Goal: Task Accomplishment & Management: Complete application form

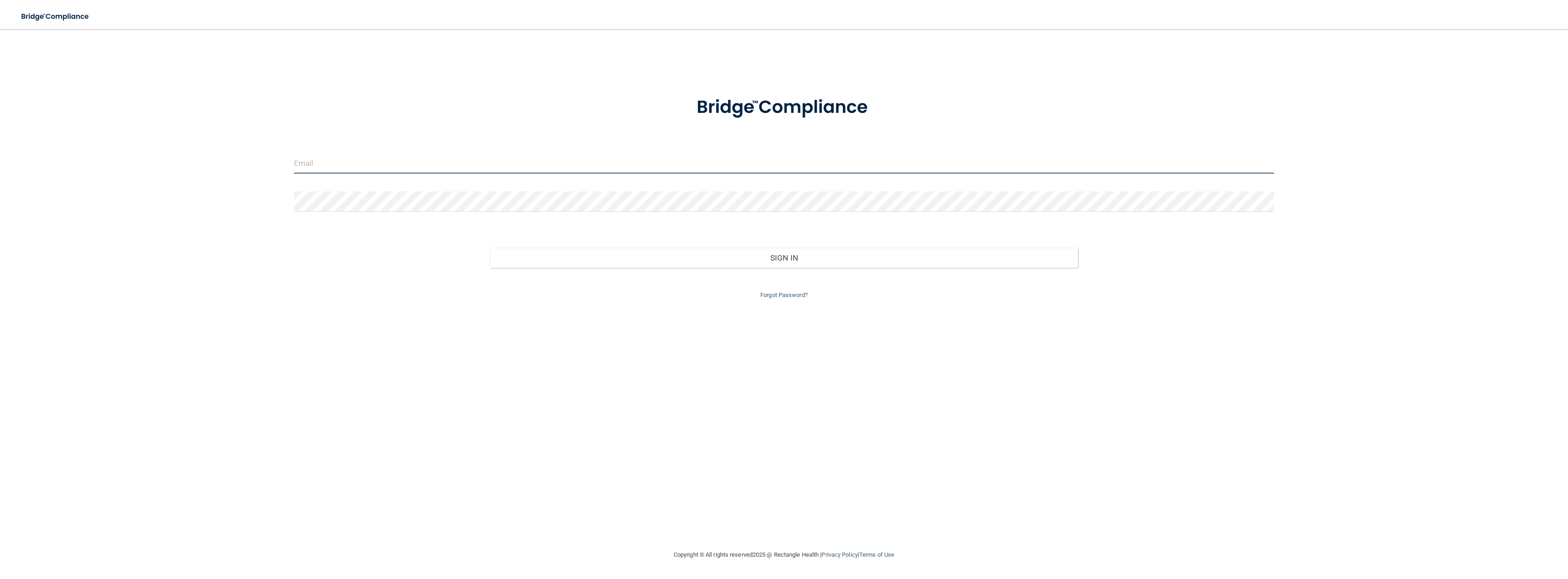
click at [312, 163] on input "email" at bounding box center [784, 163] width 979 height 20
type input "[EMAIL_ADDRESS][DOMAIN_NAME]"
click at [490, 248] on button "Sign In" at bounding box center [783, 258] width 588 height 20
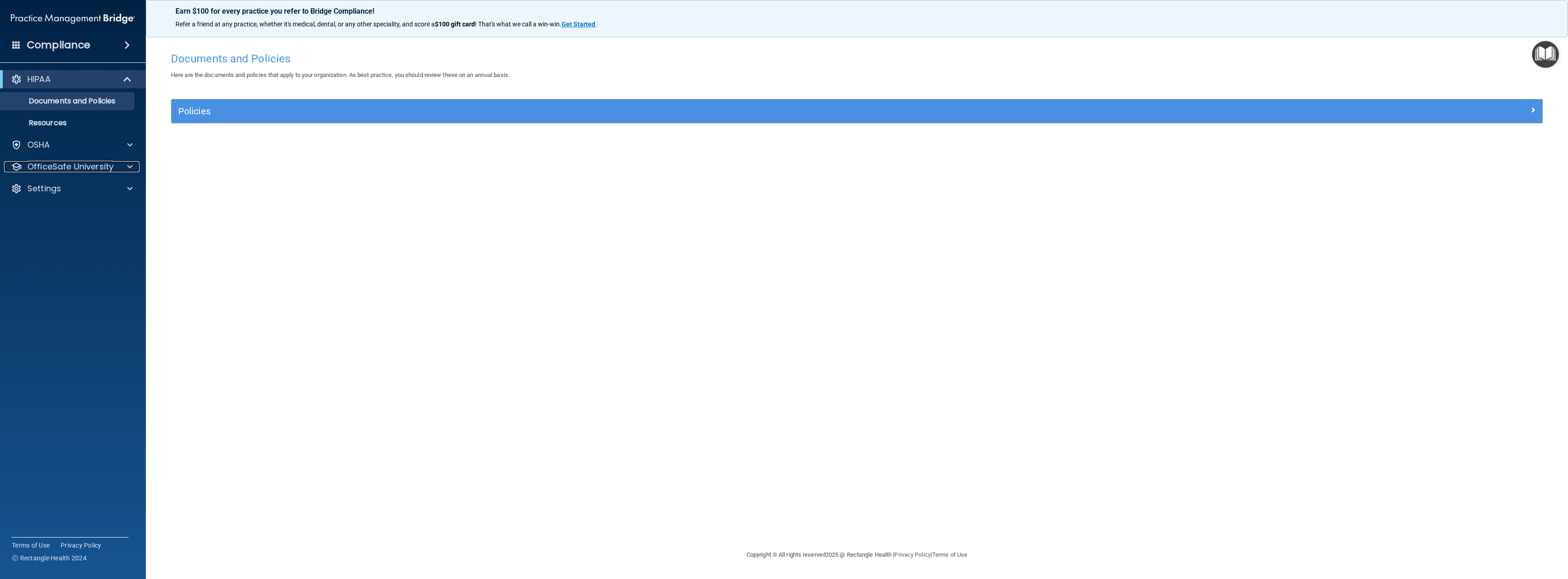
drag, startPoint x: 64, startPoint y: 163, endPoint x: 72, endPoint y: 177, distance: 16.1
click at [65, 163] on p "OfficeSafe University" at bounding box center [70, 166] width 86 height 11
click at [72, 187] on p "HIPAA Training" at bounding box center [43, 188] width 75 height 9
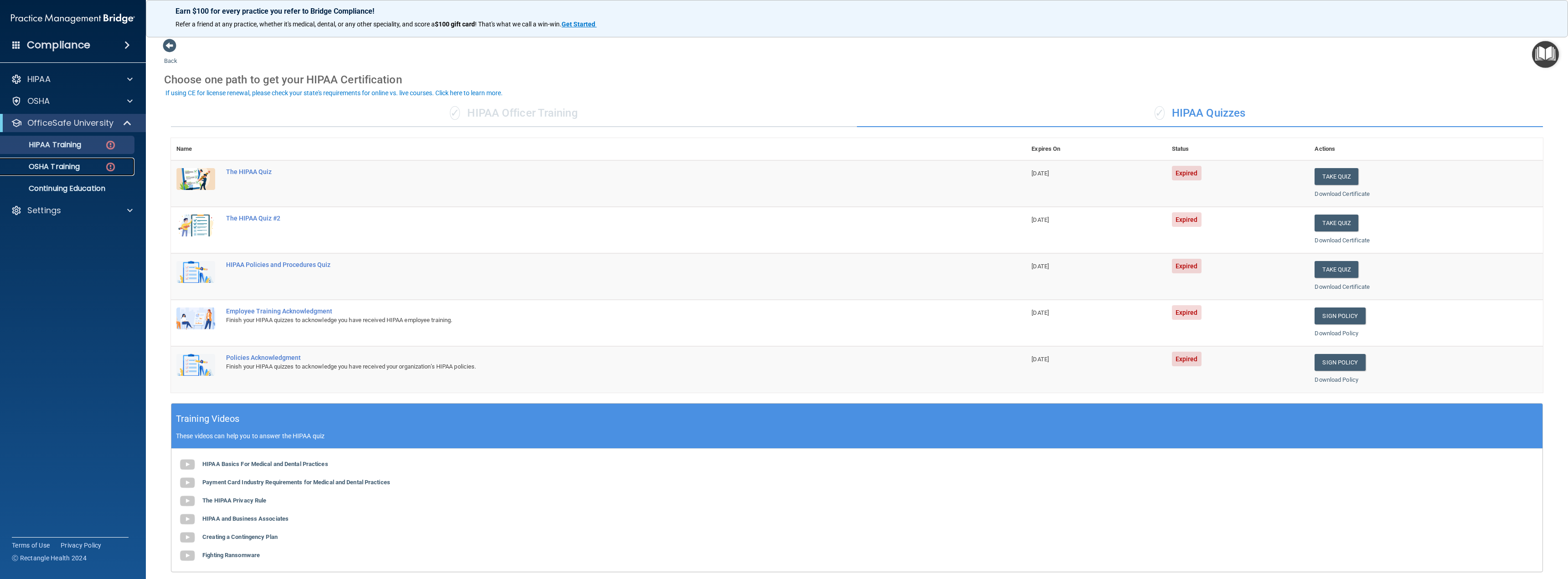
click at [68, 166] on p "OSHA Training" at bounding box center [43, 166] width 74 height 9
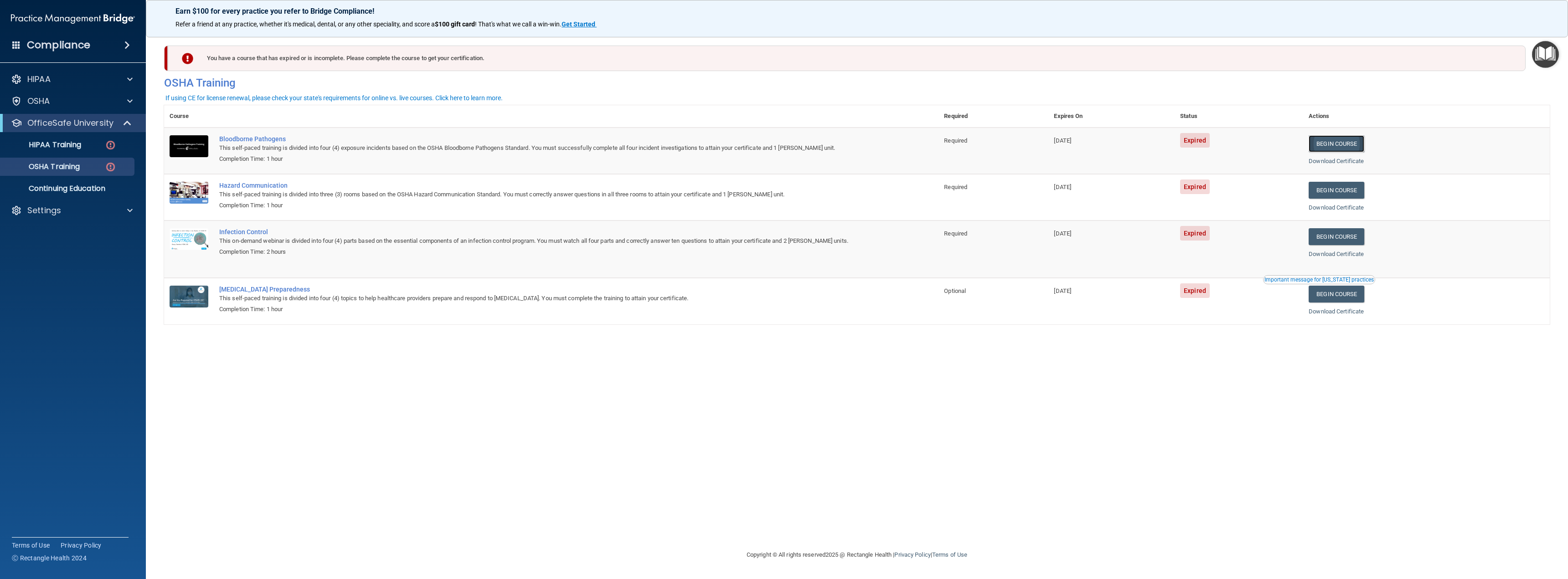
click at [1356, 142] on link "Begin Course" at bounding box center [1336, 143] width 55 height 17
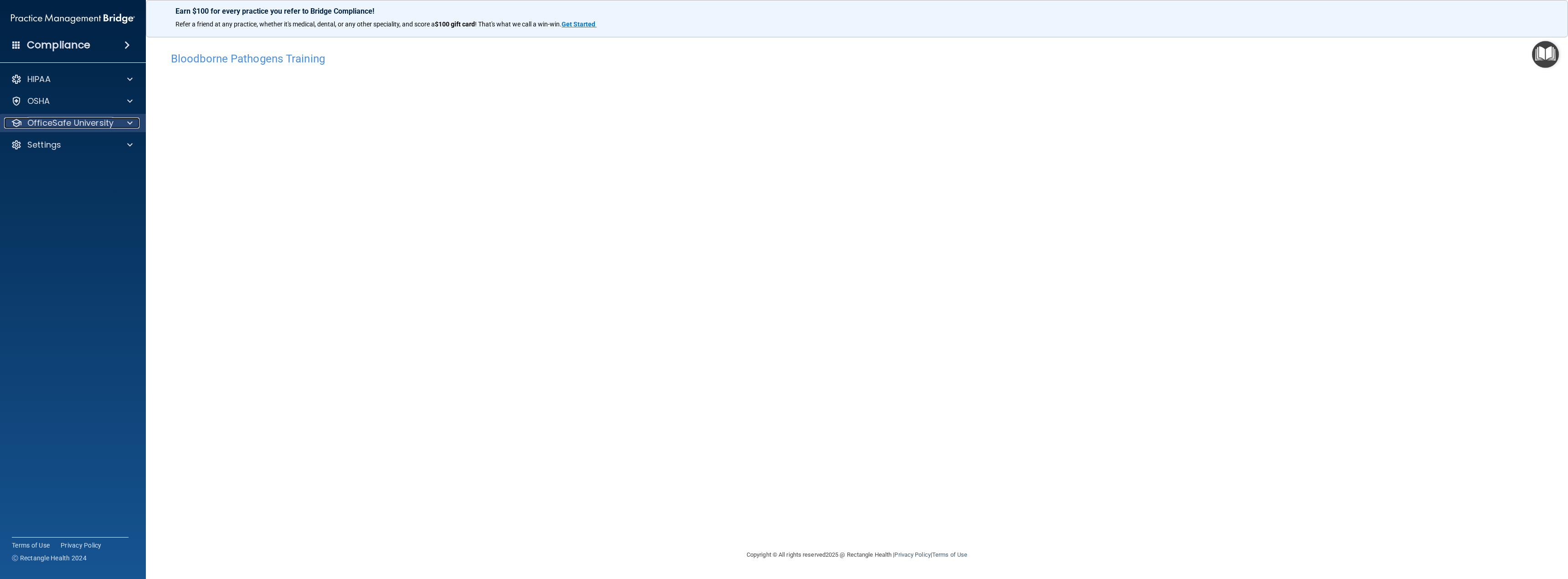
click at [52, 127] on p "OfficeSafe University" at bounding box center [70, 123] width 86 height 11
click at [60, 166] on p "OSHA Training" at bounding box center [43, 166] width 74 height 9
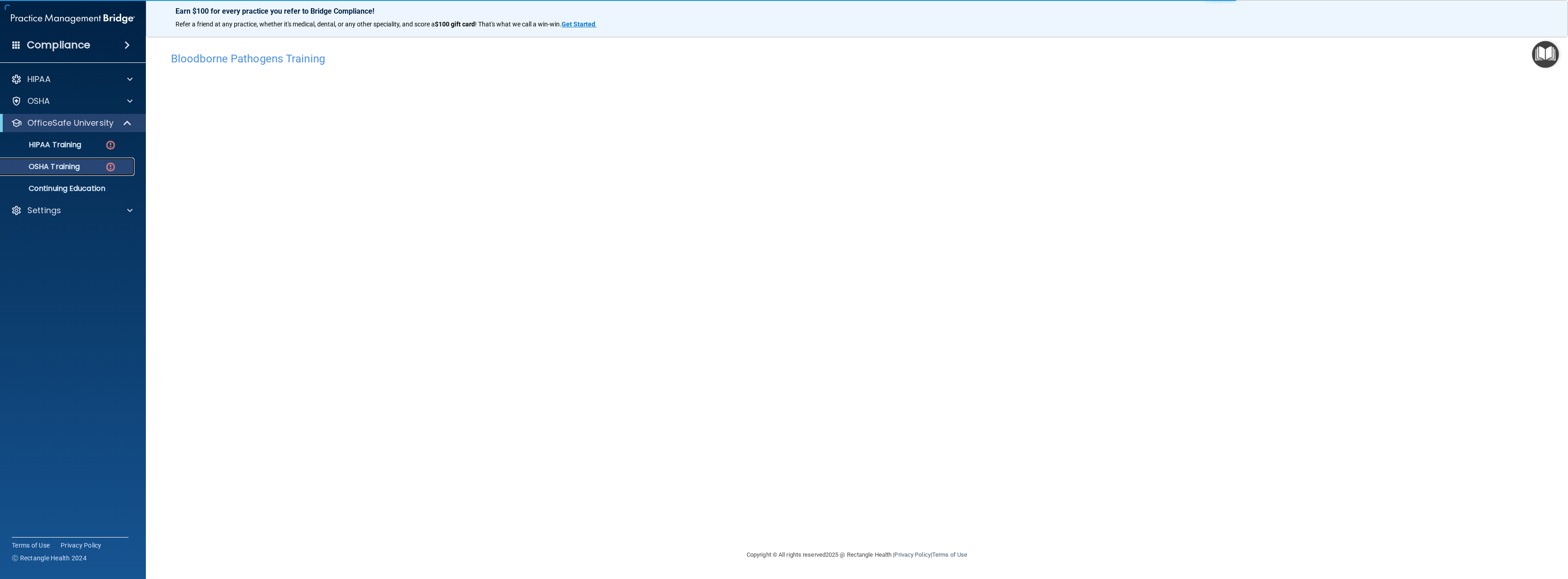
click at [58, 166] on p "OSHA Training" at bounding box center [43, 166] width 74 height 9
click at [51, 164] on p "OSHA Training" at bounding box center [43, 166] width 74 height 9
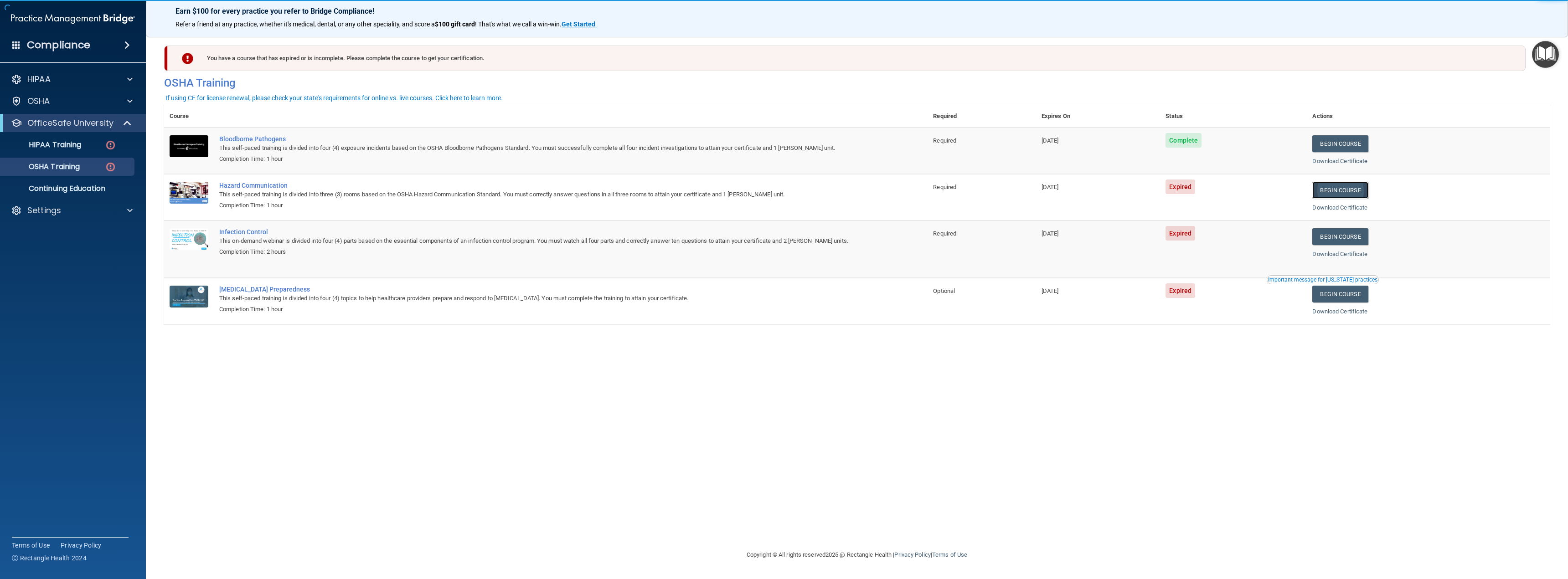
click at [1337, 189] on link "Begin Course" at bounding box center [1340, 190] width 55 height 17
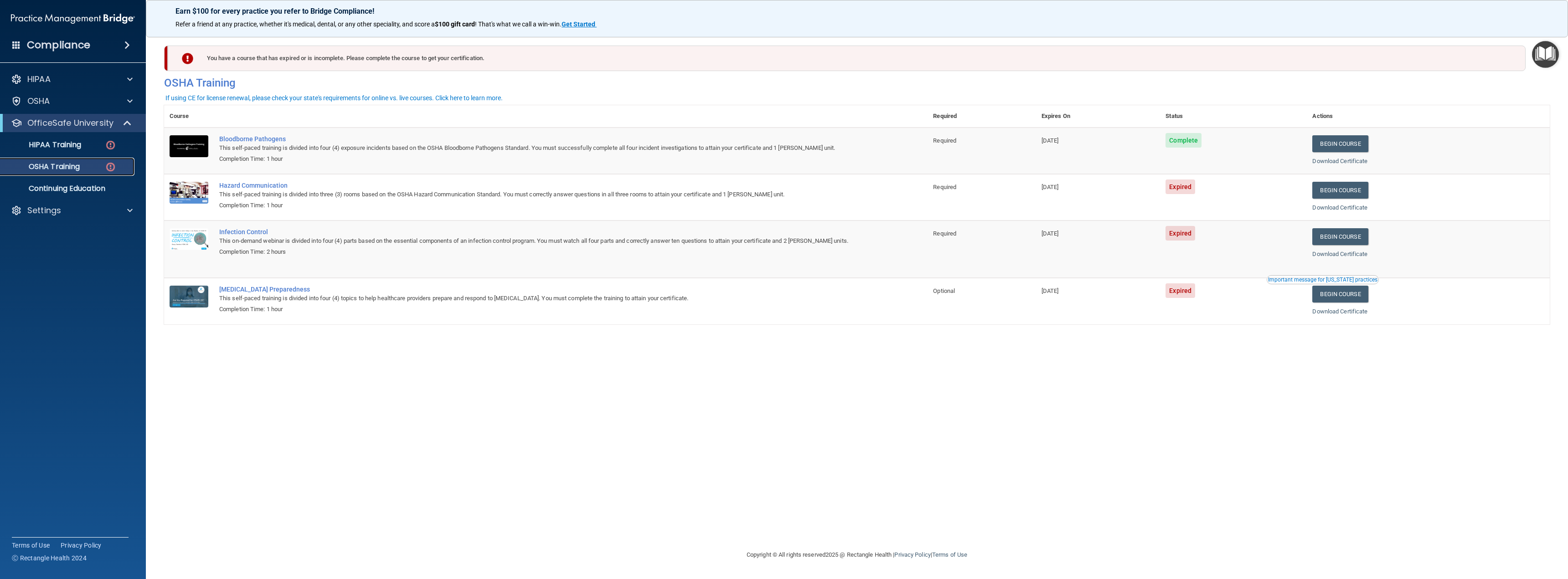
click at [83, 166] on div "OSHA Training" at bounding box center [68, 166] width 124 height 9
click at [69, 166] on p "OSHA Training" at bounding box center [43, 166] width 74 height 9
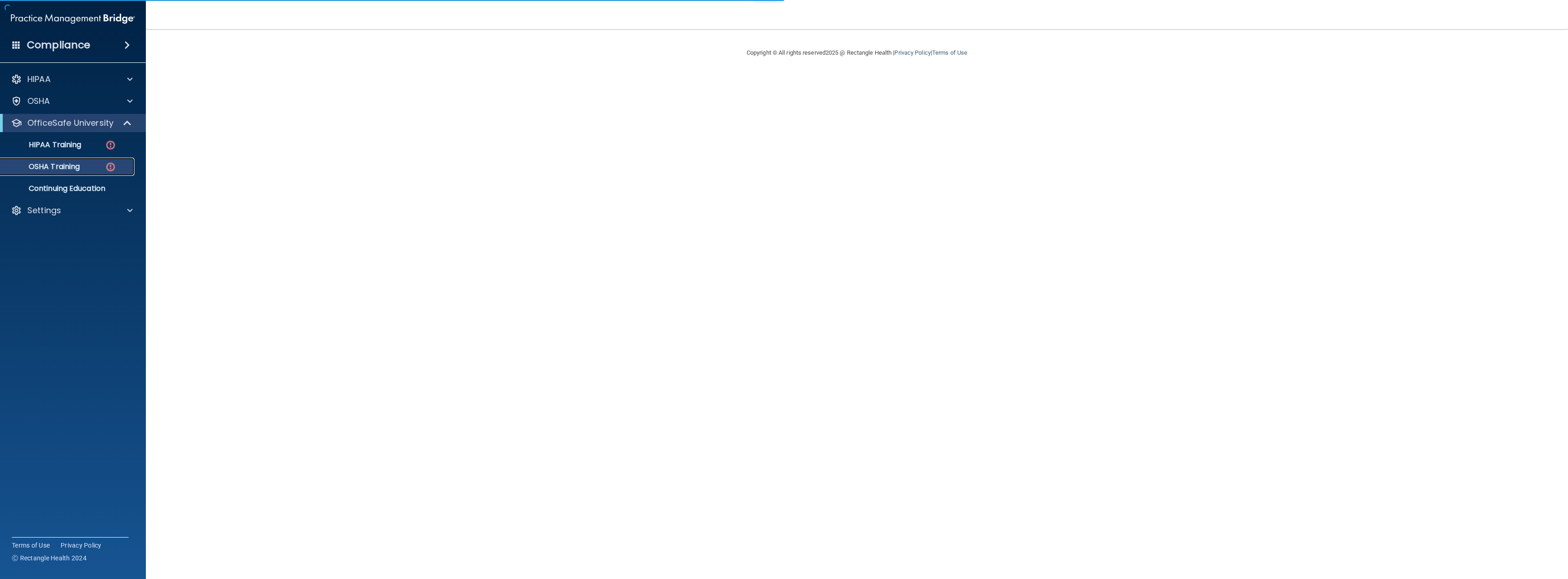
click at [62, 169] on p "OSHA Training" at bounding box center [43, 166] width 74 height 9
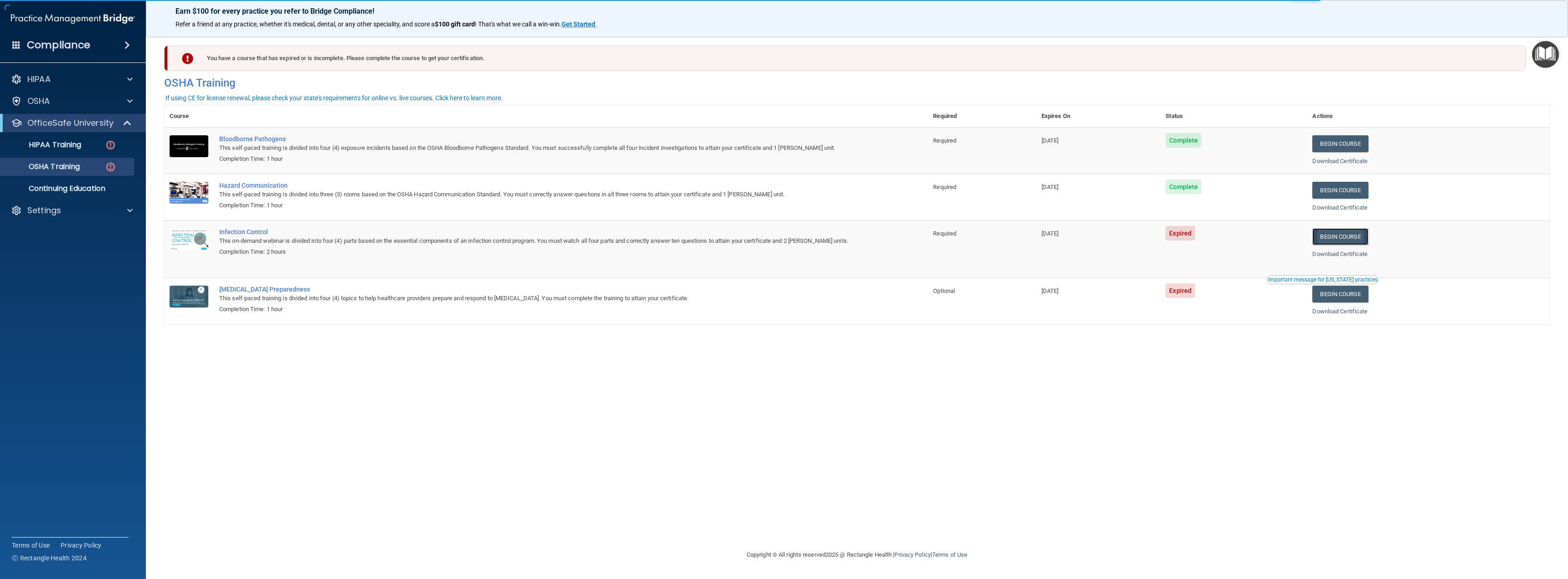
click at [1350, 232] on link "Begin Course" at bounding box center [1340, 237] width 55 height 17
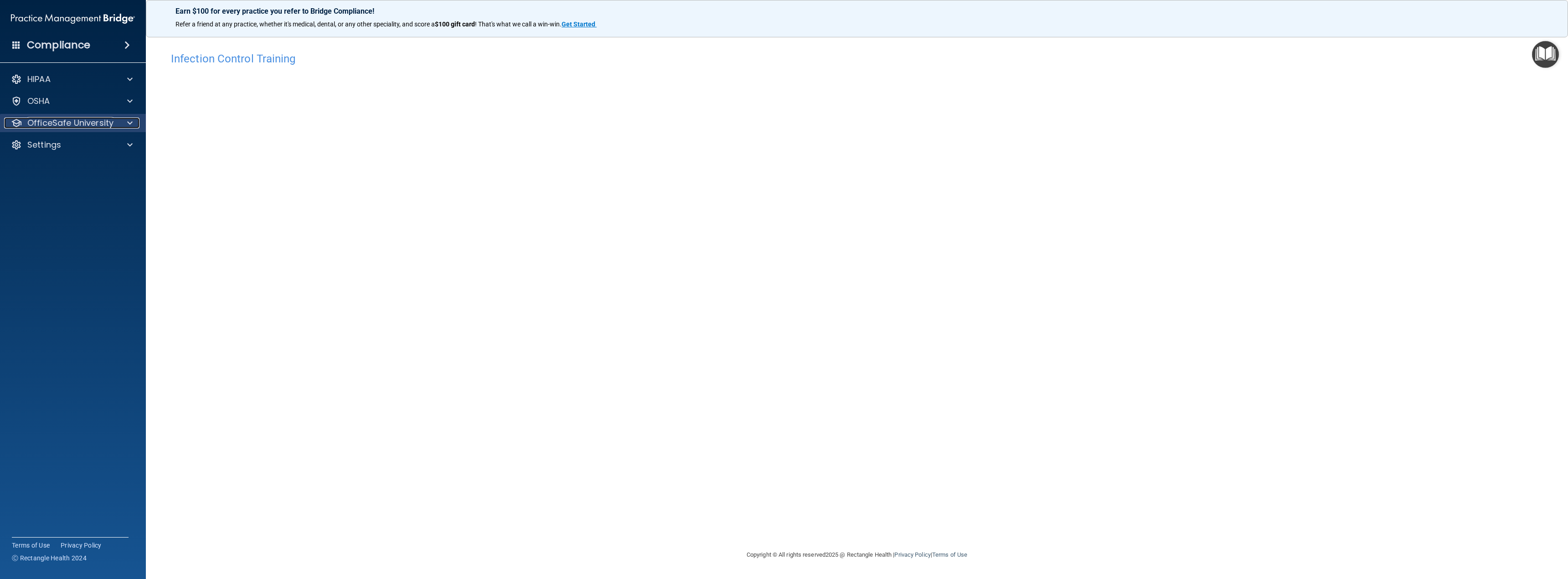
click at [60, 121] on p "OfficeSafe University" at bounding box center [70, 123] width 86 height 11
click at [74, 166] on p "OSHA Training" at bounding box center [43, 166] width 74 height 9
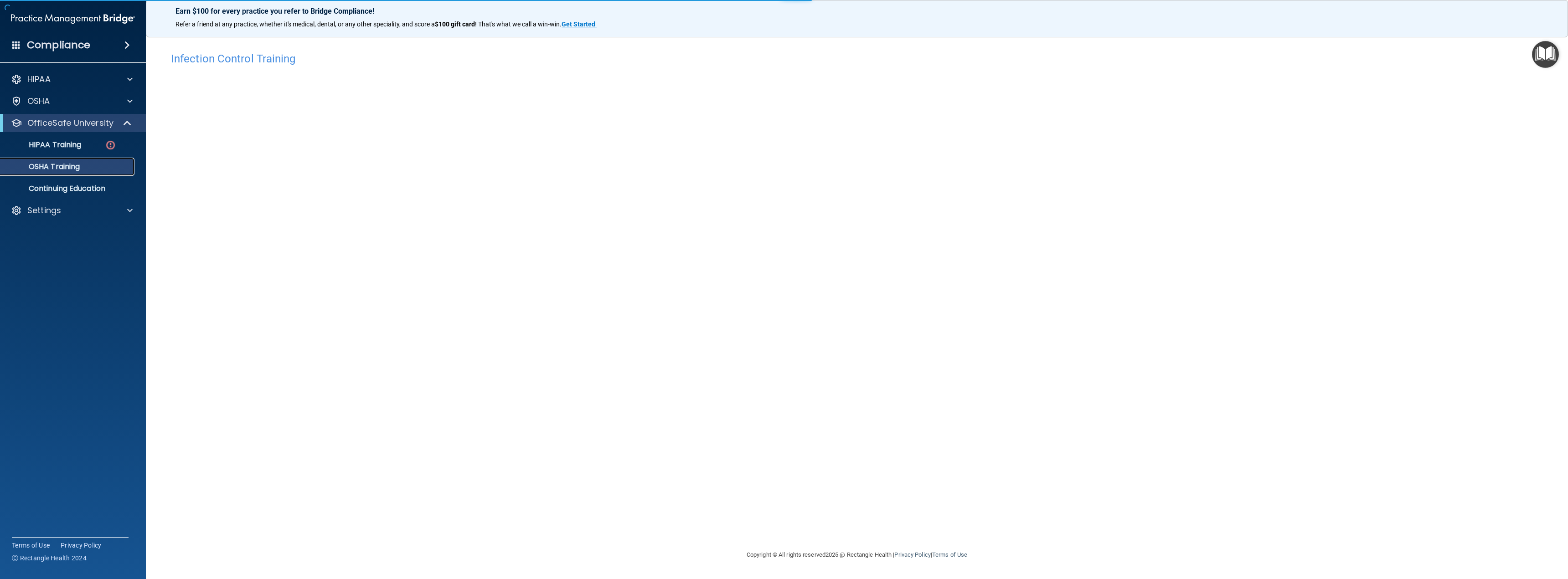
click at [74, 166] on p "OSHA Training" at bounding box center [43, 166] width 74 height 9
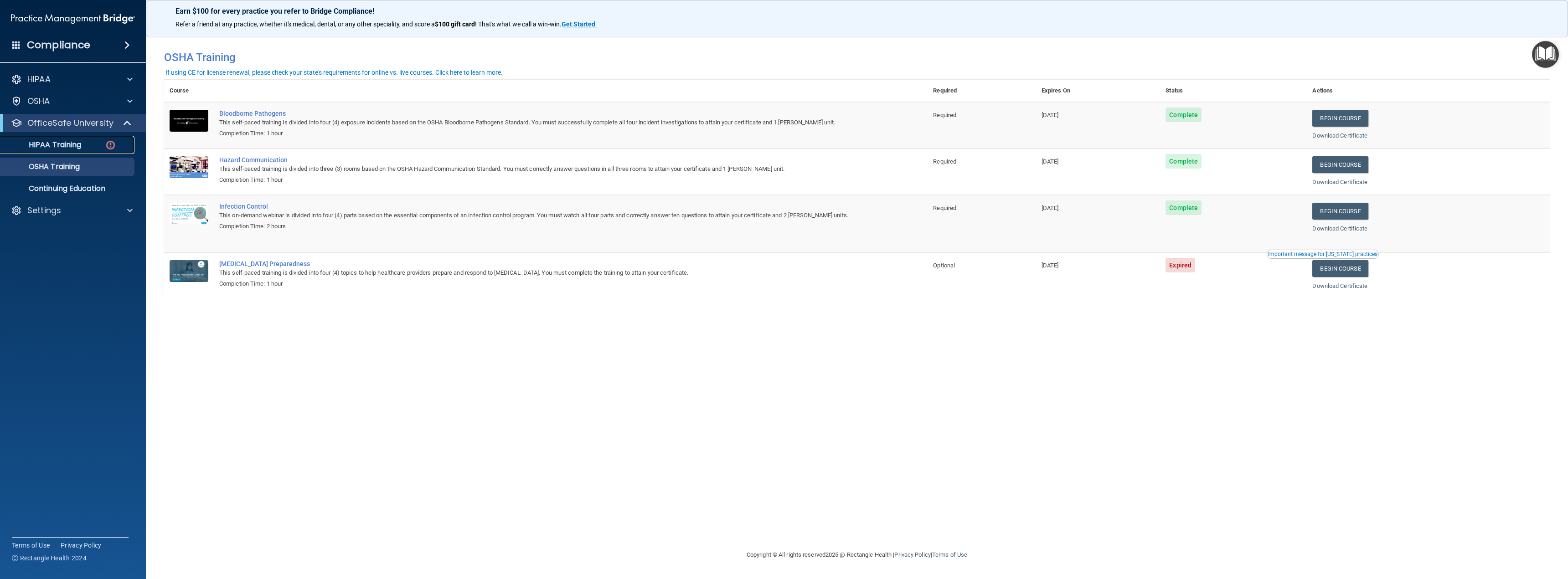
click at [67, 141] on p "HIPAA Training" at bounding box center [43, 145] width 75 height 9
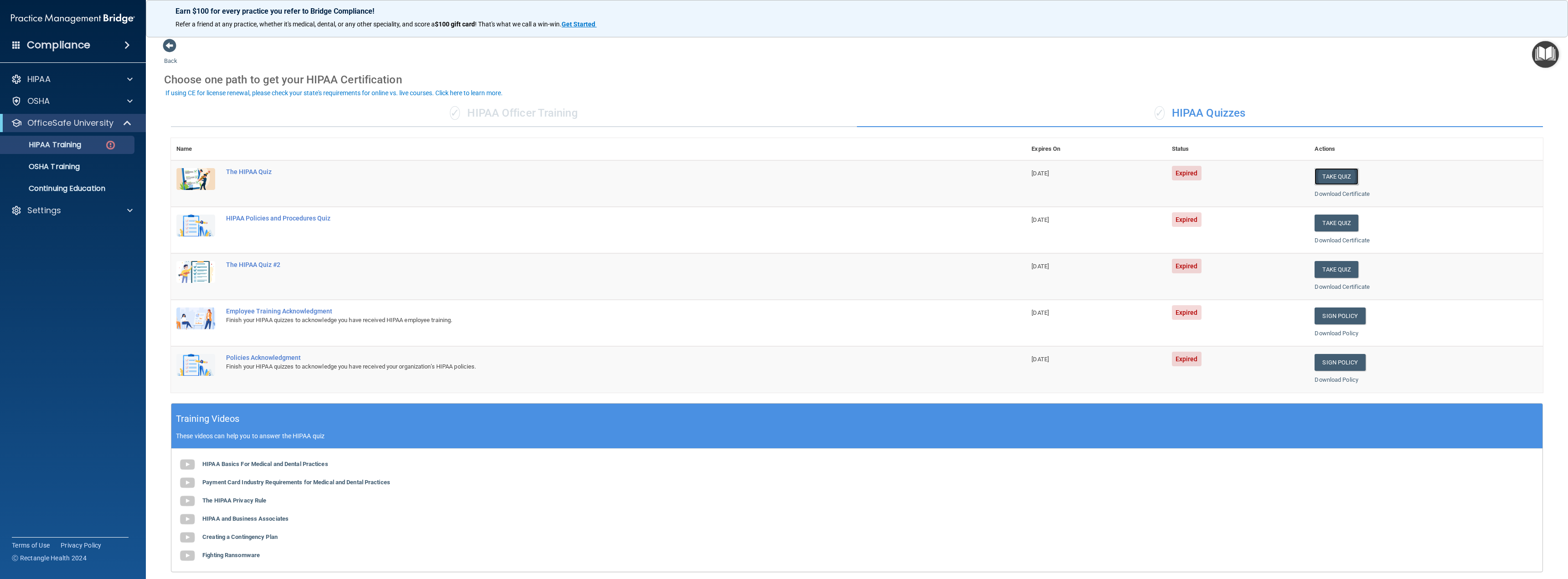
click at [1325, 177] on button "Take Quiz" at bounding box center [1336, 177] width 44 height 17
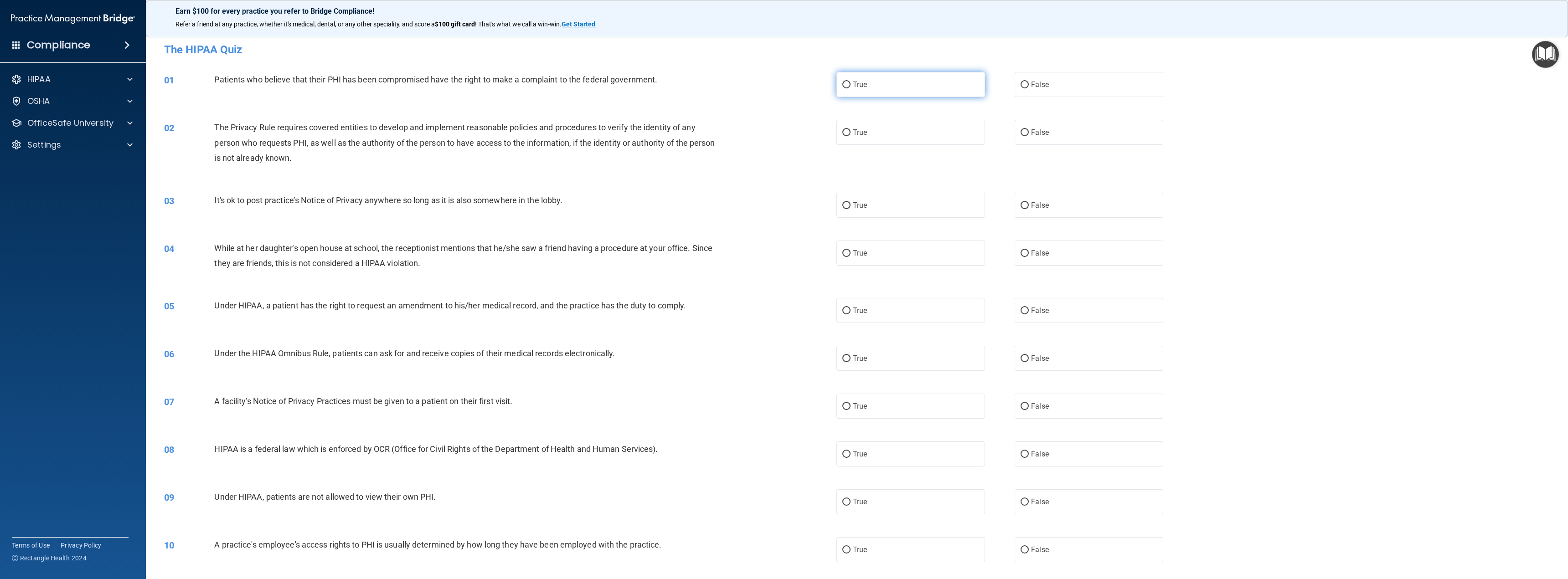
click at [844, 83] on input "True" at bounding box center [846, 85] width 8 height 7
radio input "true"
click at [842, 131] on input "True" at bounding box center [846, 133] width 8 height 7
radio input "true"
click at [1023, 206] on input "False" at bounding box center [1024, 206] width 8 height 7
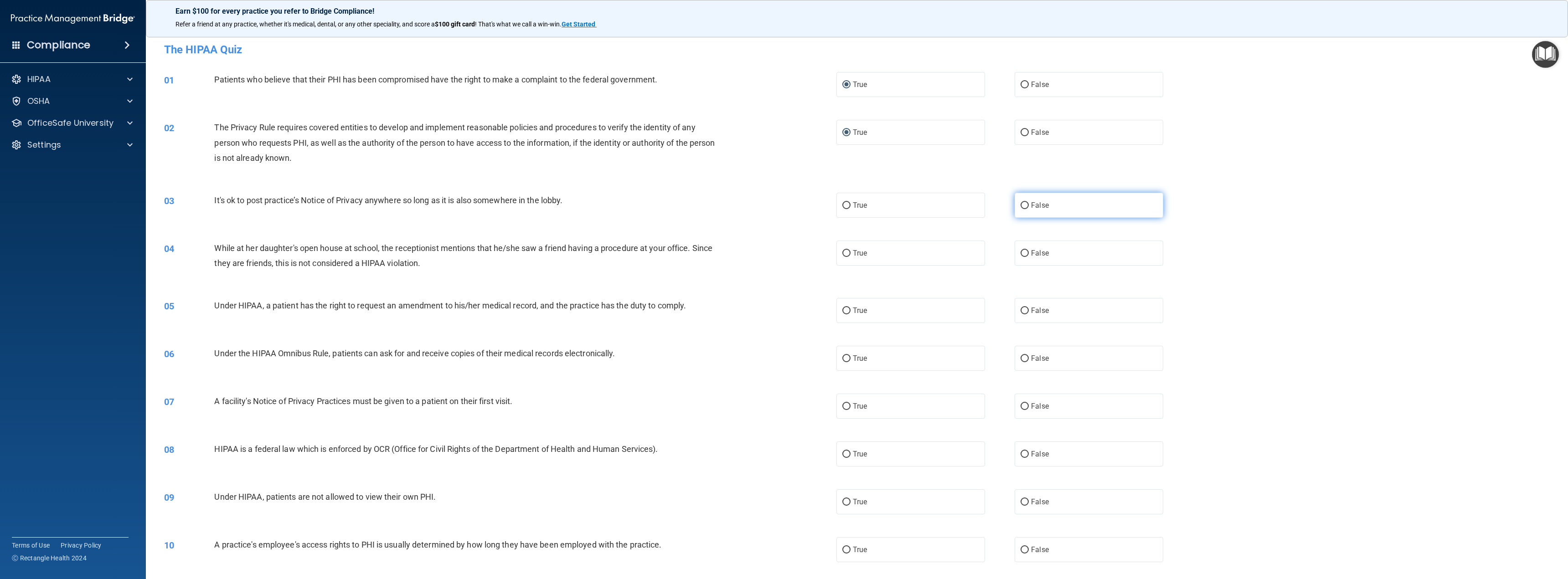
radio input "true"
click at [1020, 251] on input "False" at bounding box center [1024, 254] width 8 height 7
radio input "true"
click at [1020, 308] on input "False" at bounding box center [1024, 311] width 8 height 7
radio input "true"
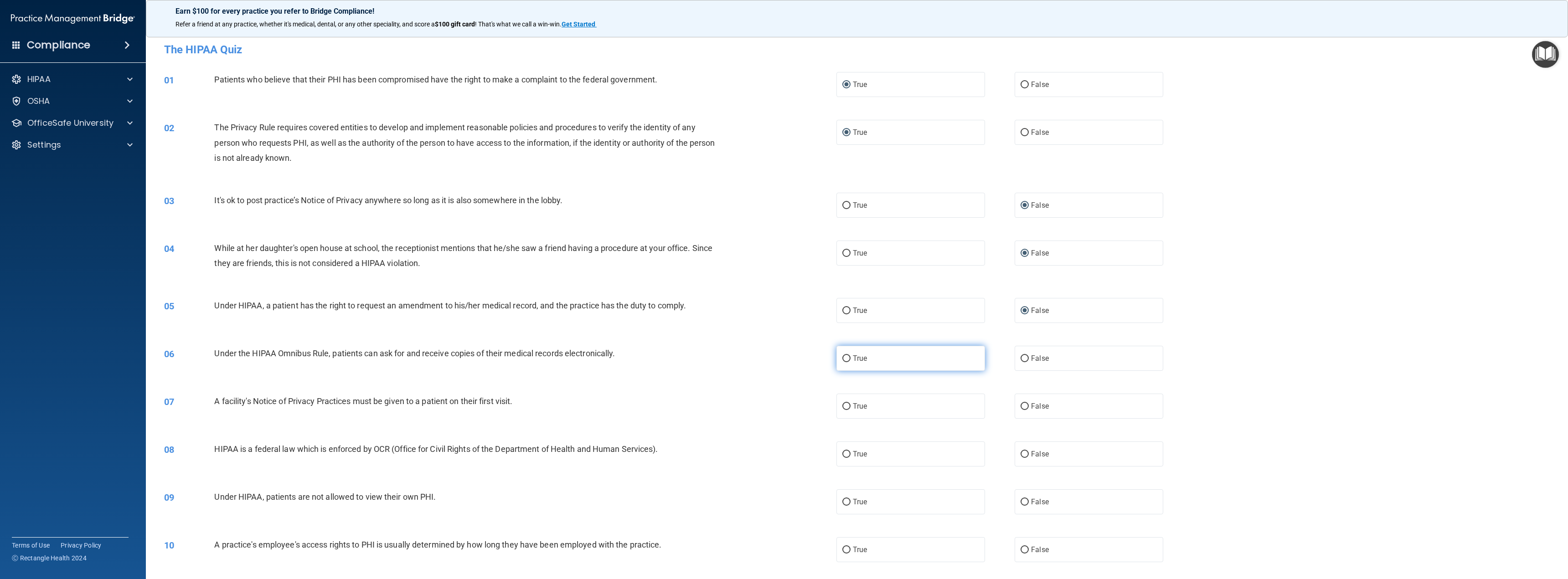
click at [844, 356] on input "True" at bounding box center [846, 358] width 8 height 7
radio input "true"
click at [844, 406] on input "True" at bounding box center [846, 407] width 8 height 7
radio input "true"
click at [843, 451] on input "True" at bounding box center [846, 455] width 8 height 7
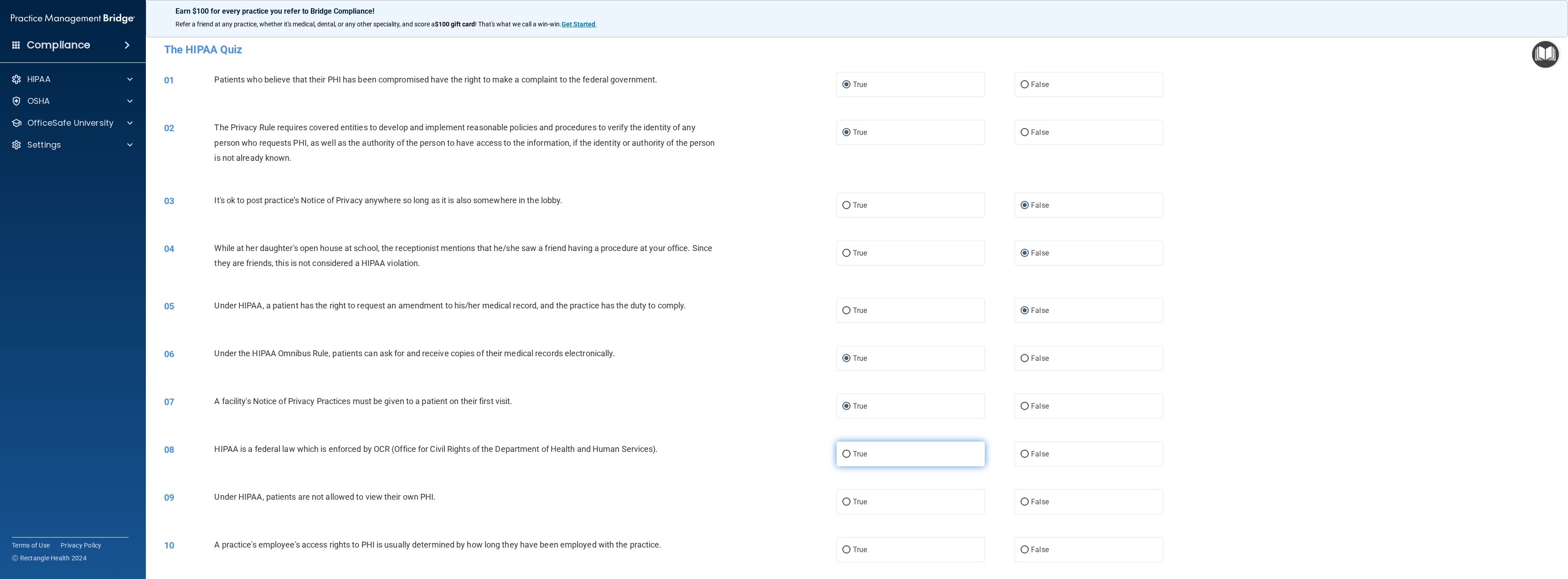
radio input "true"
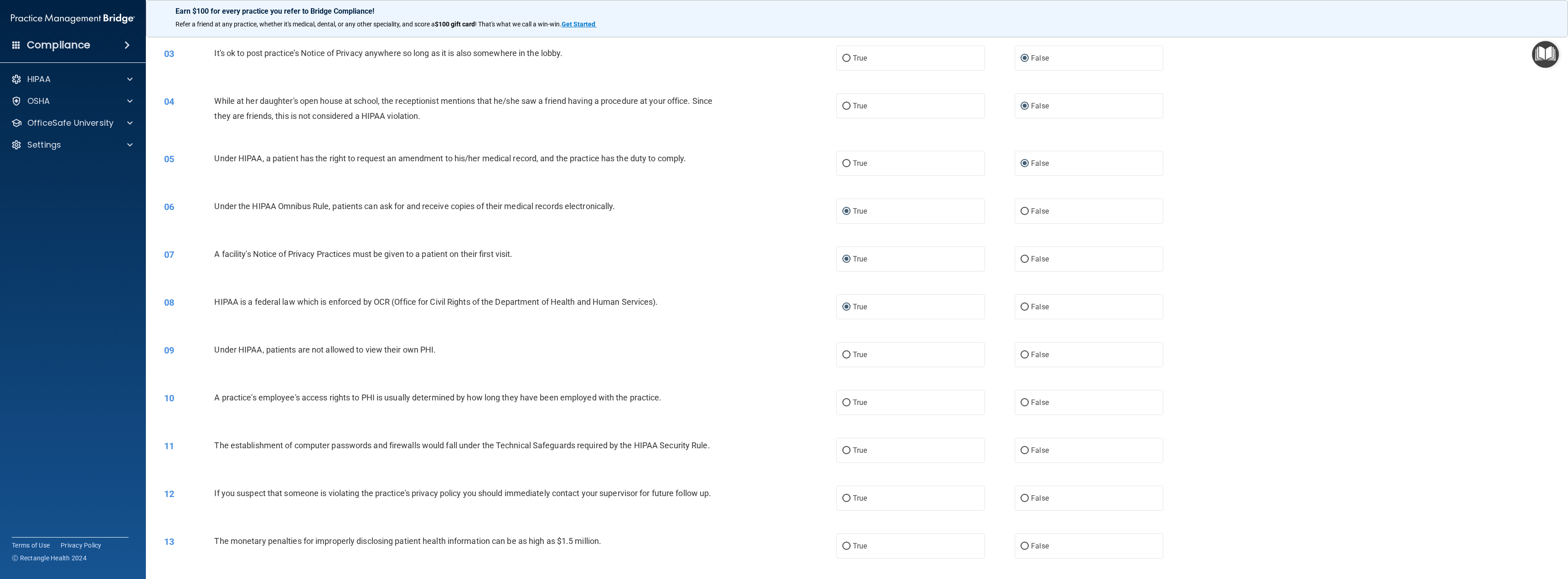
scroll to position [182, 0]
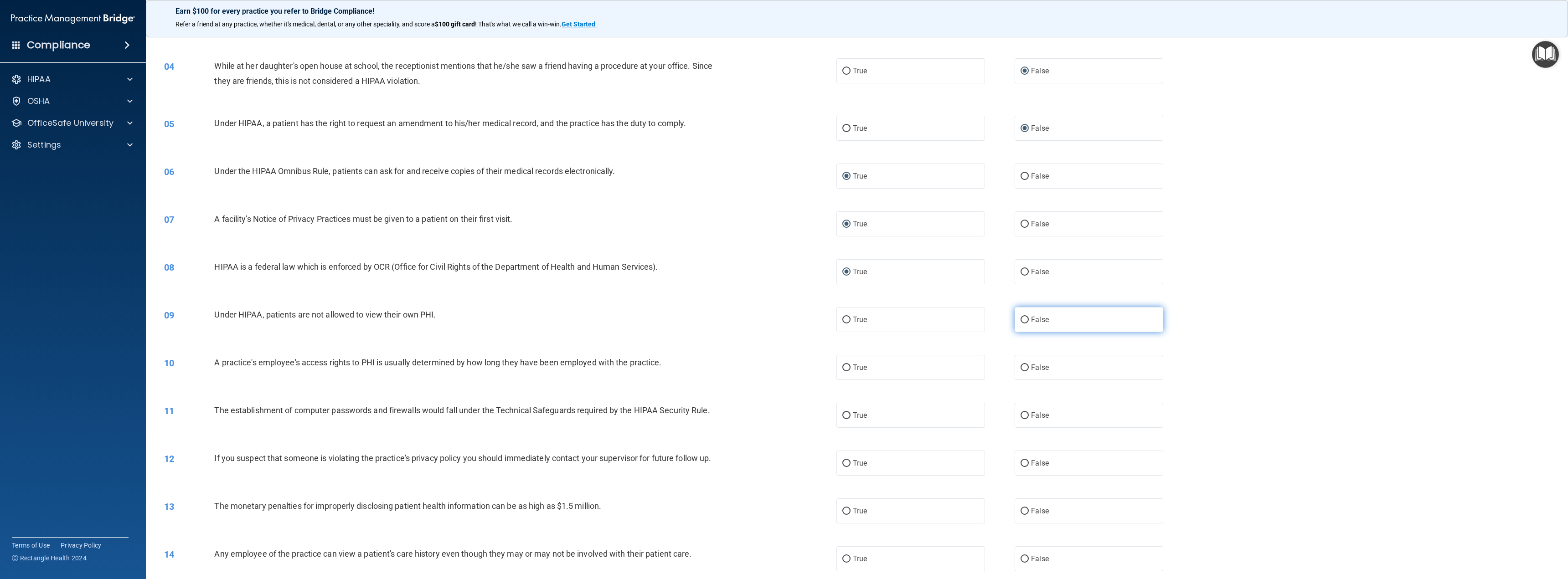
click at [1021, 319] on input "False" at bounding box center [1024, 320] width 8 height 7
radio input "true"
click at [1020, 365] on input "False" at bounding box center [1024, 368] width 8 height 7
radio input "true"
click at [843, 413] on input "True" at bounding box center [846, 416] width 8 height 7
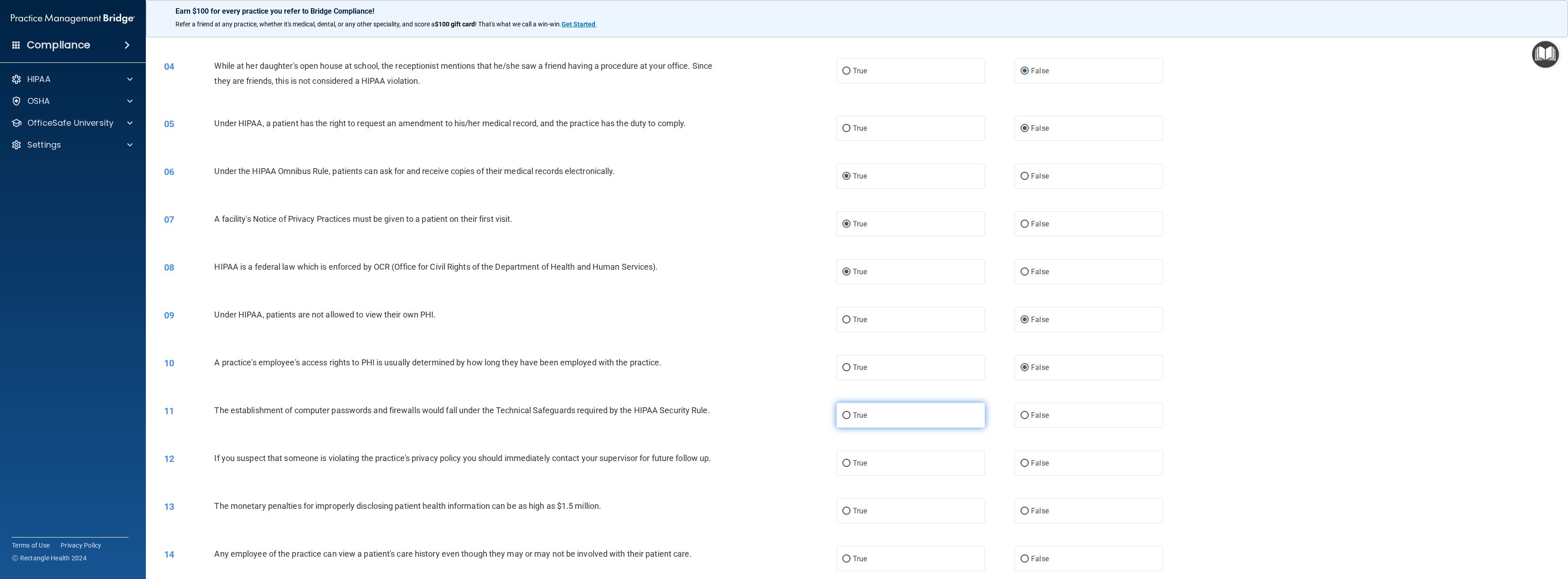
radio input "true"
click at [846, 462] on input "True" at bounding box center [846, 463] width 8 height 7
radio input "true"
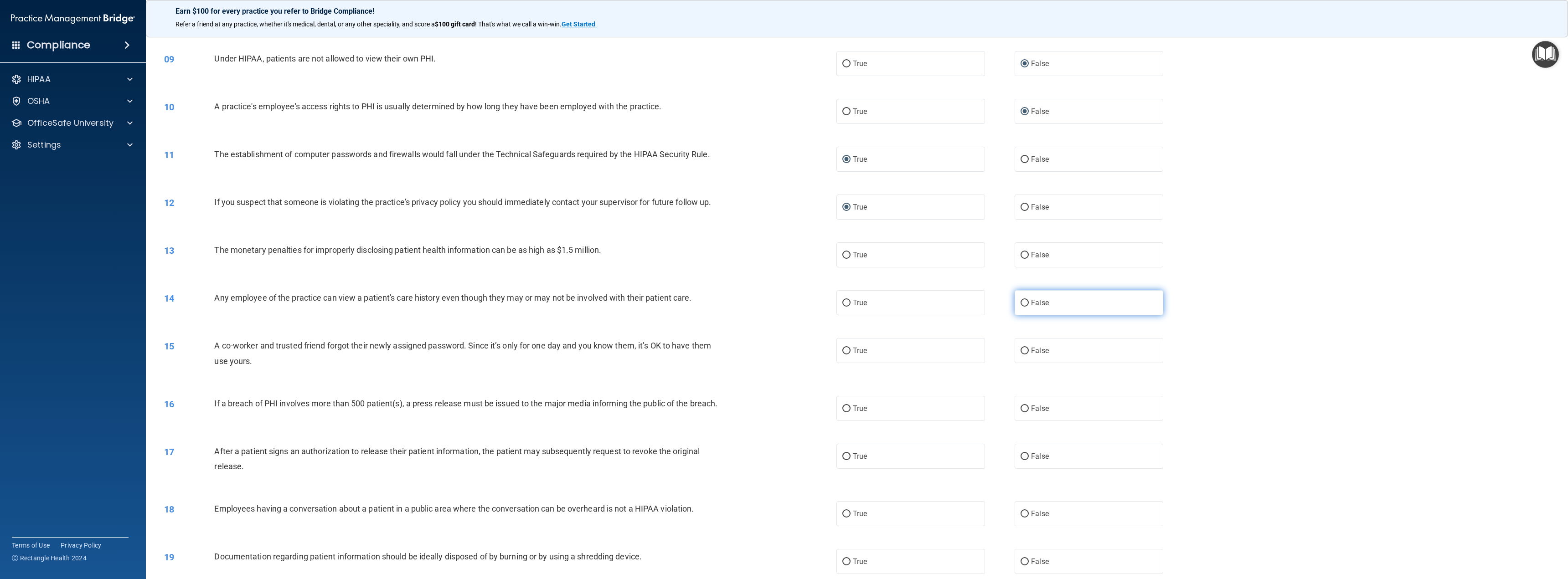
scroll to position [456, 0]
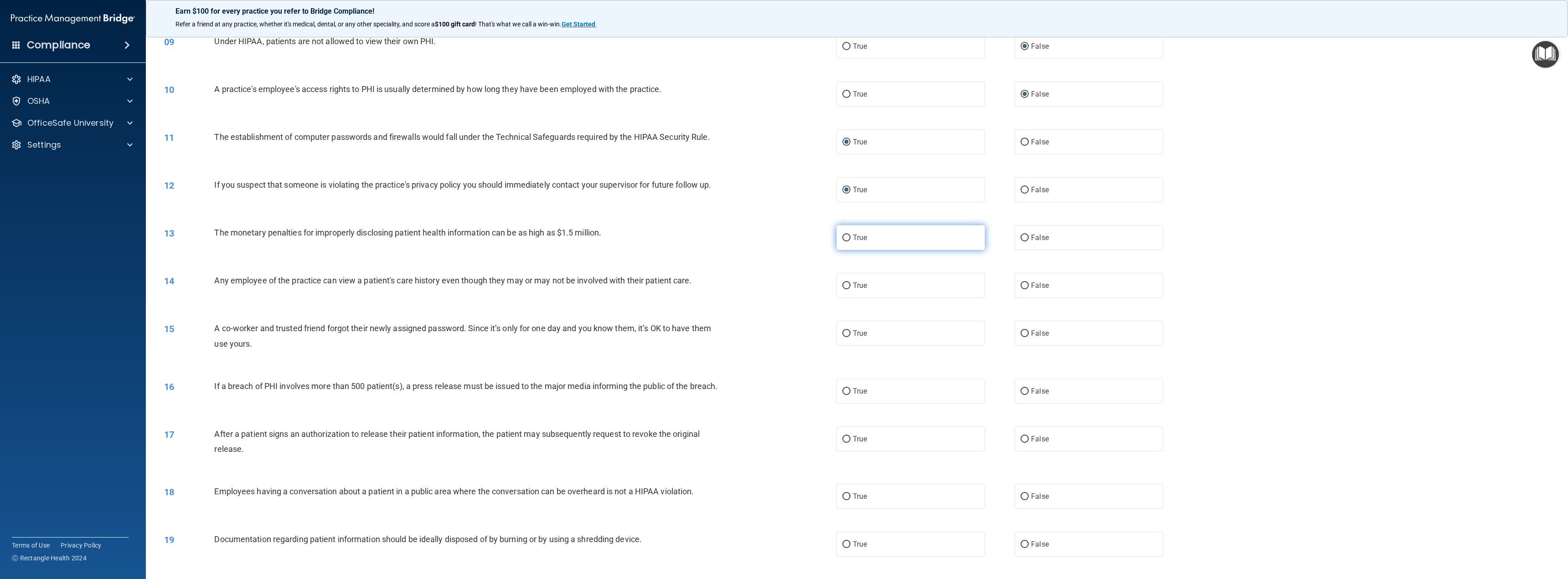
click at [844, 237] on input "True" at bounding box center [846, 238] width 8 height 7
radio input "true"
click at [1020, 284] on input "False" at bounding box center [1024, 286] width 8 height 7
radio input "true"
click at [1020, 331] on input "False" at bounding box center [1024, 333] width 8 height 7
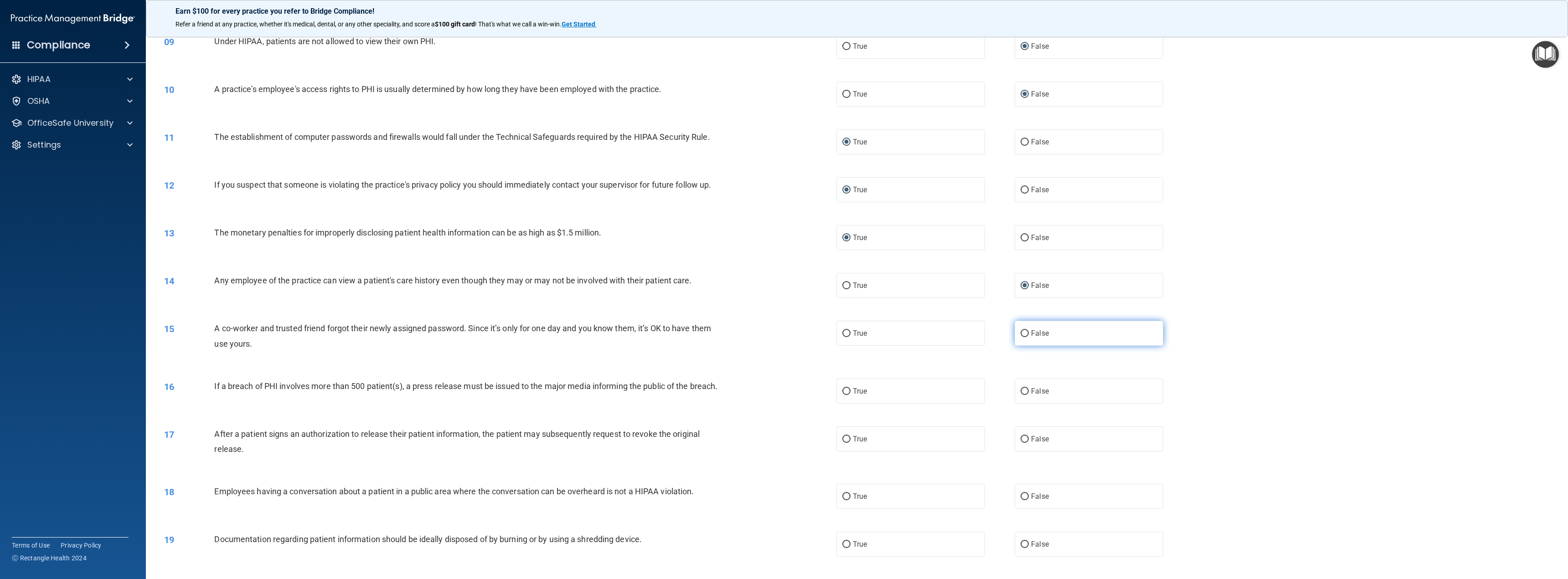
radio input "true"
click at [844, 389] on input "True" at bounding box center [846, 392] width 8 height 7
radio input "true"
click at [843, 443] on input "True" at bounding box center [846, 440] width 8 height 7
radio input "true"
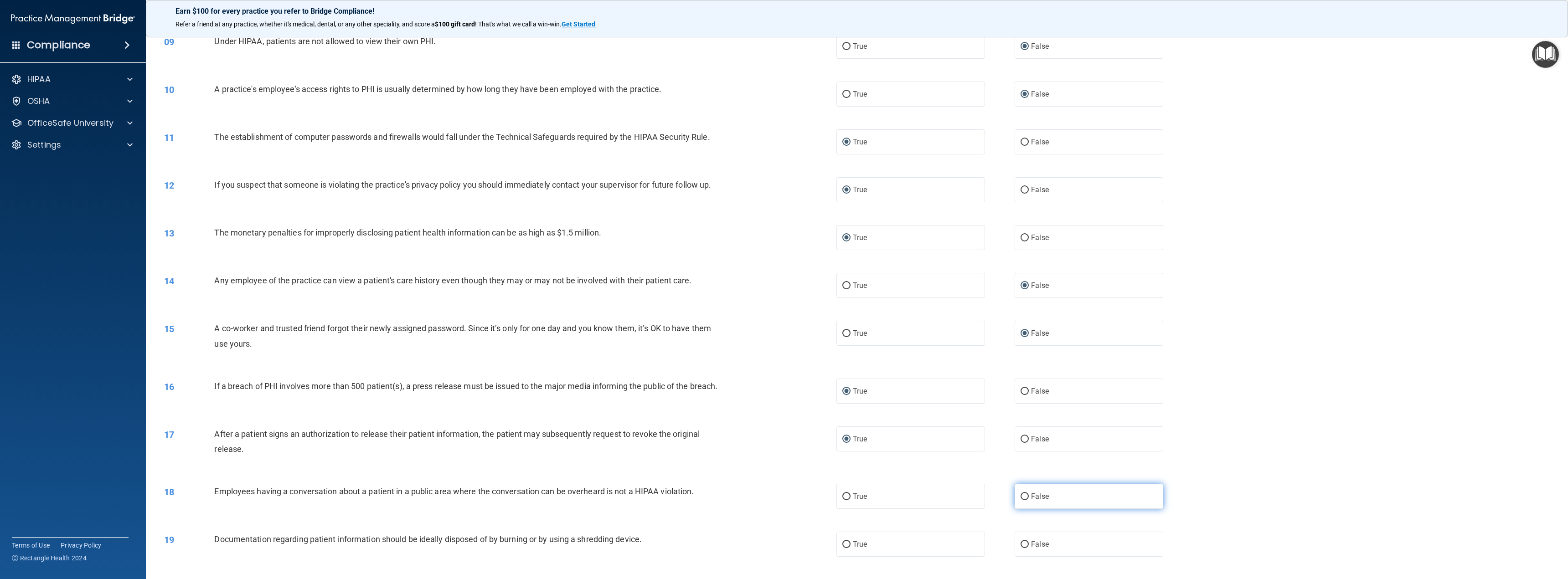
click at [1021, 501] on input "False" at bounding box center [1024, 497] width 8 height 7
radio input "true"
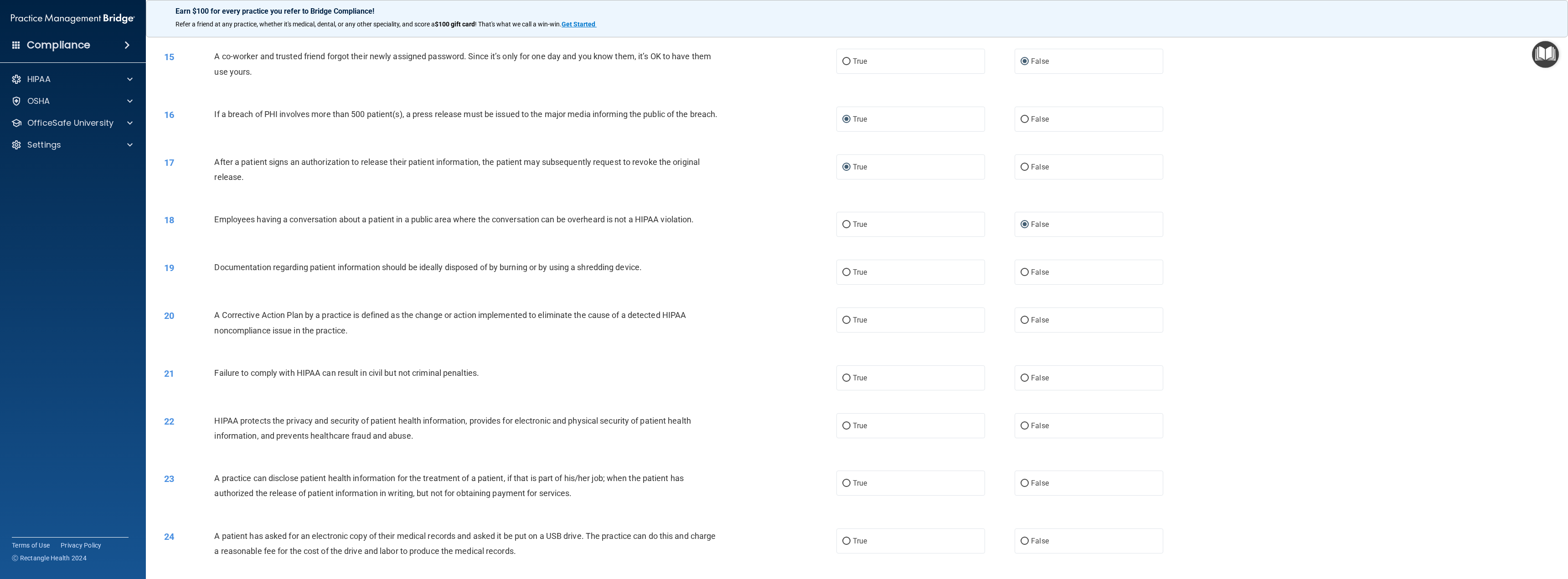
scroll to position [729, 0]
click at [844, 275] on input "True" at bounding box center [846, 271] width 8 height 7
radio input "true"
click at [842, 323] on input "True" at bounding box center [846, 319] width 8 height 7
radio input "true"
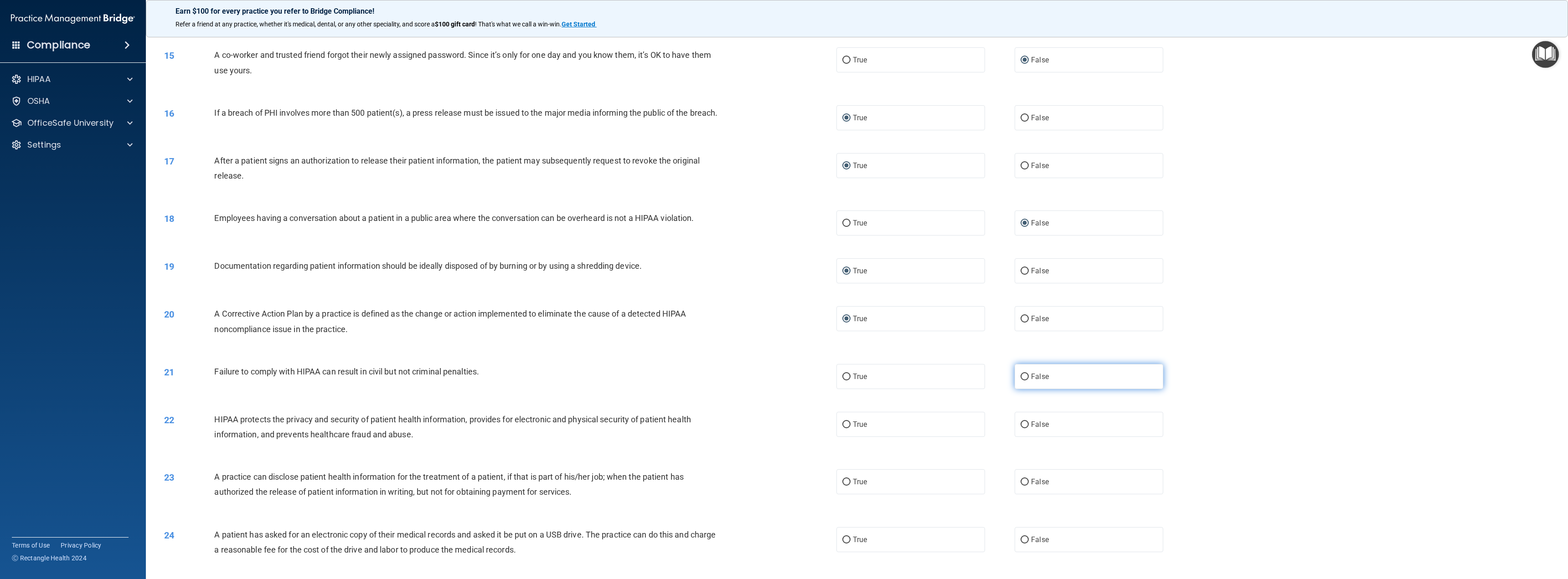
click at [1020, 381] on input "False" at bounding box center [1024, 377] width 8 height 7
radio input "true"
click at [842, 428] on input "True" at bounding box center [846, 425] width 8 height 7
radio input "true"
click at [1020, 486] on input "False" at bounding box center [1024, 482] width 8 height 7
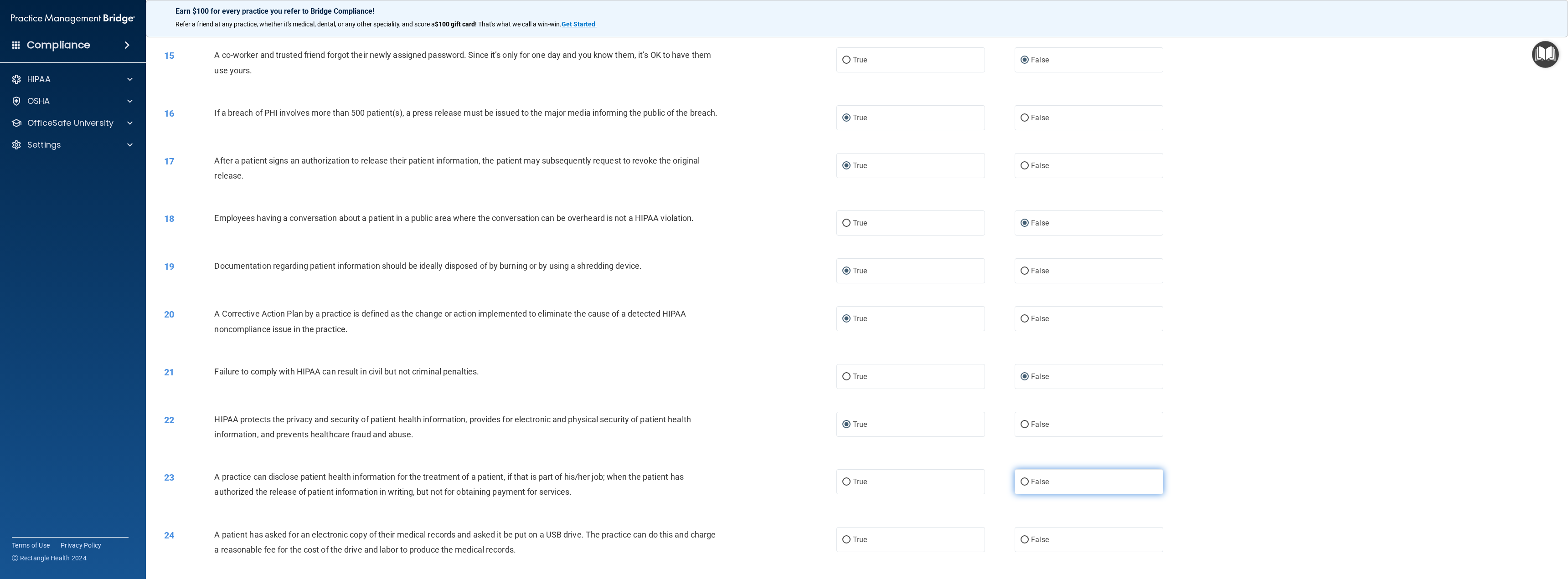
radio input "true"
click at [842, 544] on input "True" at bounding box center [846, 540] width 8 height 7
radio input "true"
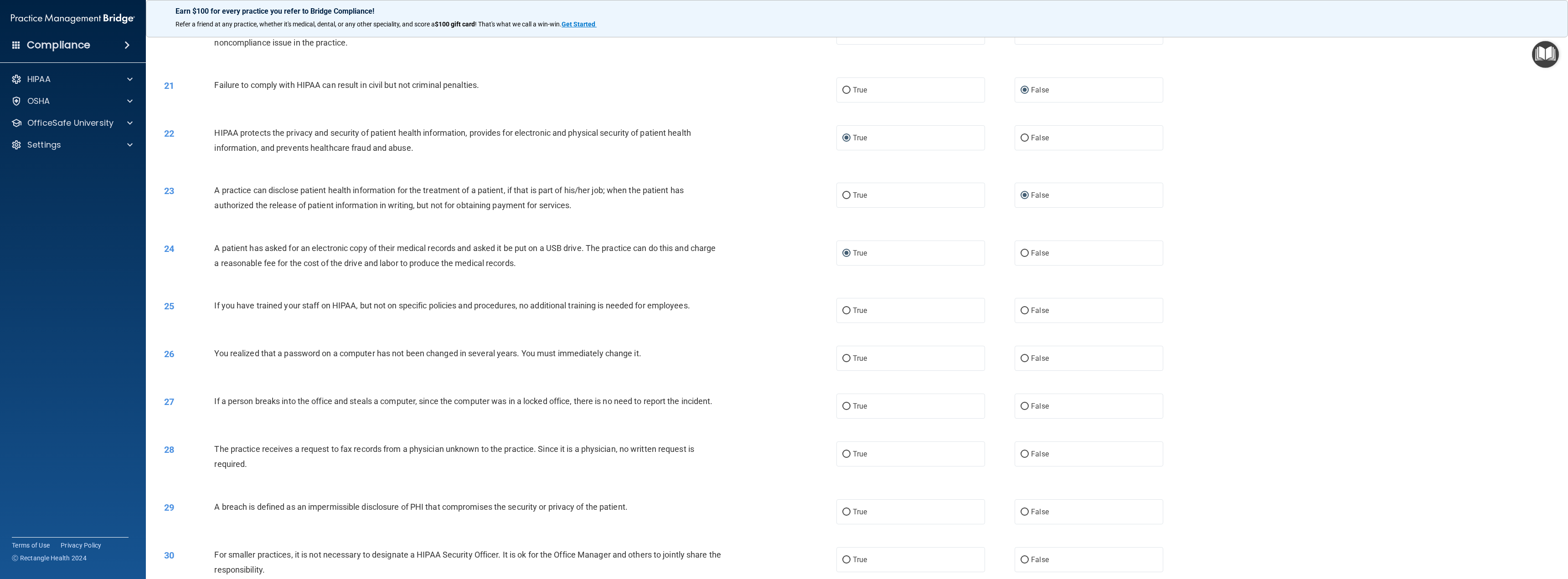
scroll to position [1048, 0]
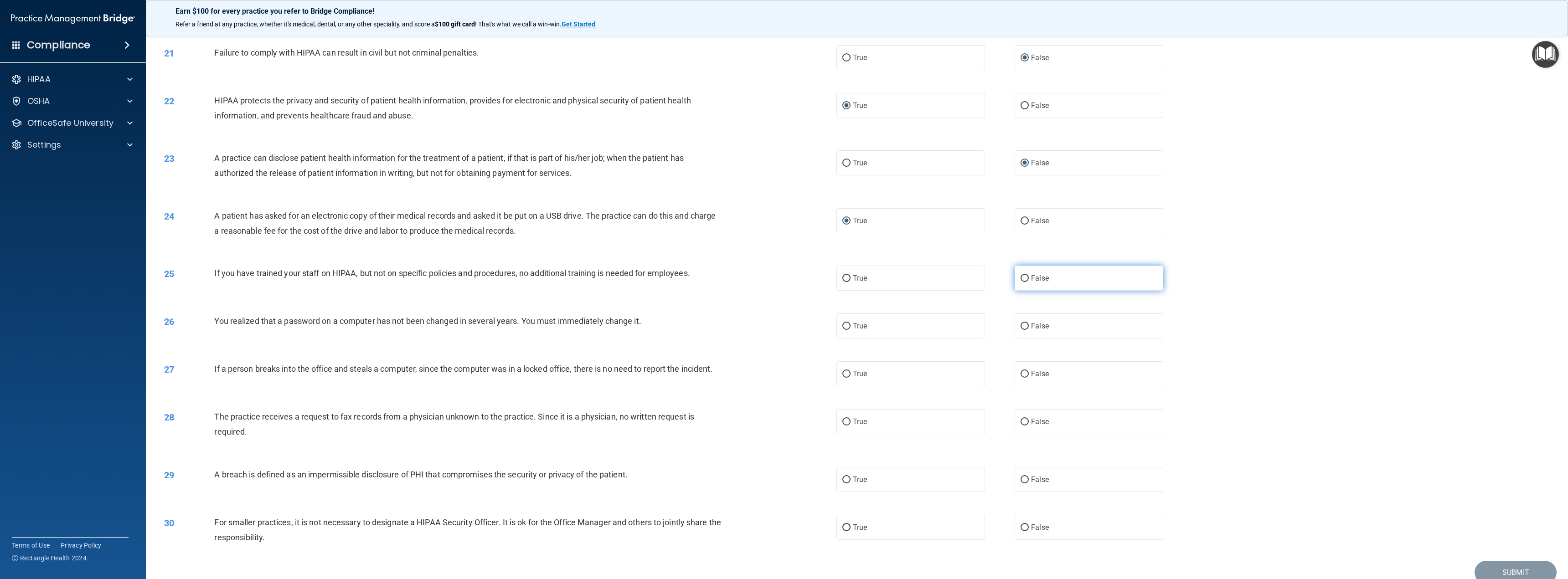
click at [1020, 282] on input "False" at bounding box center [1024, 279] width 8 height 7
radio input "true"
click at [842, 330] on input "True" at bounding box center [846, 327] width 8 height 7
radio input "true"
click at [1020, 378] on input "False" at bounding box center [1024, 374] width 8 height 7
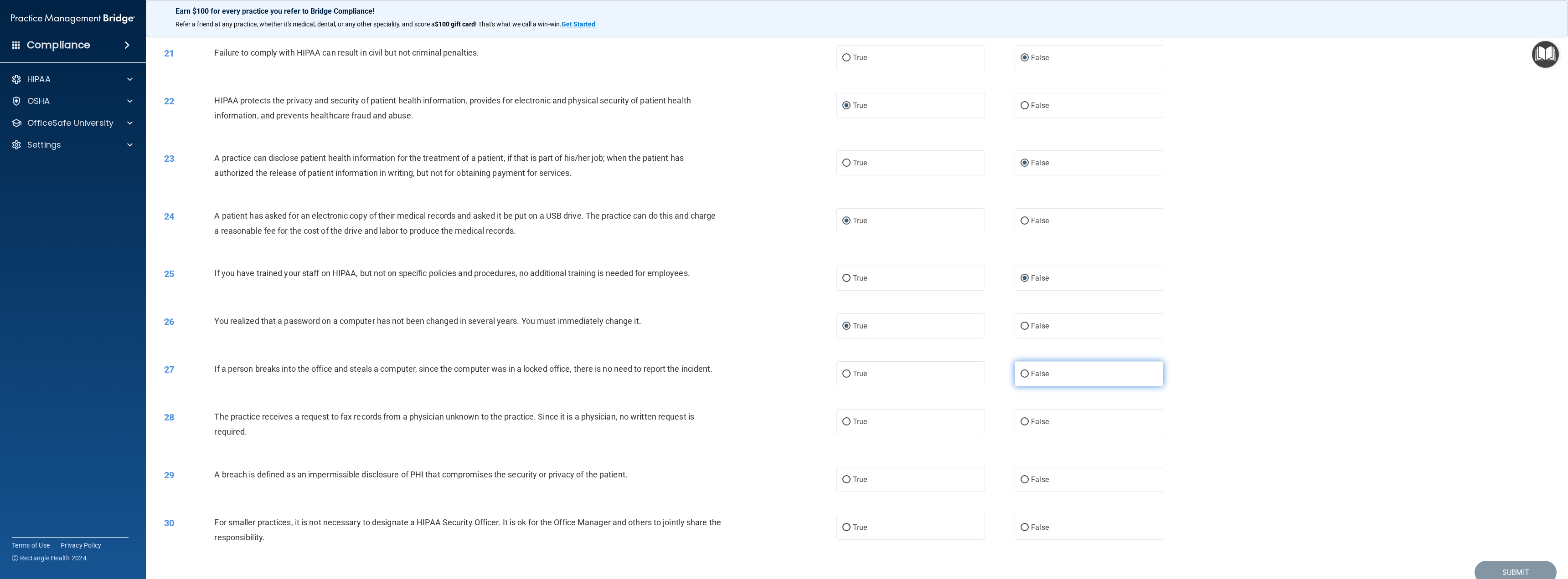
radio input "true"
click at [1021, 425] on input "False" at bounding box center [1024, 422] width 8 height 7
radio input "true"
click at [842, 484] on input "True" at bounding box center [846, 480] width 8 height 7
radio input "true"
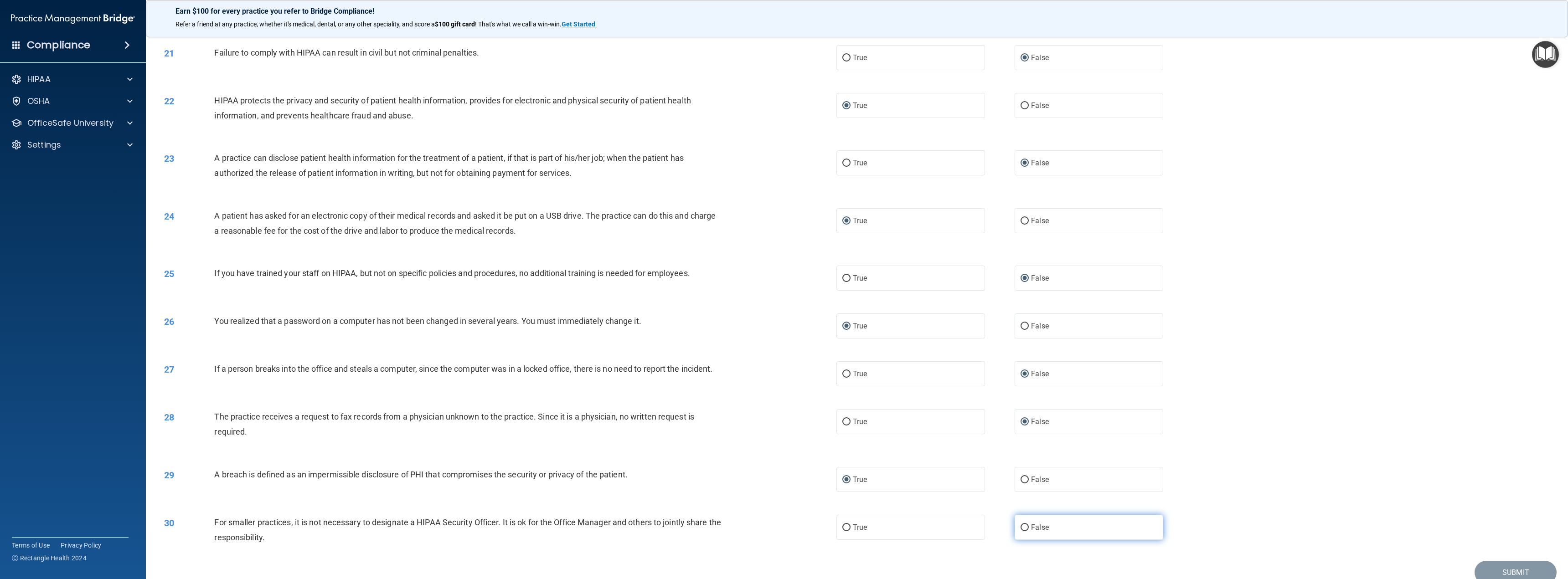
click at [1022, 532] on input "False" at bounding box center [1024, 528] width 8 height 7
radio input "true"
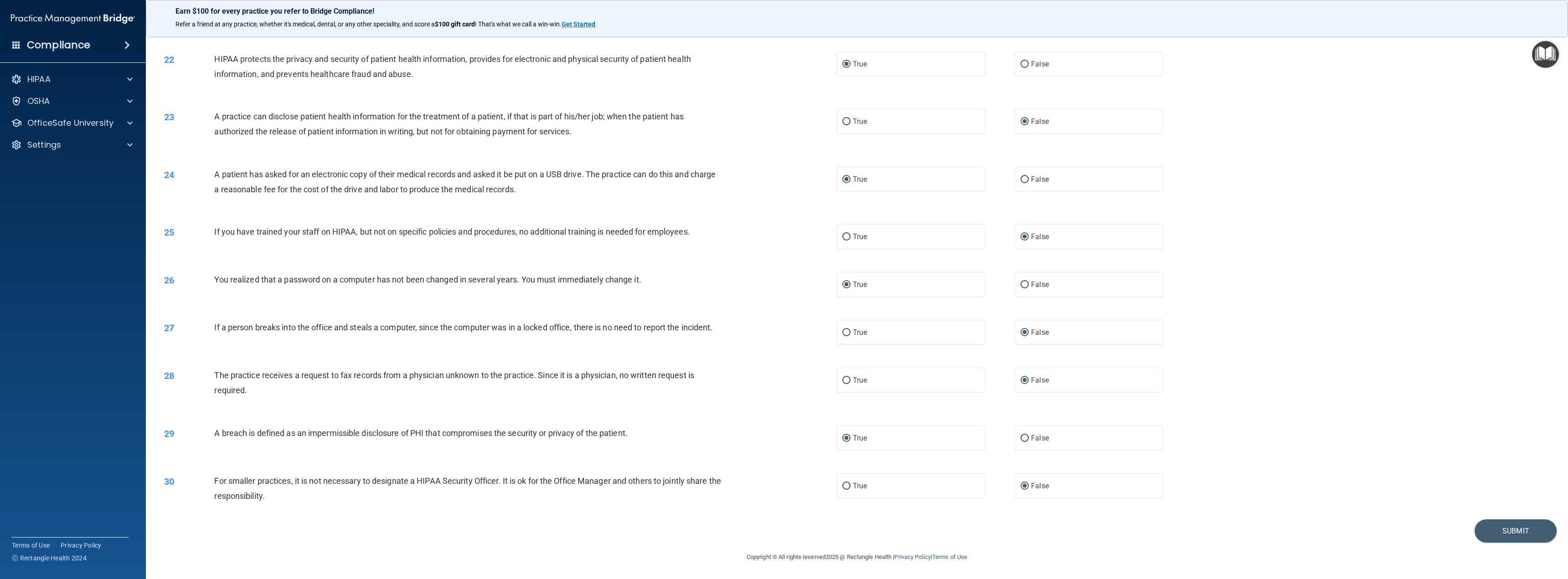
scroll to position [1099, 0]
click at [1513, 531] on button "Submit" at bounding box center [1515, 531] width 82 height 23
click at [1499, 532] on button "Submit" at bounding box center [1515, 531] width 82 height 23
click at [1499, 531] on button "Submit" at bounding box center [1515, 531] width 82 height 23
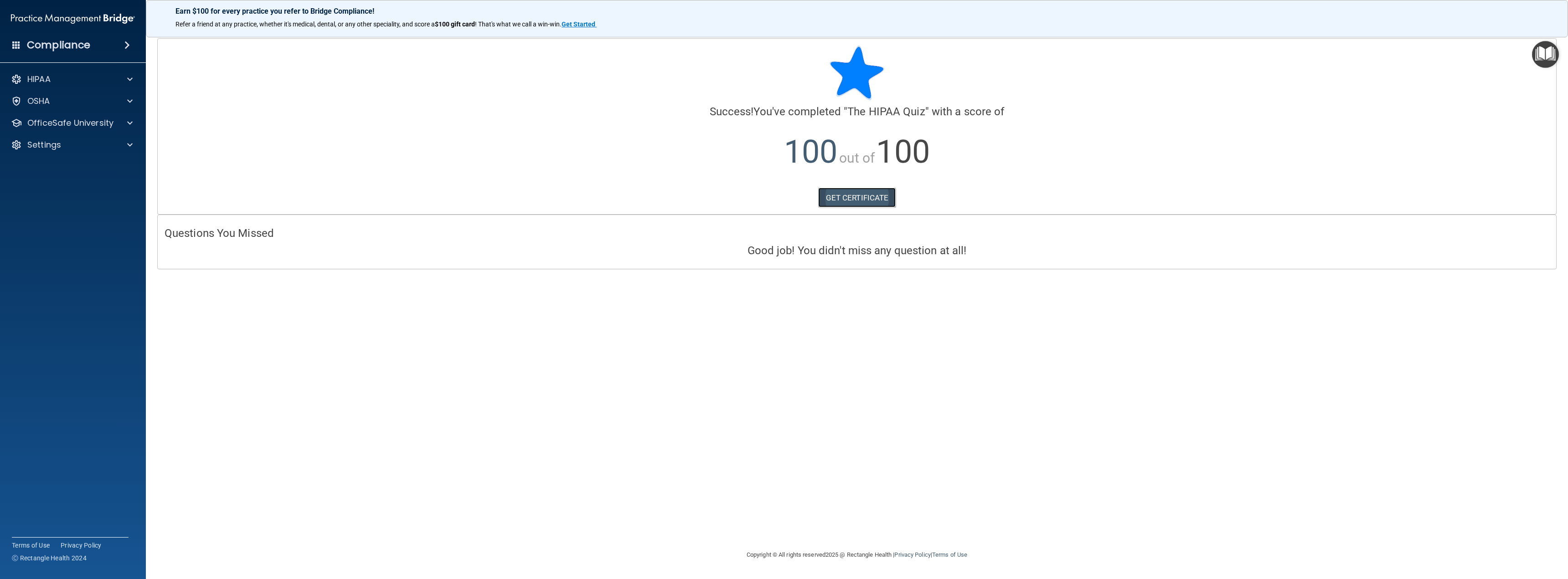
click at [857, 196] on link "GET CERTIFICATE" at bounding box center [856, 198] width 78 height 20
click at [41, 78] on p "HIPAA" at bounding box center [39, 79] width 23 height 11
click at [39, 80] on p "HIPAA" at bounding box center [39, 79] width 23 height 11
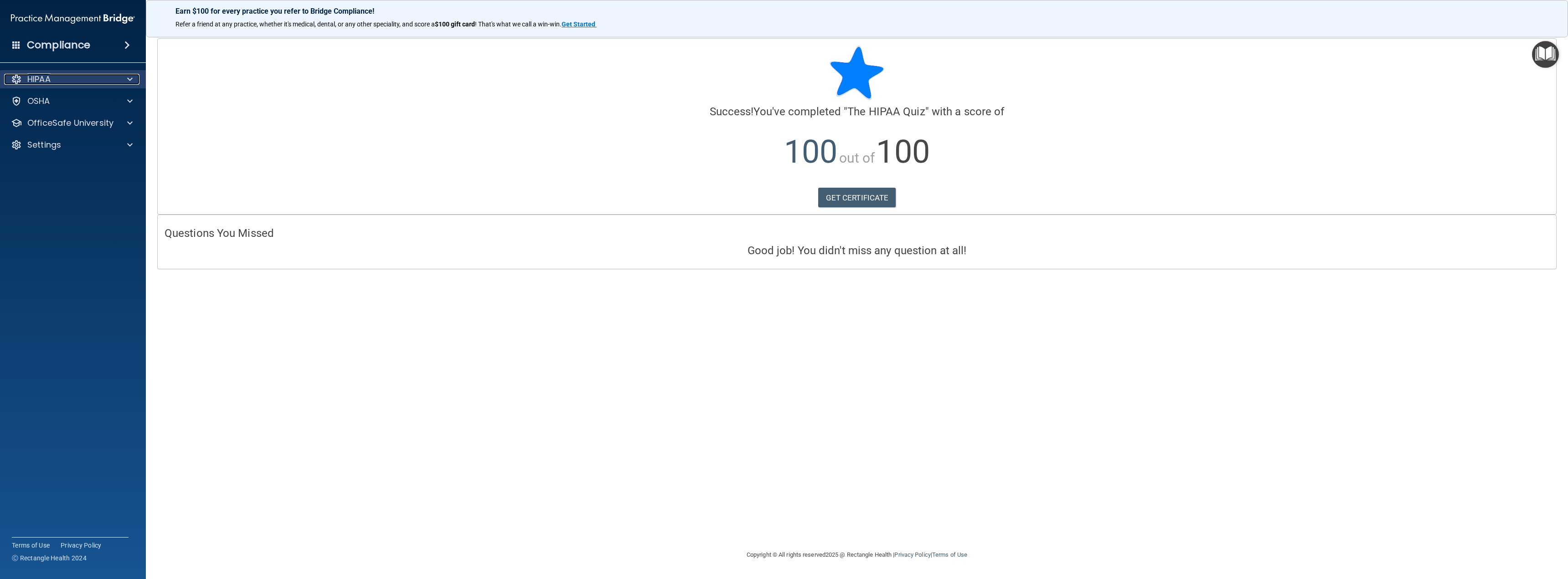
click at [39, 80] on p "HIPAA" at bounding box center [39, 79] width 23 height 11
click at [43, 77] on p "HIPAA" at bounding box center [39, 79] width 23 height 11
click at [57, 99] on p "Documents and Policies" at bounding box center [68, 101] width 124 height 9
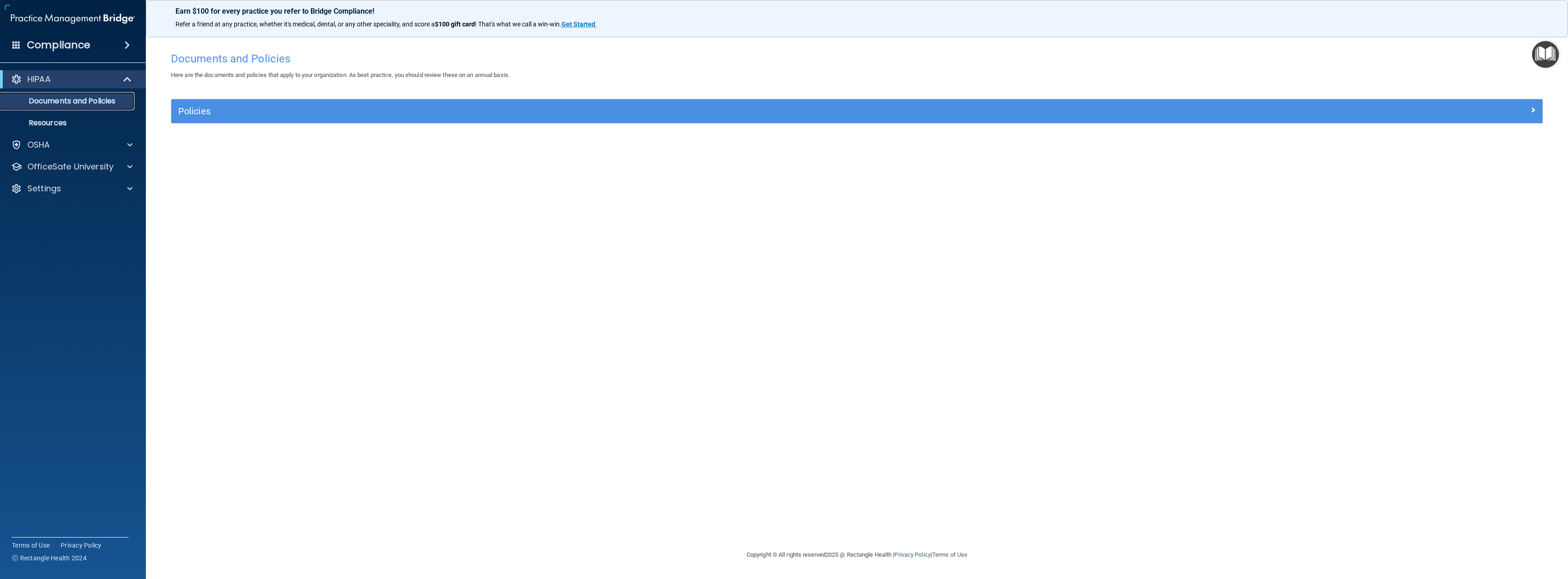
click at [57, 99] on p "Documents and Policies" at bounding box center [68, 101] width 124 height 9
click at [58, 99] on p "Documents and Policies" at bounding box center [68, 101] width 124 height 9
click at [37, 79] on p "HIPAA" at bounding box center [39, 79] width 23 height 11
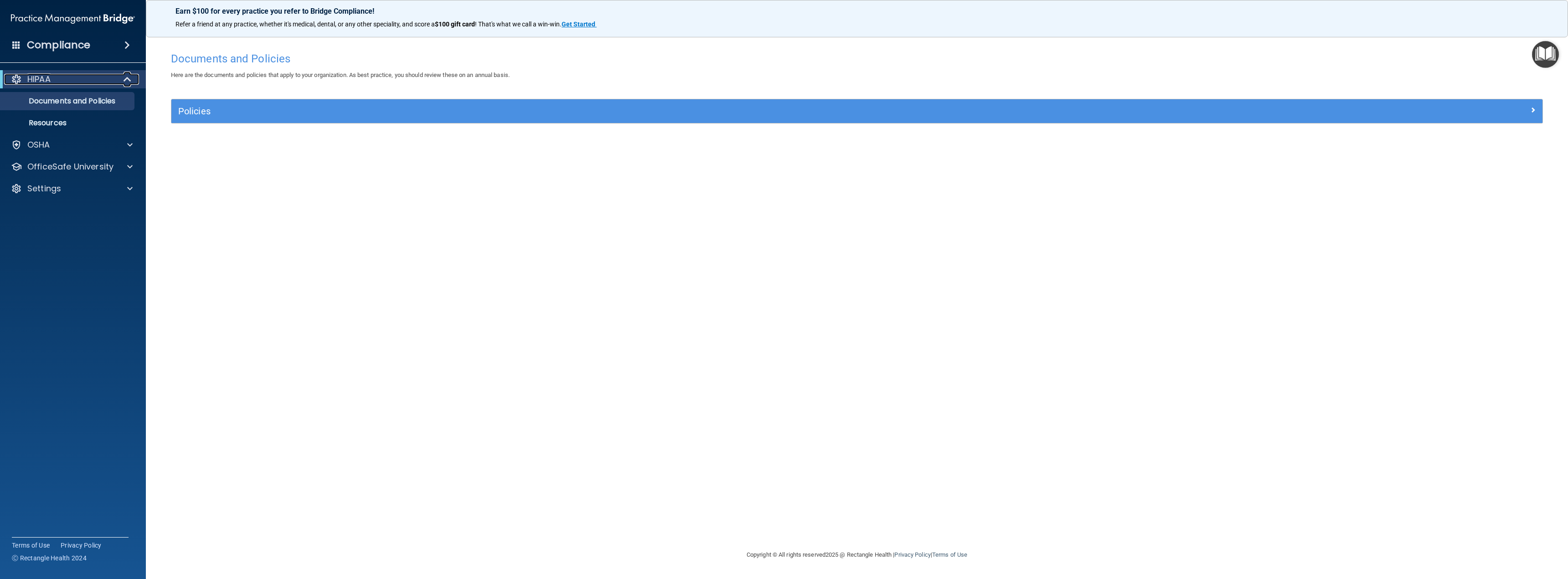
click at [37, 79] on p "HIPAA" at bounding box center [39, 79] width 23 height 11
click at [248, 314] on div "Documents and Policies Here are the documents and policies that apply to your o…" at bounding box center [857, 298] width 1385 height 502
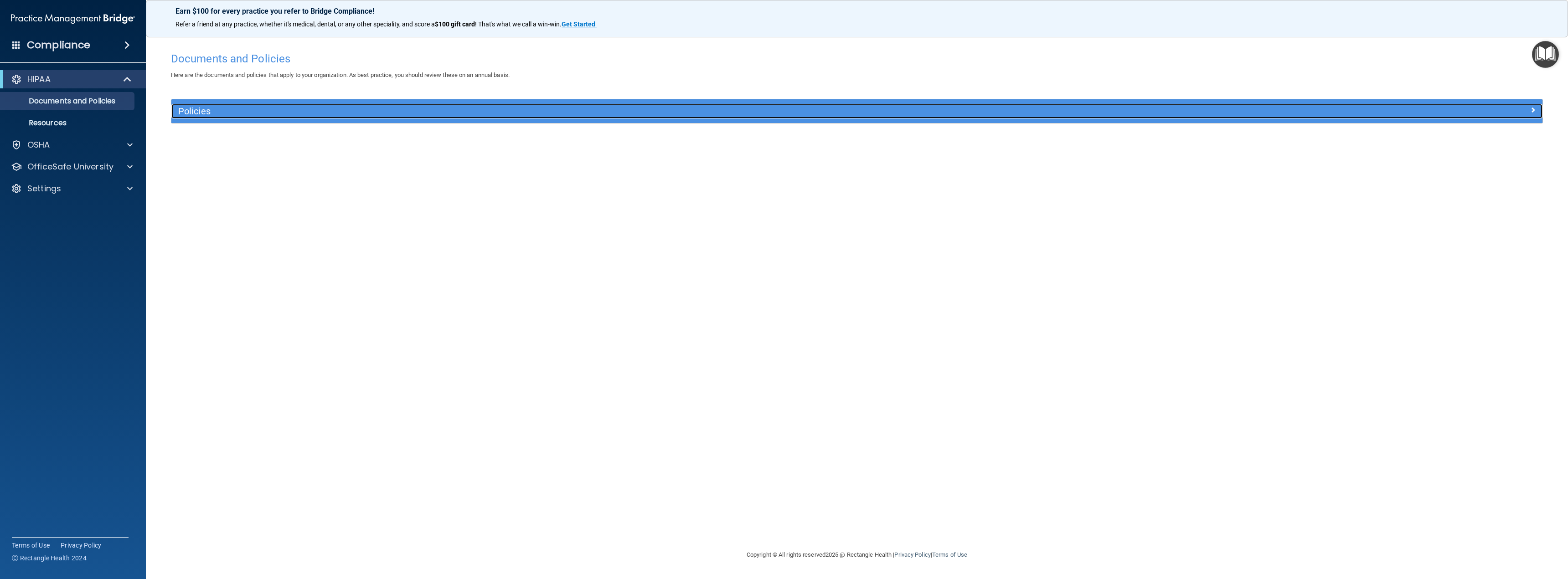
click at [356, 106] on h5 "Policies" at bounding box center [685, 111] width 1015 height 10
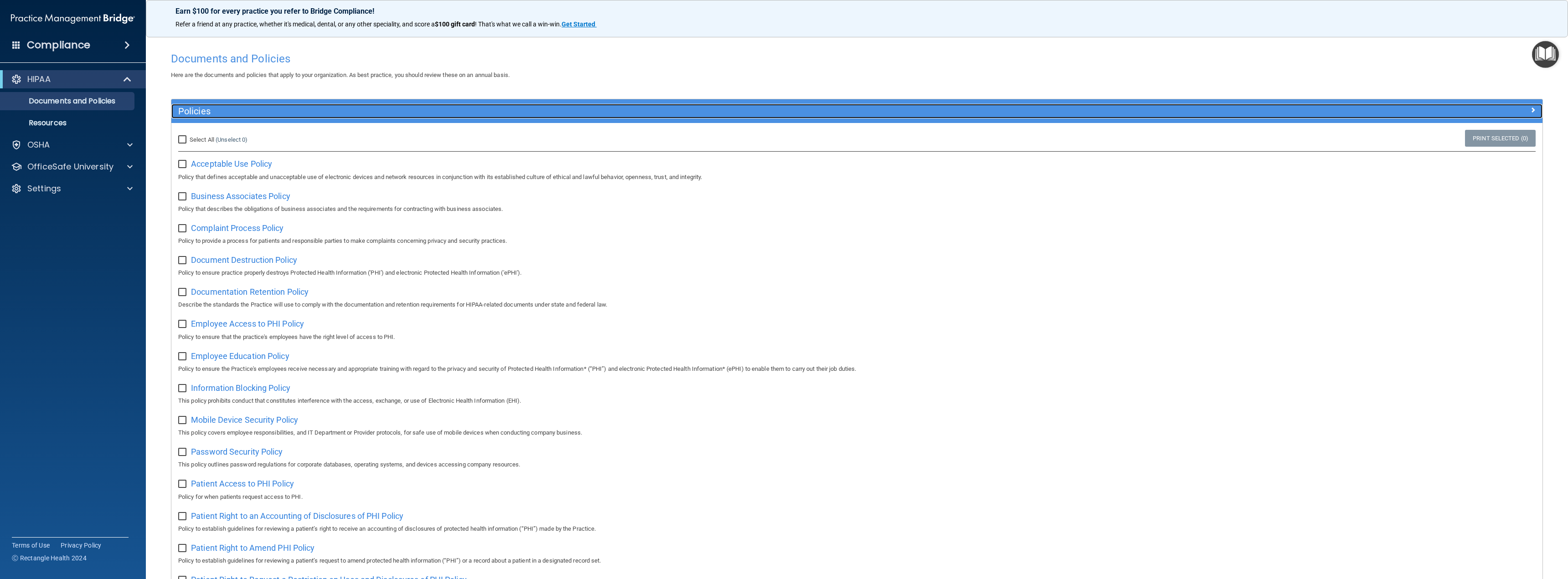
click at [356, 106] on h5 "Policies" at bounding box center [685, 111] width 1015 height 10
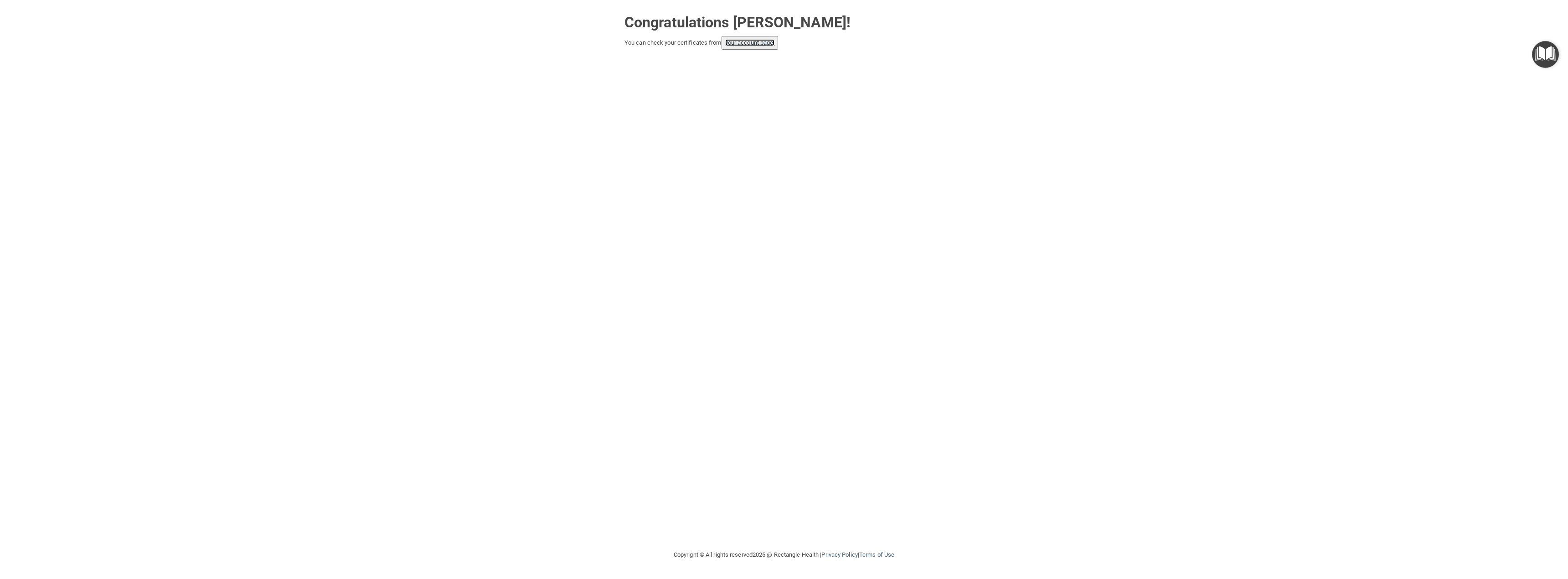
click at [754, 41] on link "your account page!" at bounding box center [750, 43] width 49 height 7
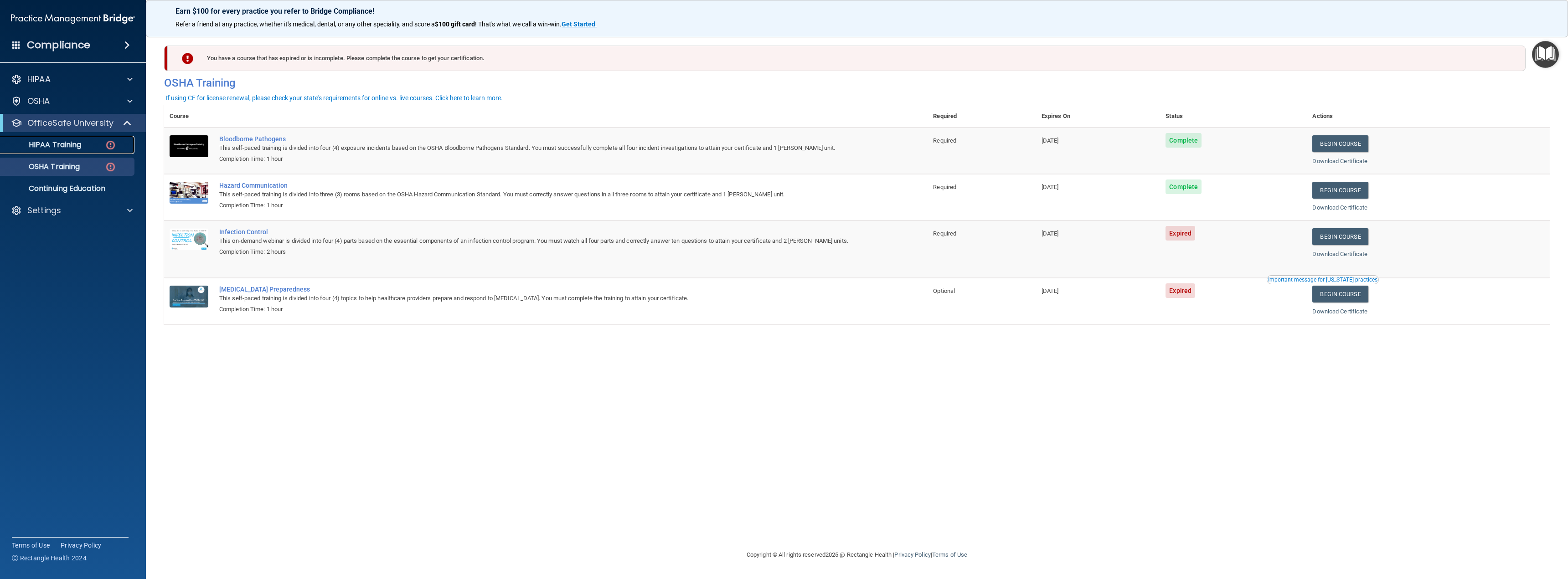
click at [66, 143] on p "HIPAA Training" at bounding box center [43, 145] width 75 height 9
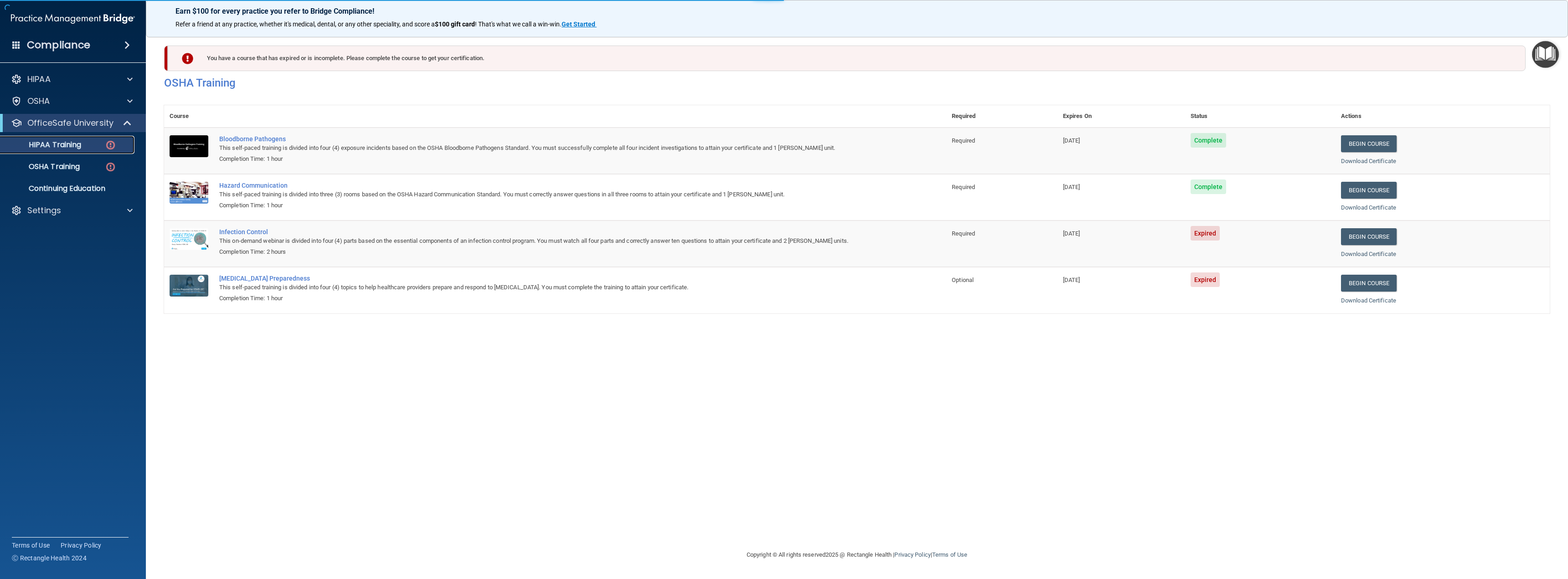
click at [66, 143] on p "HIPAA Training" at bounding box center [43, 145] width 75 height 9
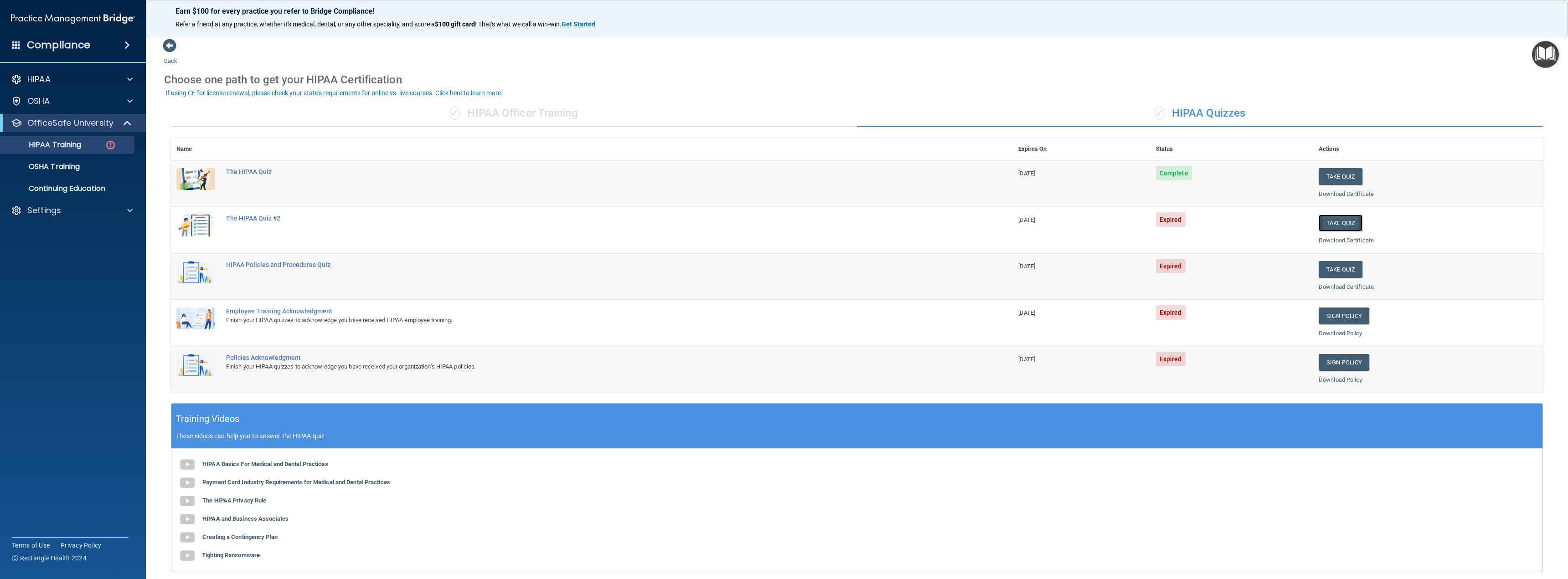
click at [1339, 221] on button "Take Quiz" at bounding box center [1340, 223] width 44 height 17
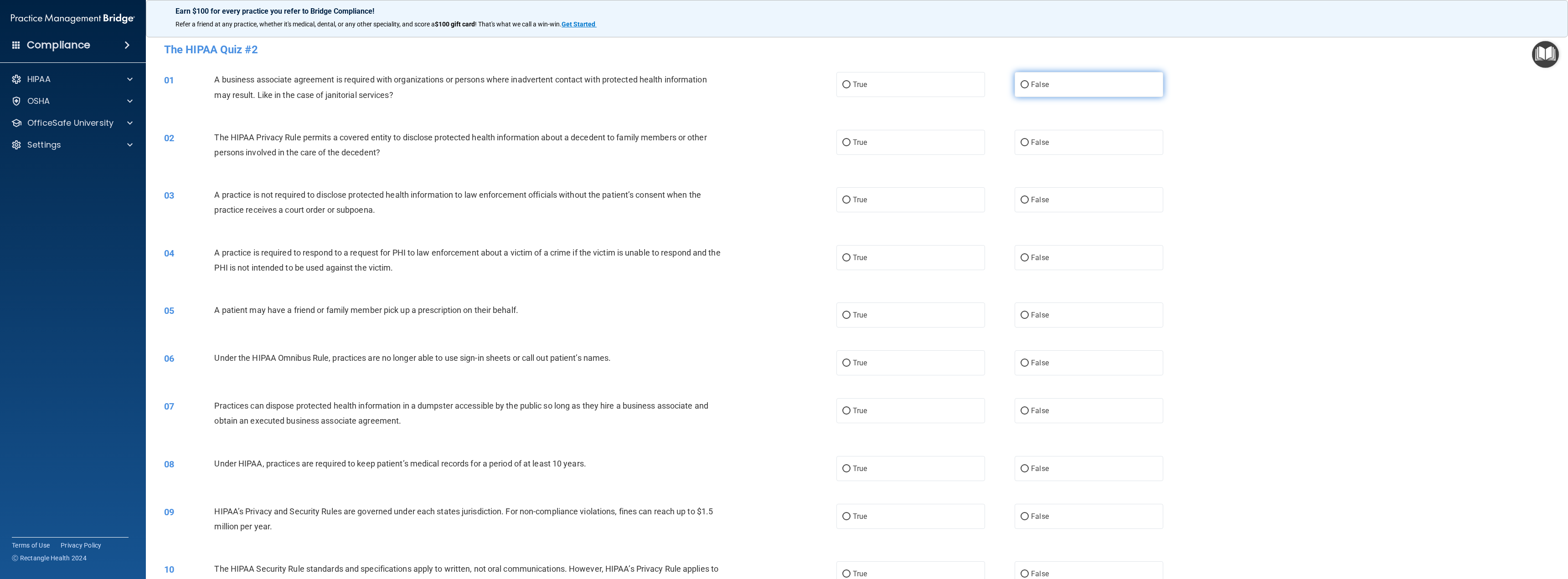
click at [1020, 82] on input "False" at bounding box center [1024, 85] width 8 height 7
radio input "true"
click at [842, 142] on input "True" at bounding box center [846, 143] width 8 height 7
radio input "true"
click at [1021, 199] on input "False" at bounding box center [1024, 200] width 8 height 7
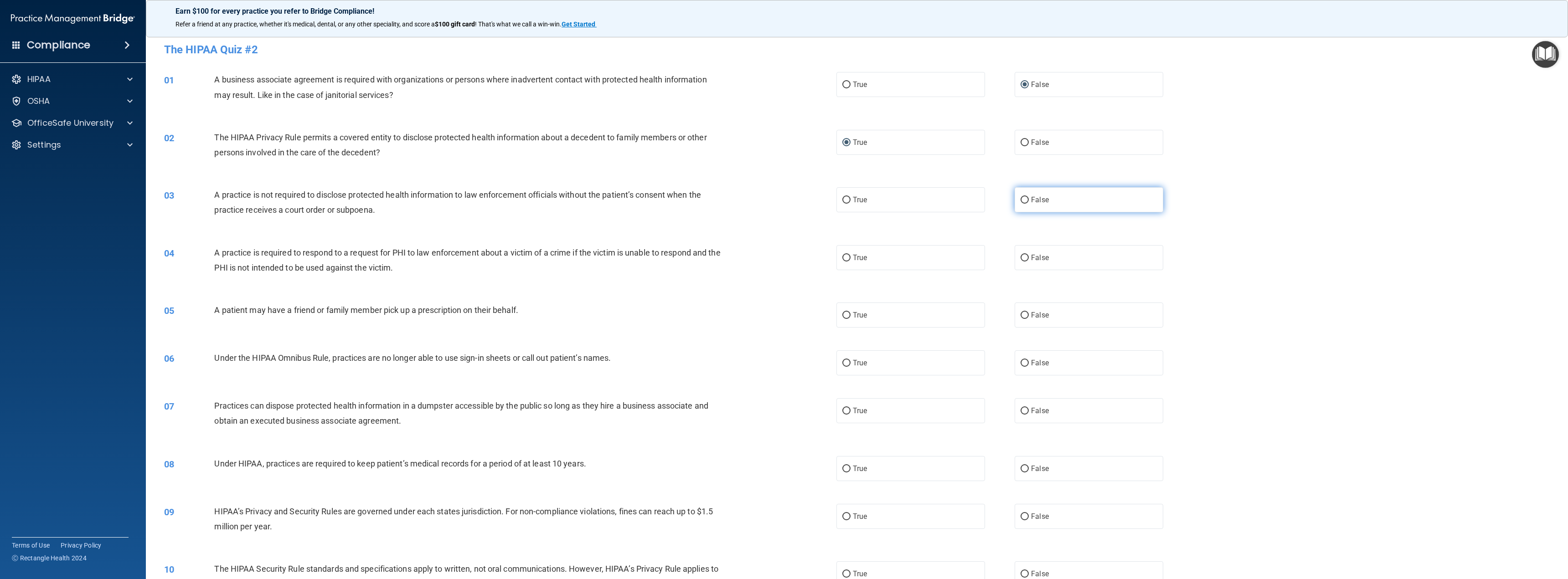
radio input "true"
click at [843, 260] on input "True" at bounding box center [846, 258] width 8 height 7
radio input "true"
click at [844, 314] on input "True" at bounding box center [846, 315] width 8 height 7
radio input "true"
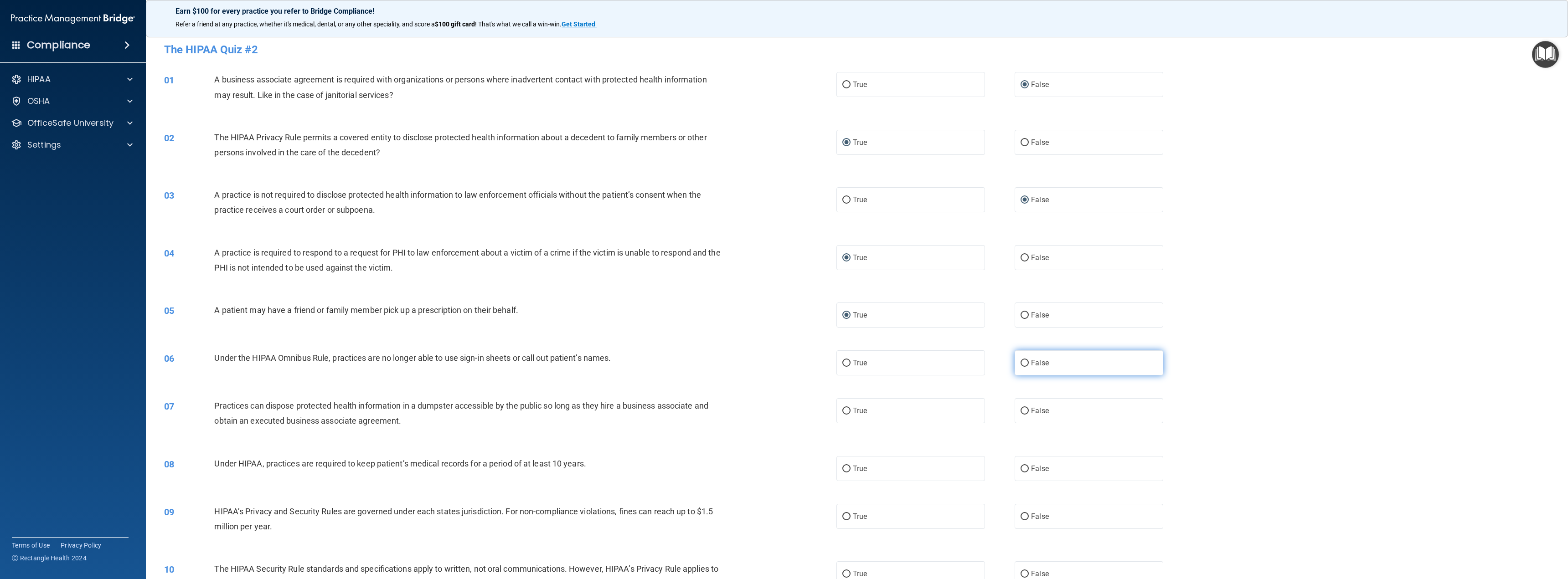
click at [1020, 363] on input "False" at bounding box center [1024, 363] width 8 height 7
radio input "true"
drag, startPoint x: 1021, startPoint y: 409, endPoint x: 1017, endPoint y: 424, distance: 15.5
click at [1020, 409] on input "False" at bounding box center [1024, 411] width 8 height 7
radio input "true"
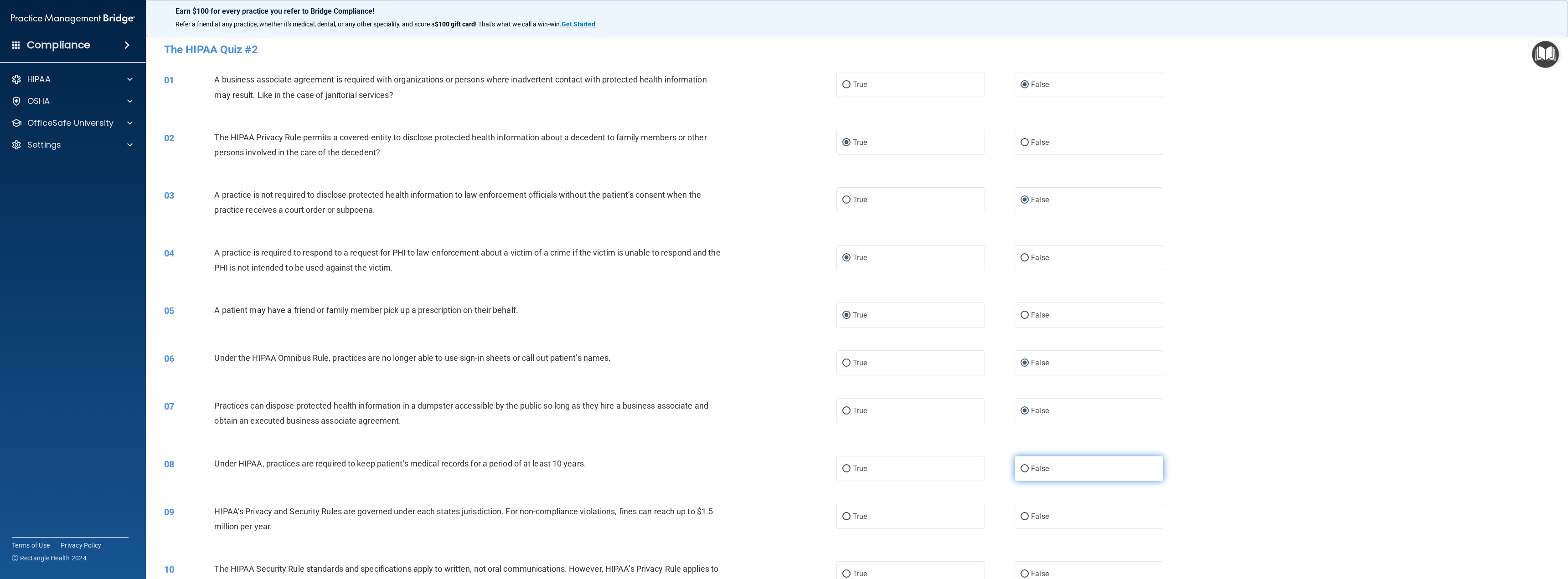
click at [1021, 469] on input "False" at bounding box center [1024, 469] width 8 height 7
radio input "true"
click at [1020, 515] on input "False" at bounding box center [1024, 517] width 8 height 7
radio input "true"
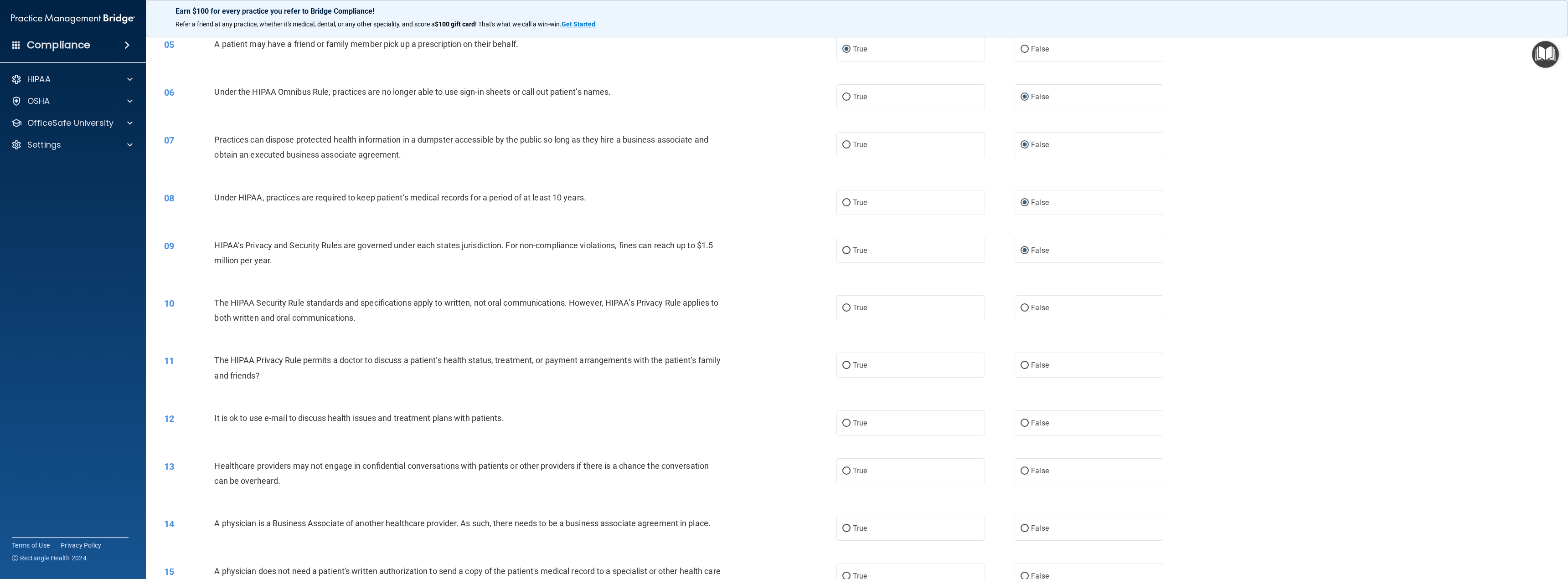
scroll to position [273, 0]
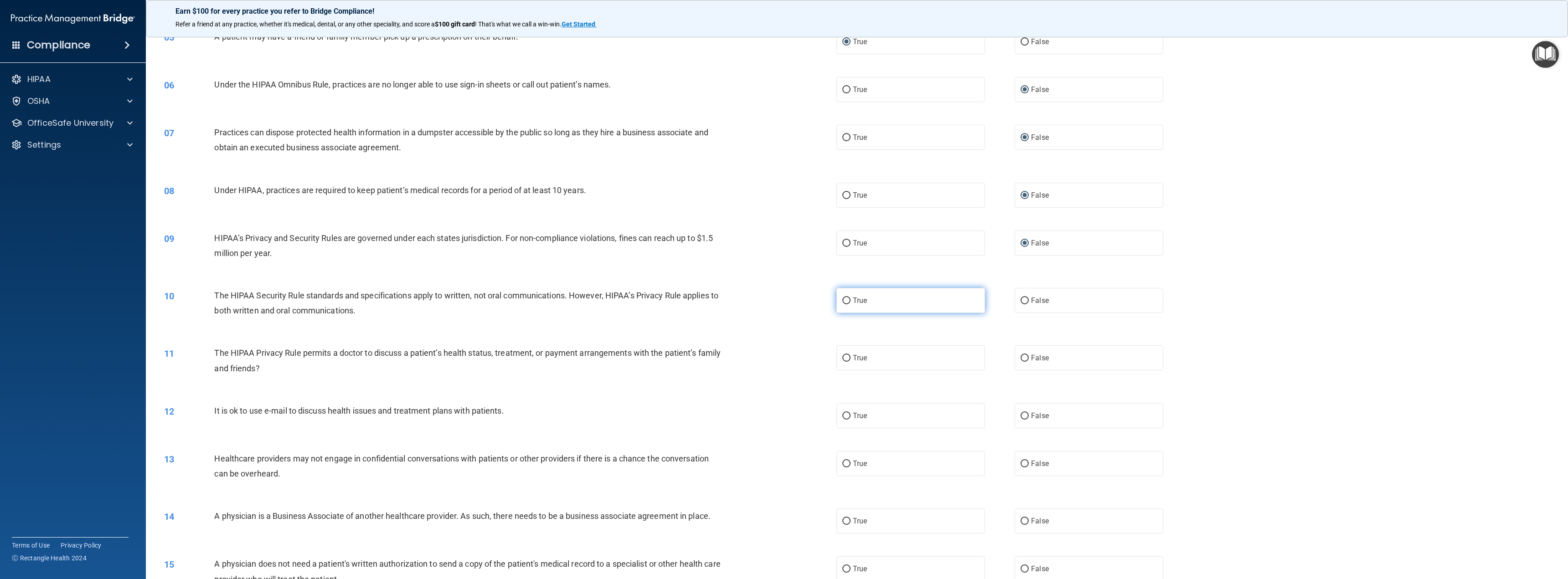
click at [842, 298] on input "True" at bounding box center [846, 301] width 8 height 7
radio input "true"
click at [844, 355] on input "True" at bounding box center [846, 358] width 8 height 7
radio input "true"
click at [843, 413] on input "True" at bounding box center [846, 416] width 8 height 7
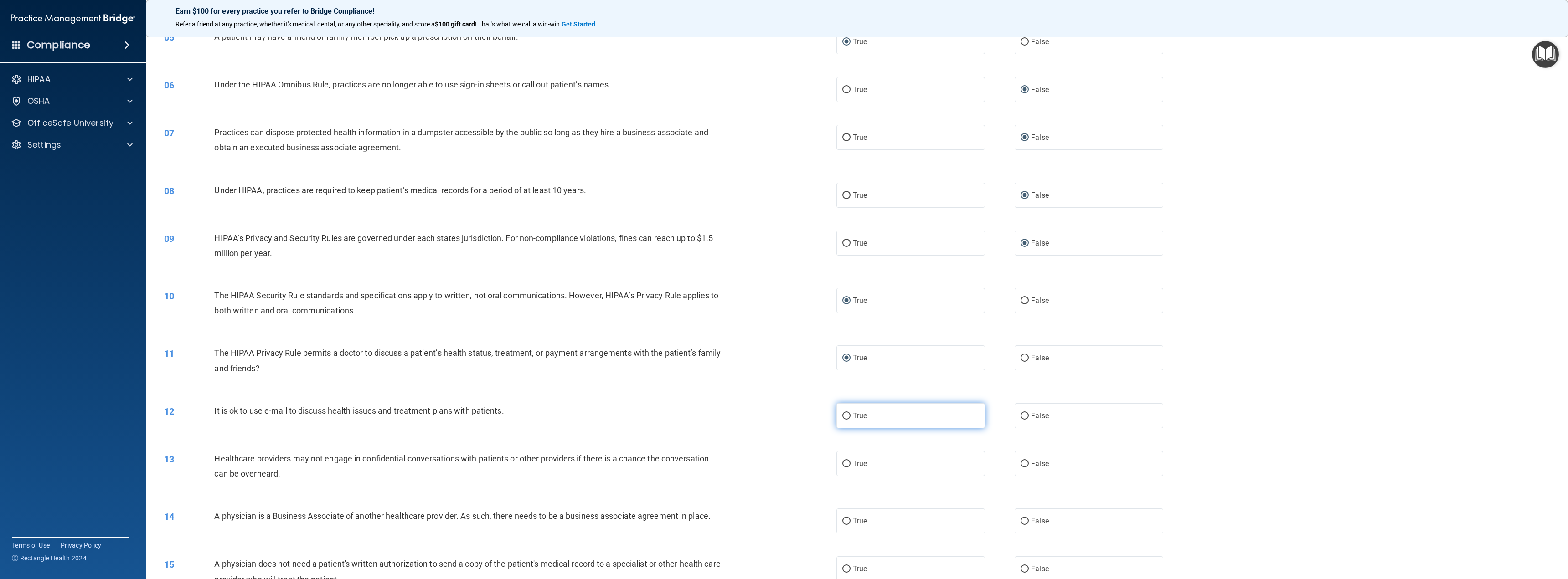
radio input "true"
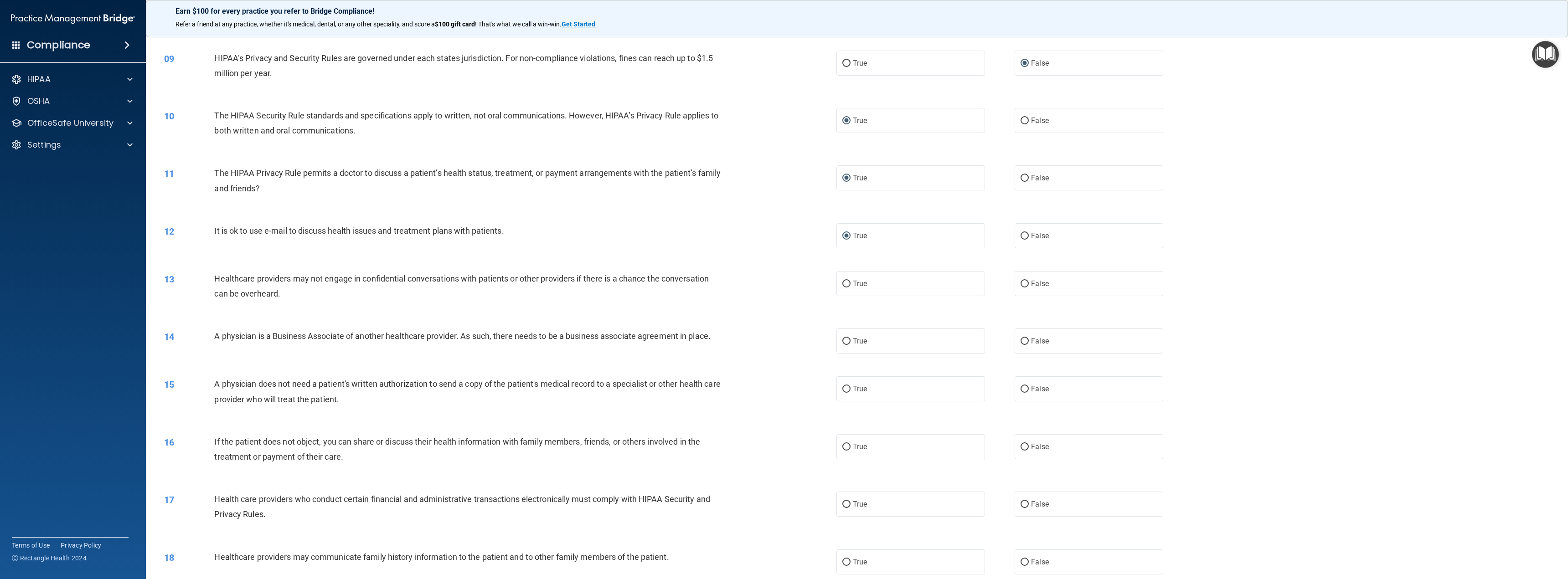
scroll to position [456, 0]
click at [1020, 281] on input "False" at bounding box center [1024, 282] width 8 height 7
radio input "true"
click at [1020, 338] on input "False" at bounding box center [1024, 340] width 8 height 7
radio input "true"
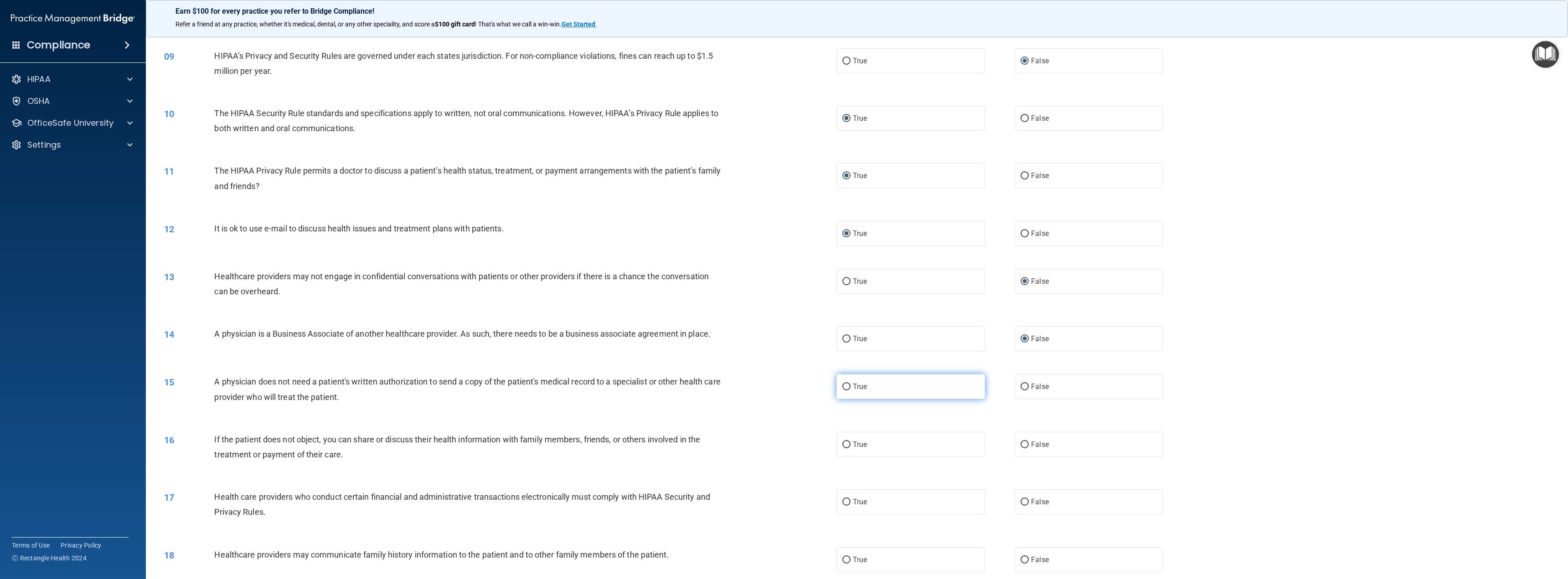
click at [844, 386] on input "True" at bounding box center [846, 387] width 8 height 7
radio input "true"
click at [842, 444] on input "True" at bounding box center [846, 445] width 8 height 7
radio input "true"
click at [843, 499] on input "True" at bounding box center [846, 503] width 8 height 7
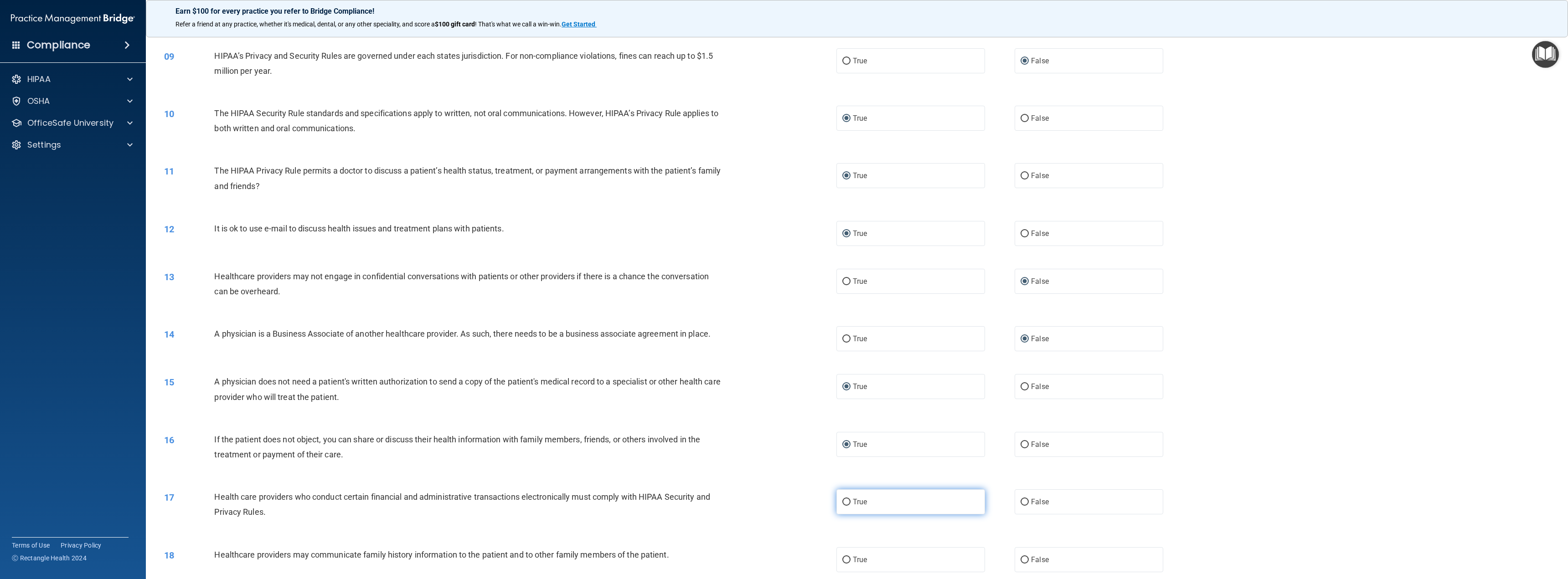
radio input "true"
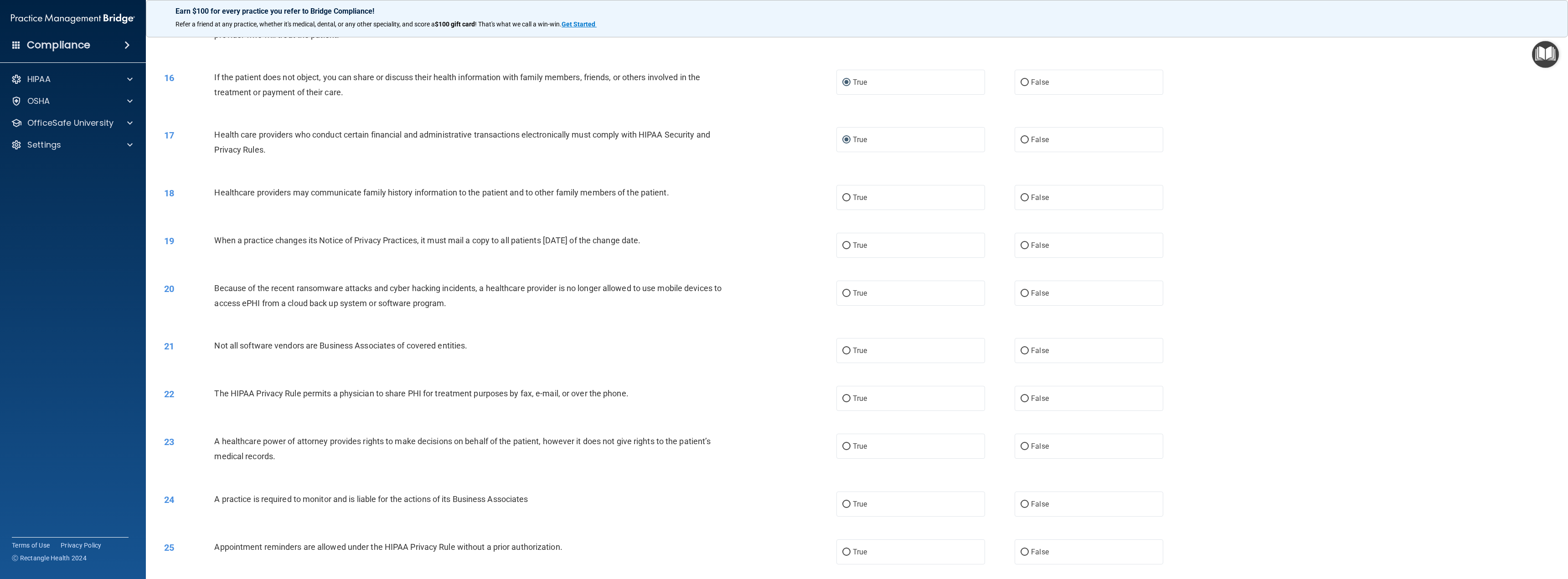
scroll to position [820, 0]
click at [1020, 193] on input "False" at bounding box center [1024, 195] width 8 height 7
radio input "true"
click at [1020, 241] on input "False" at bounding box center [1024, 244] width 8 height 7
radio input "true"
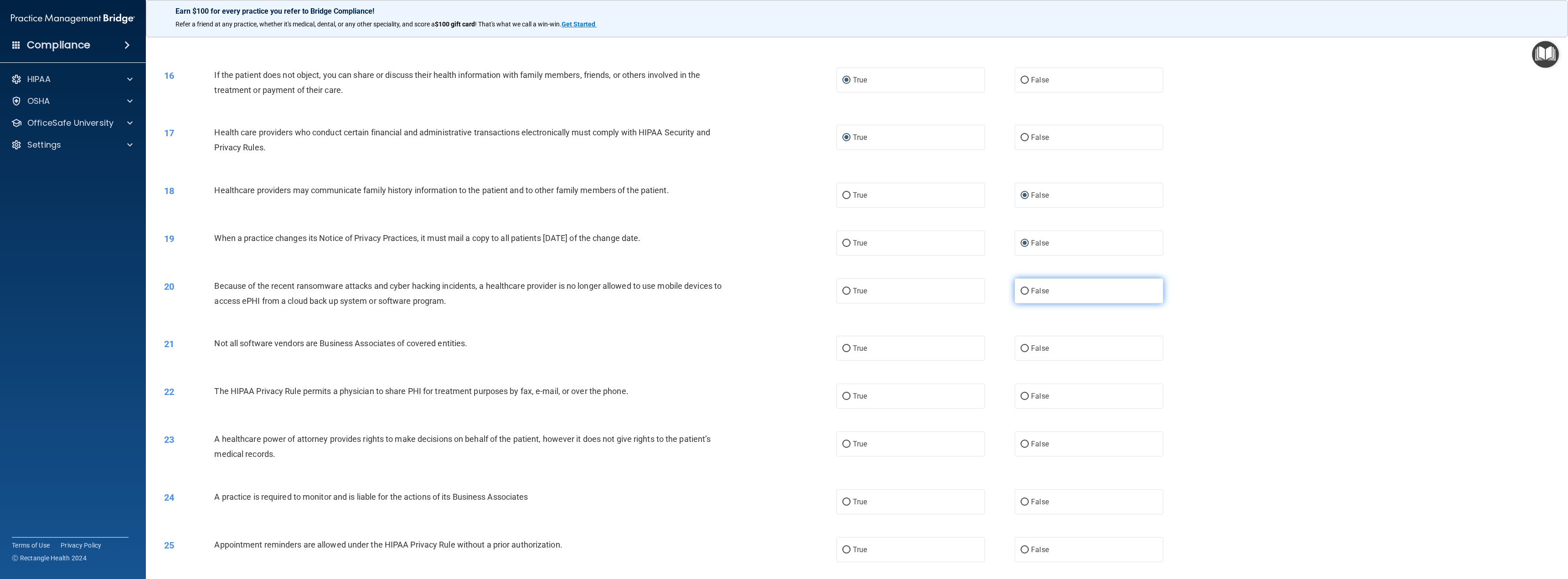
click at [1021, 291] on input "False" at bounding box center [1024, 292] width 8 height 7
radio input "true"
click at [842, 348] on input "True" at bounding box center [846, 349] width 8 height 7
radio input "true"
click at [844, 393] on input "True" at bounding box center [846, 396] width 8 height 7
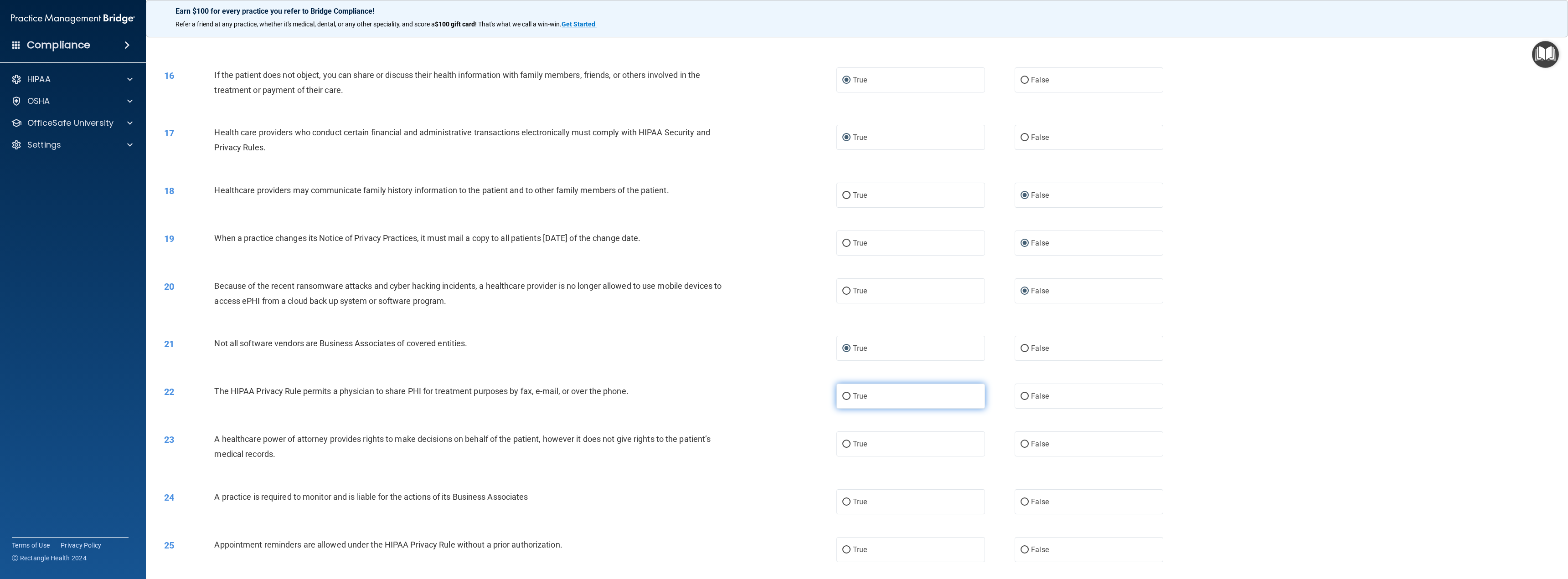
radio input "true"
click at [1021, 442] on input "False" at bounding box center [1024, 444] width 8 height 7
radio input "true"
click at [1021, 502] on input "False" at bounding box center [1024, 503] width 8 height 7
radio input "true"
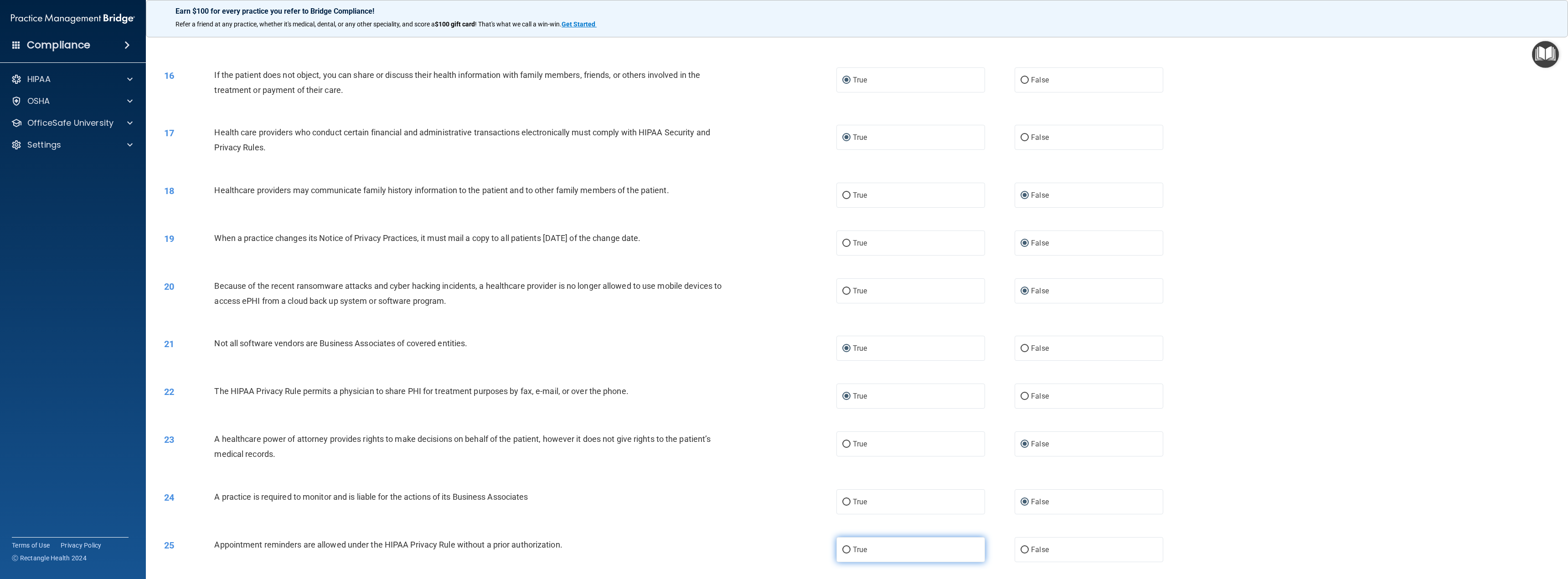
click at [846, 547] on input "True" at bounding box center [846, 550] width 8 height 7
radio input "true"
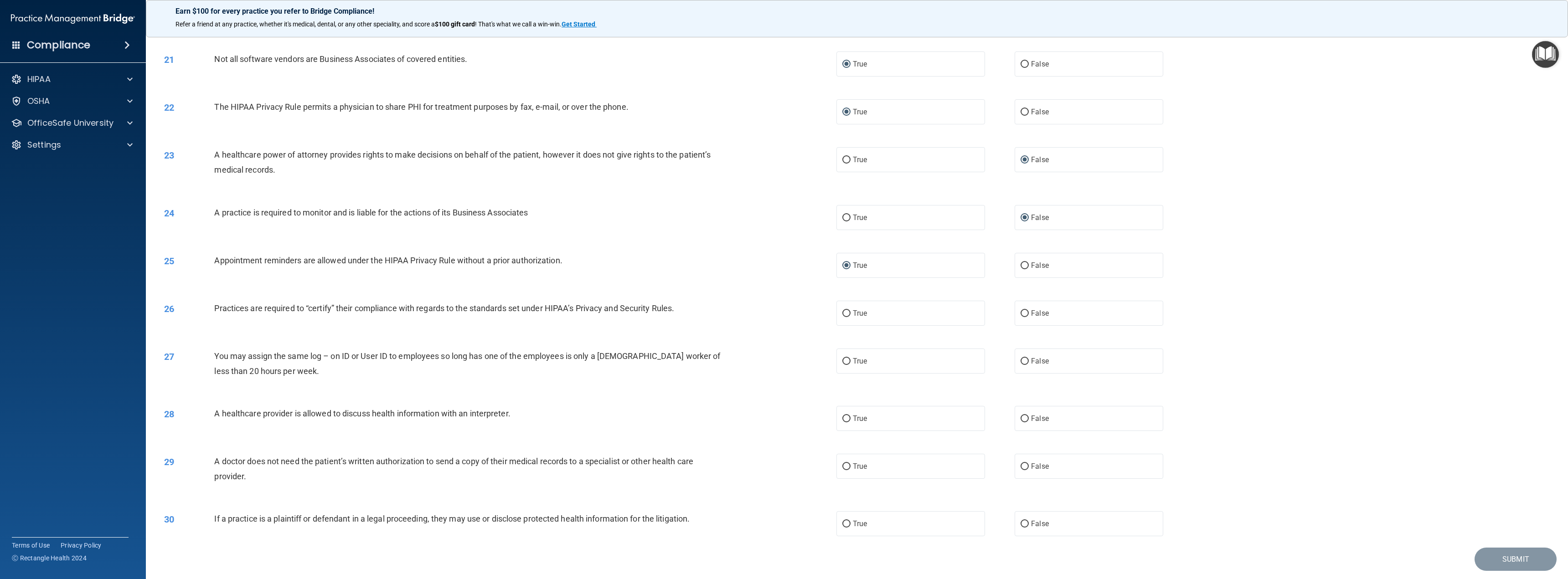
scroll to position [1133, 0]
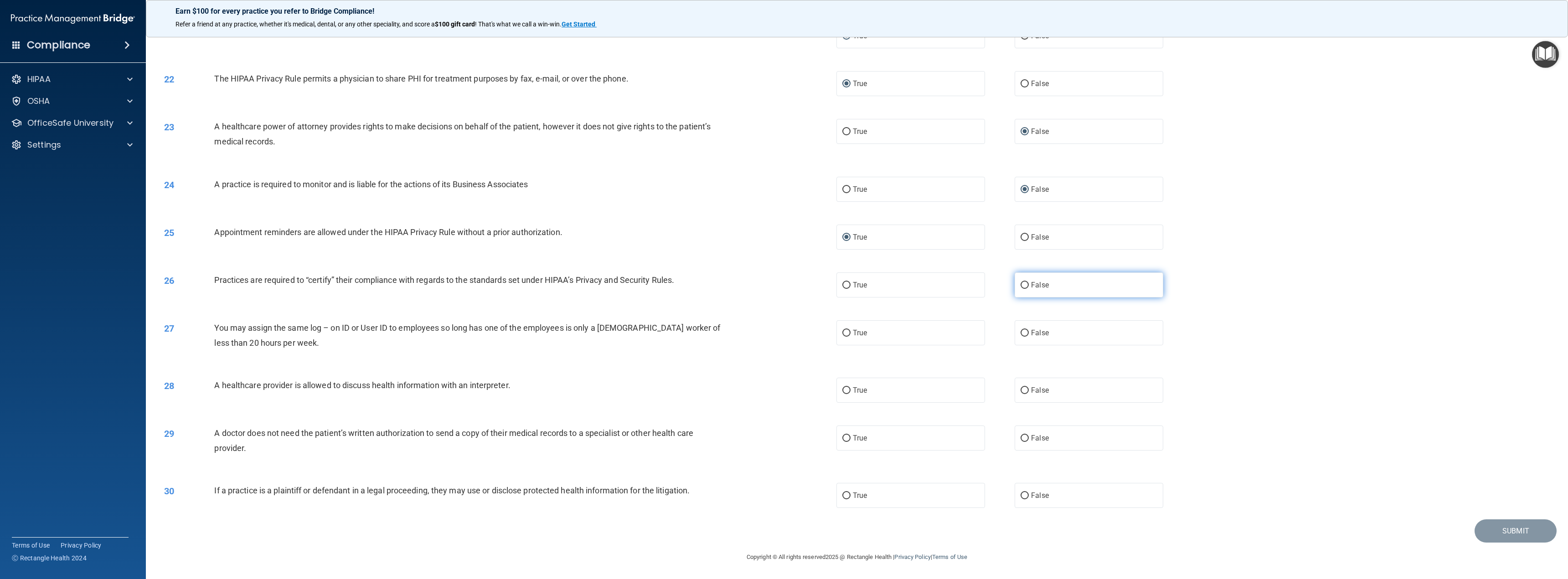
click at [1020, 282] on input "False" at bounding box center [1024, 285] width 8 height 7
radio input "true"
click at [1020, 331] on input "False" at bounding box center [1024, 333] width 8 height 7
radio input "true"
click at [846, 389] on input "True" at bounding box center [846, 391] width 8 height 7
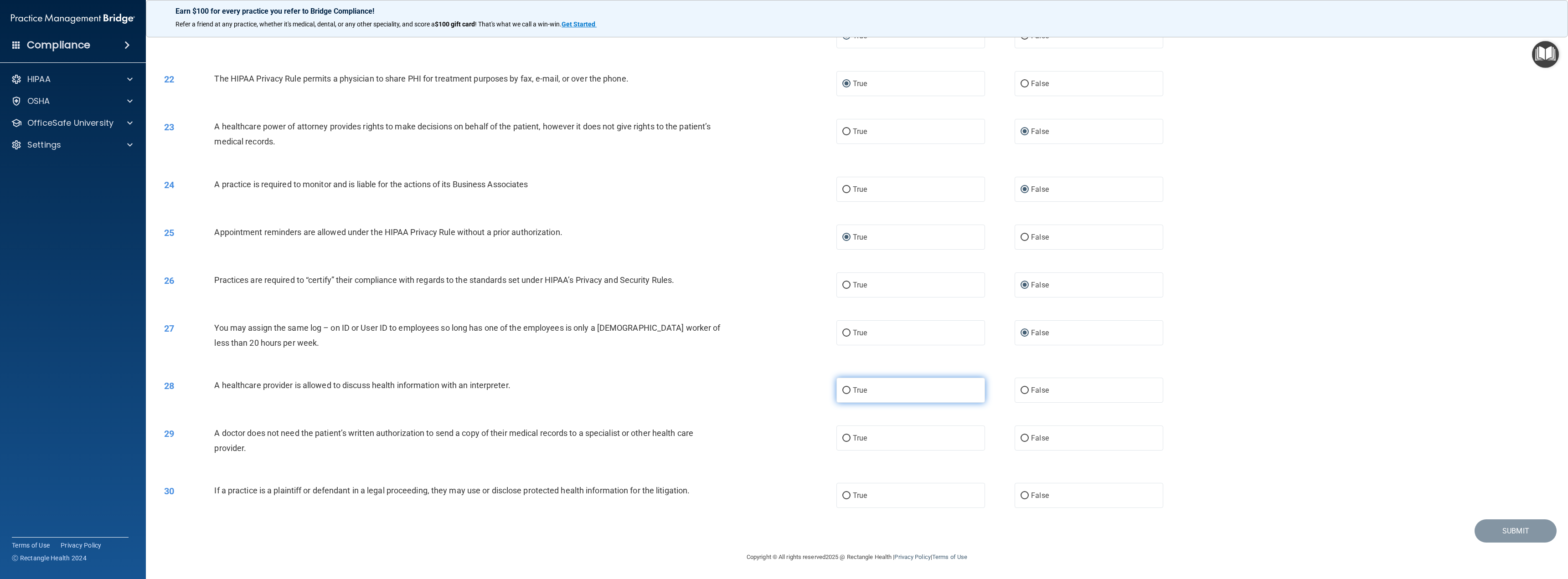
radio input "true"
click at [842, 437] on input "True" at bounding box center [846, 438] width 8 height 7
radio input "true"
click at [846, 492] on input "True" at bounding box center [846, 496] width 8 height 7
radio input "true"
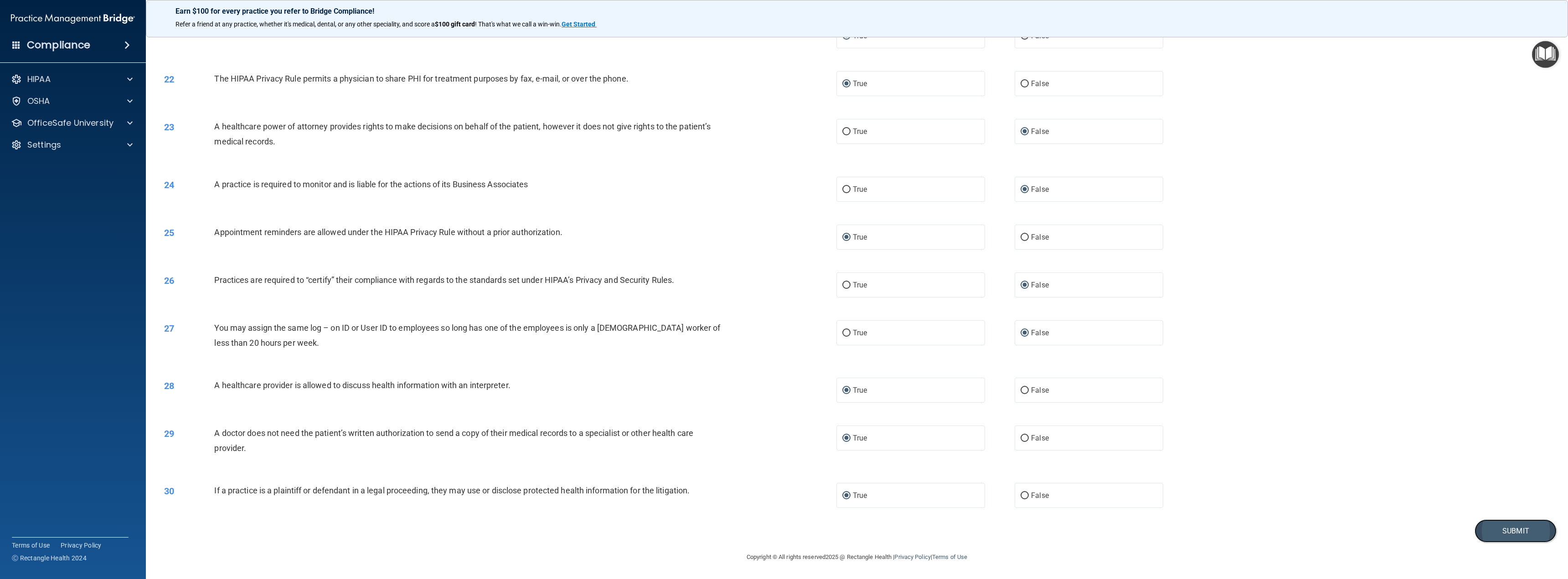
click at [1497, 527] on button "Submit" at bounding box center [1515, 531] width 82 height 23
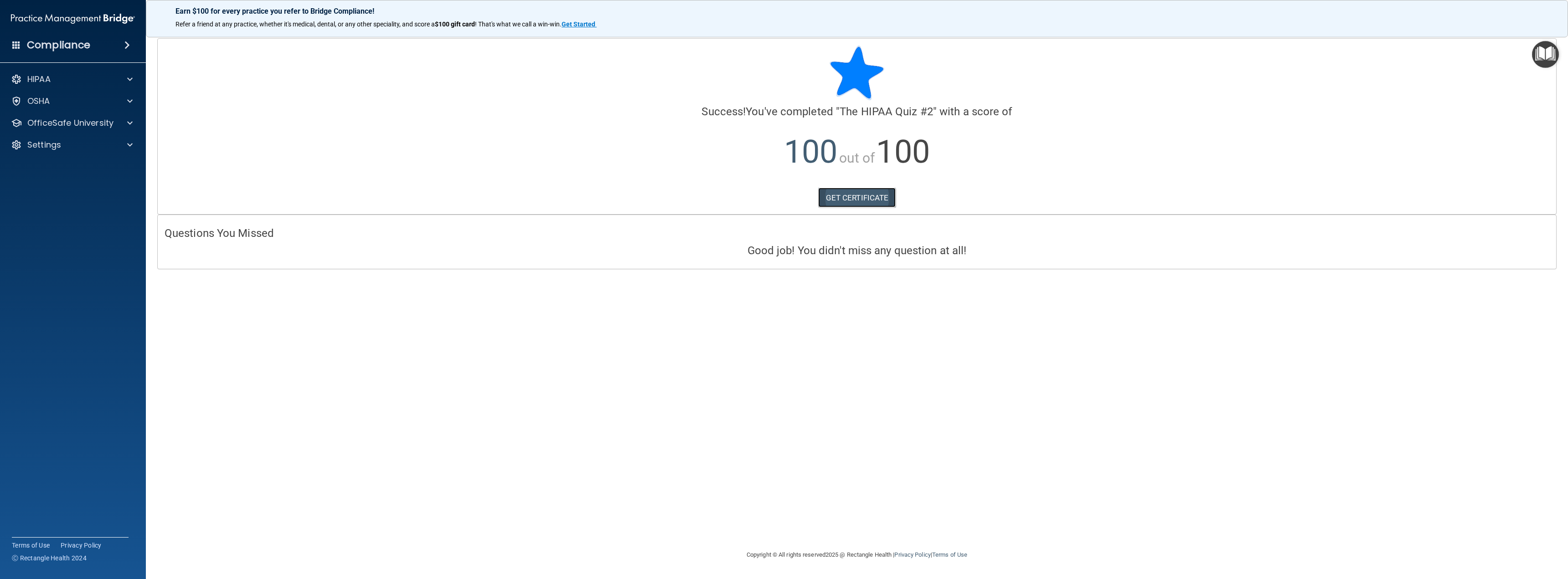
click at [854, 196] on link "GET CERTIFICATE" at bounding box center [856, 198] width 78 height 20
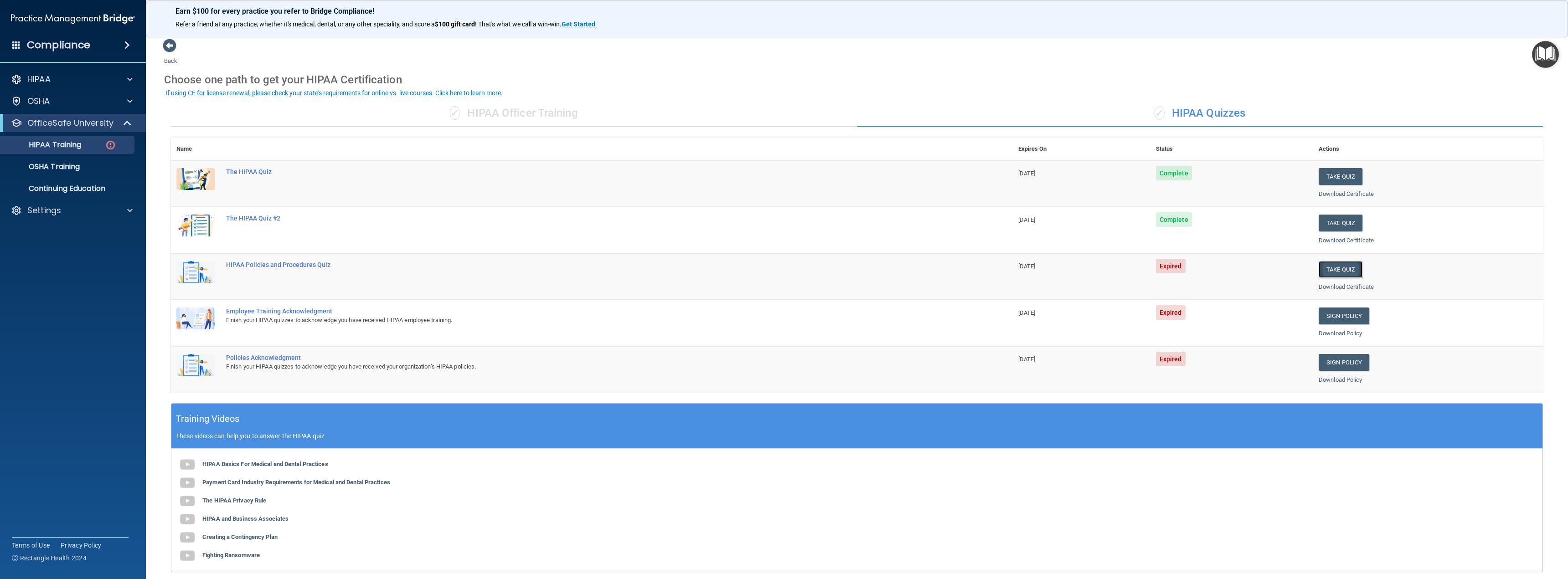
click at [1339, 267] on button "Take Quiz" at bounding box center [1340, 269] width 44 height 17
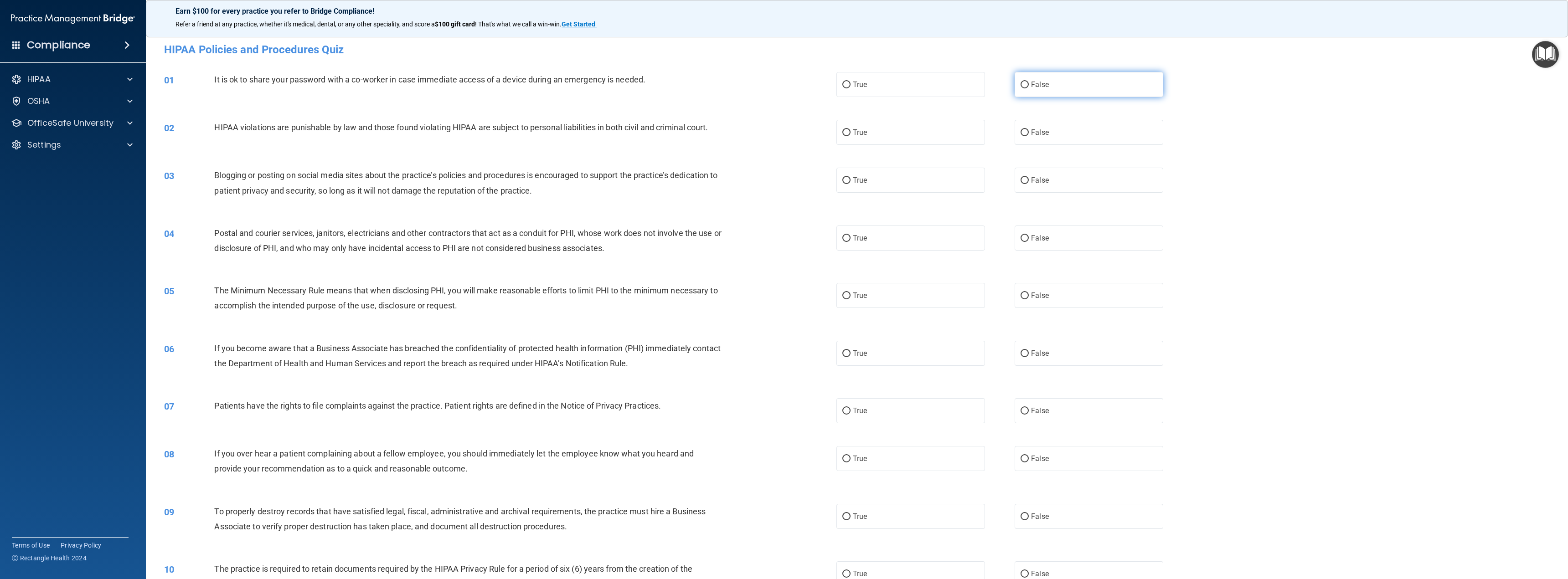
click at [1020, 82] on input "False" at bounding box center [1024, 85] width 8 height 7
radio input "true"
click at [843, 129] on input "True" at bounding box center [846, 133] width 8 height 7
radio input "true"
click at [1021, 178] on input "False" at bounding box center [1024, 181] width 8 height 7
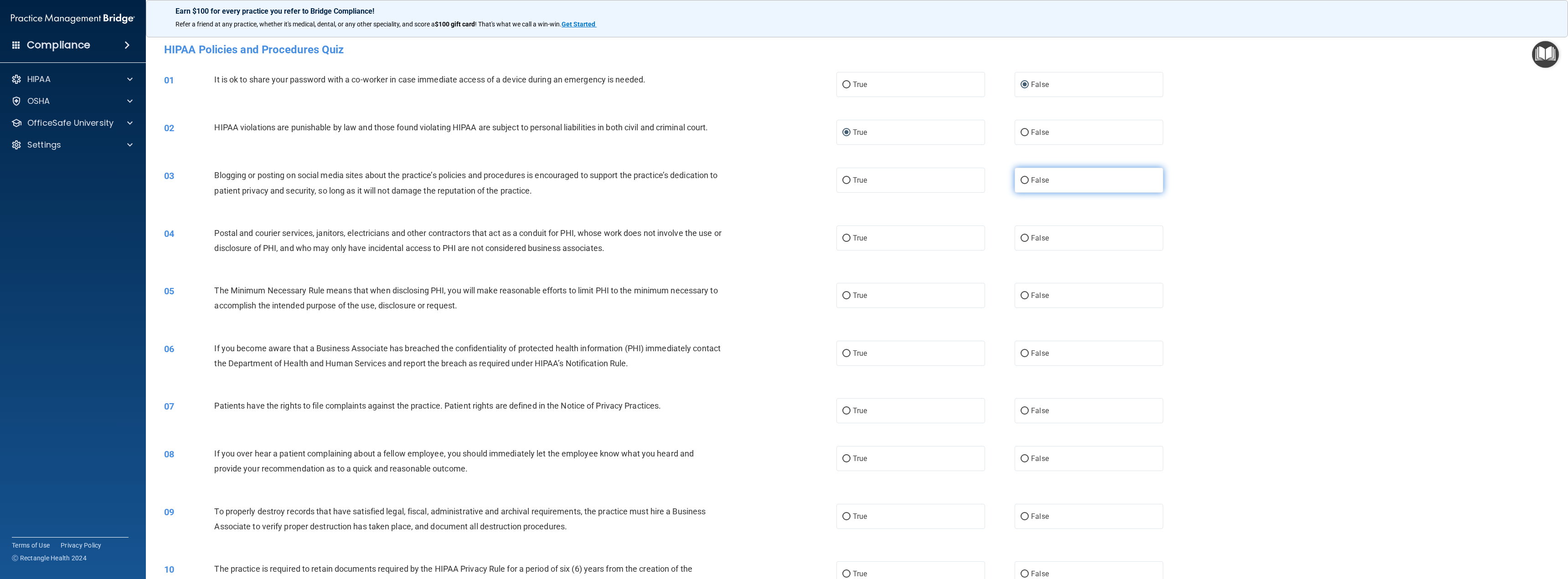
radio input "true"
click at [845, 239] on input "True" at bounding box center [846, 239] width 8 height 7
radio input "true"
click at [844, 295] on input "True" at bounding box center [846, 296] width 8 height 7
radio input "true"
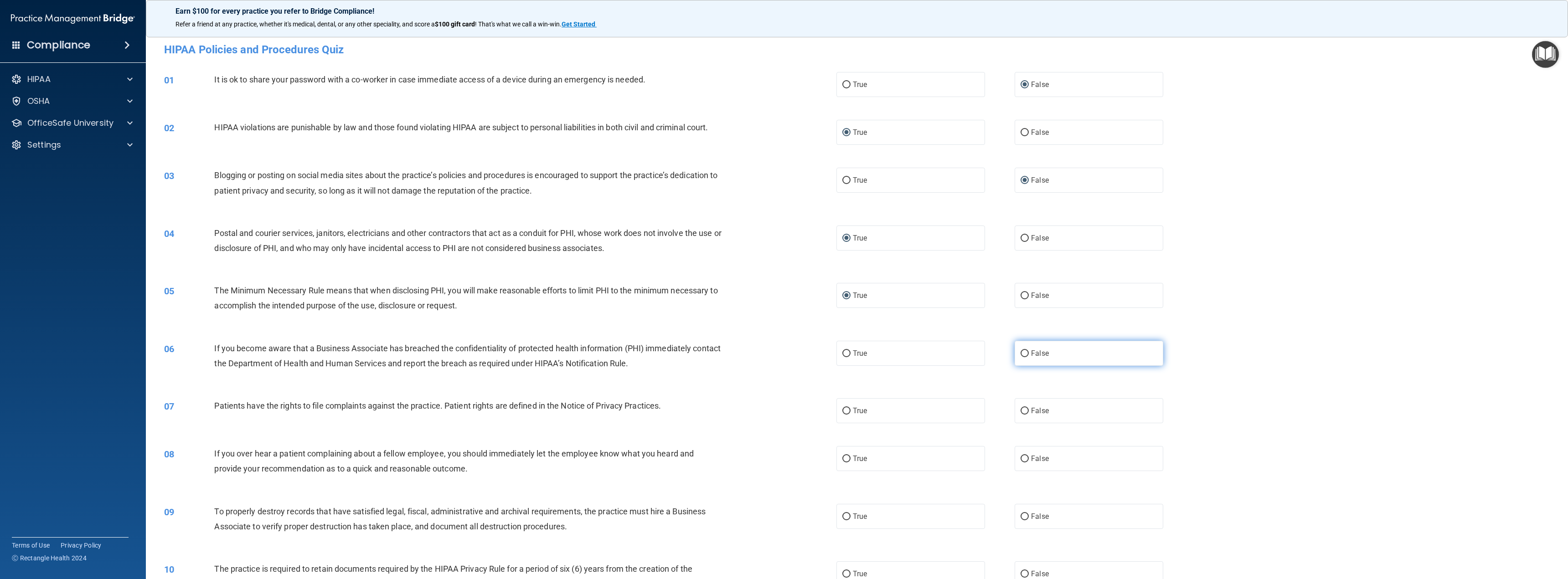
click at [1020, 352] on input "False" at bounding box center [1024, 354] width 8 height 7
radio input "true"
click at [843, 410] on input "True" at bounding box center [846, 411] width 8 height 7
radio input "true"
click at [1021, 459] on input "False" at bounding box center [1024, 459] width 8 height 7
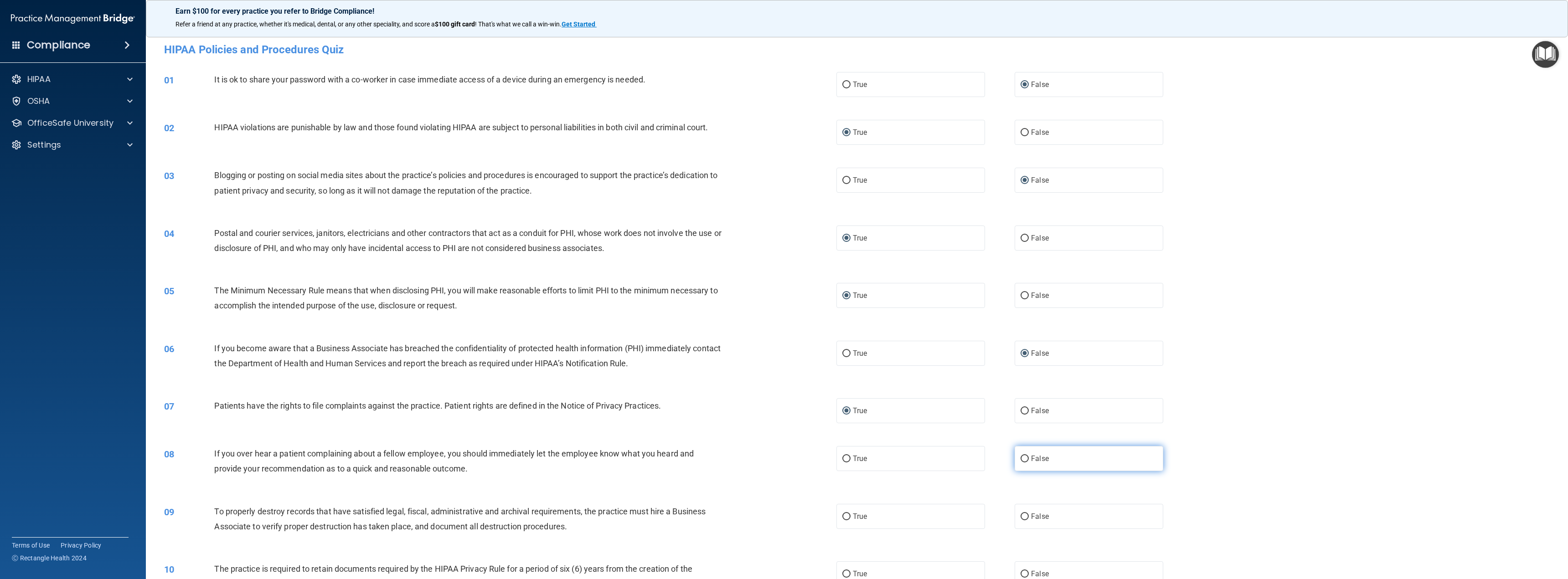
radio input "true"
click at [1020, 519] on input "False" at bounding box center [1024, 517] width 8 height 7
radio input "true"
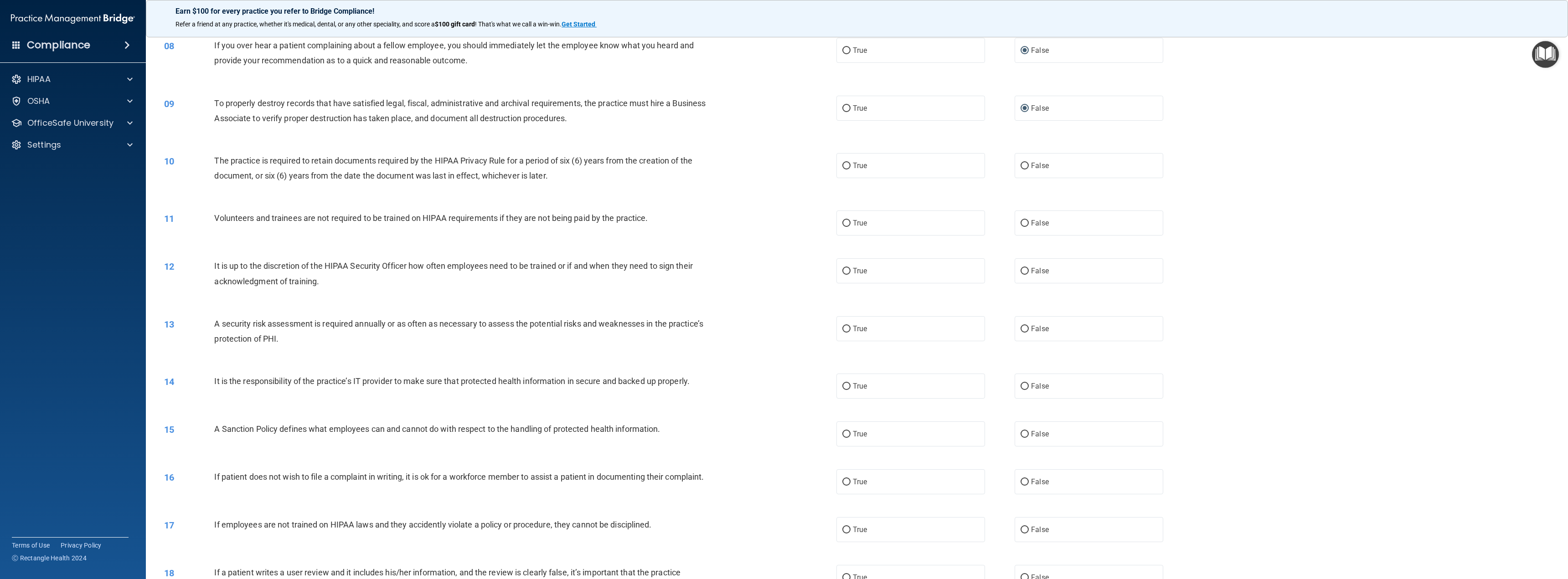
scroll to position [410, 0]
click at [843, 162] on input "True" at bounding box center [846, 164] width 8 height 7
radio input "true"
click at [1020, 218] on input "False" at bounding box center [1024, 222] width 8 height 7
radio input "true"
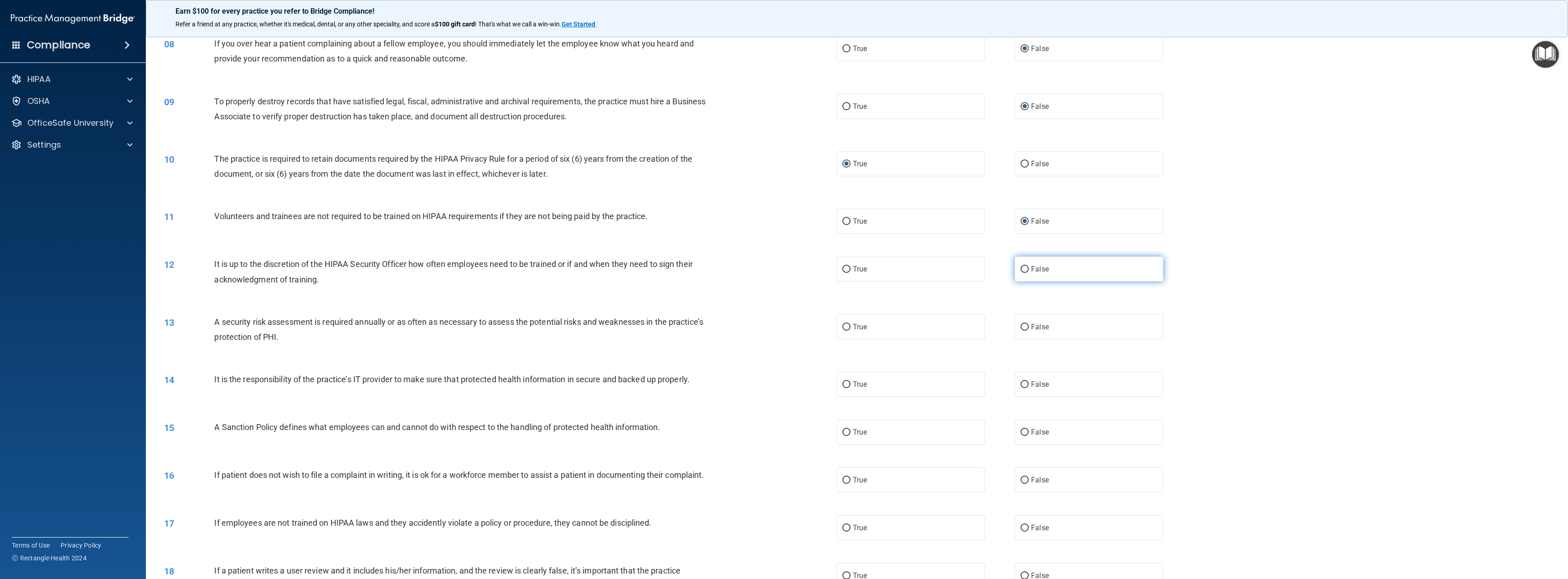
click at [1021, 269] on input "False" at bounding box center [1024, 269] width 8 height 7
radio input "true"
click at [844, 327] on input "True" at bounding box center [846, 327] width 8 height 7
radio input "true"
click at [1020, 384] on input "False" at bounding box center [1024, 385] width 8 height 7
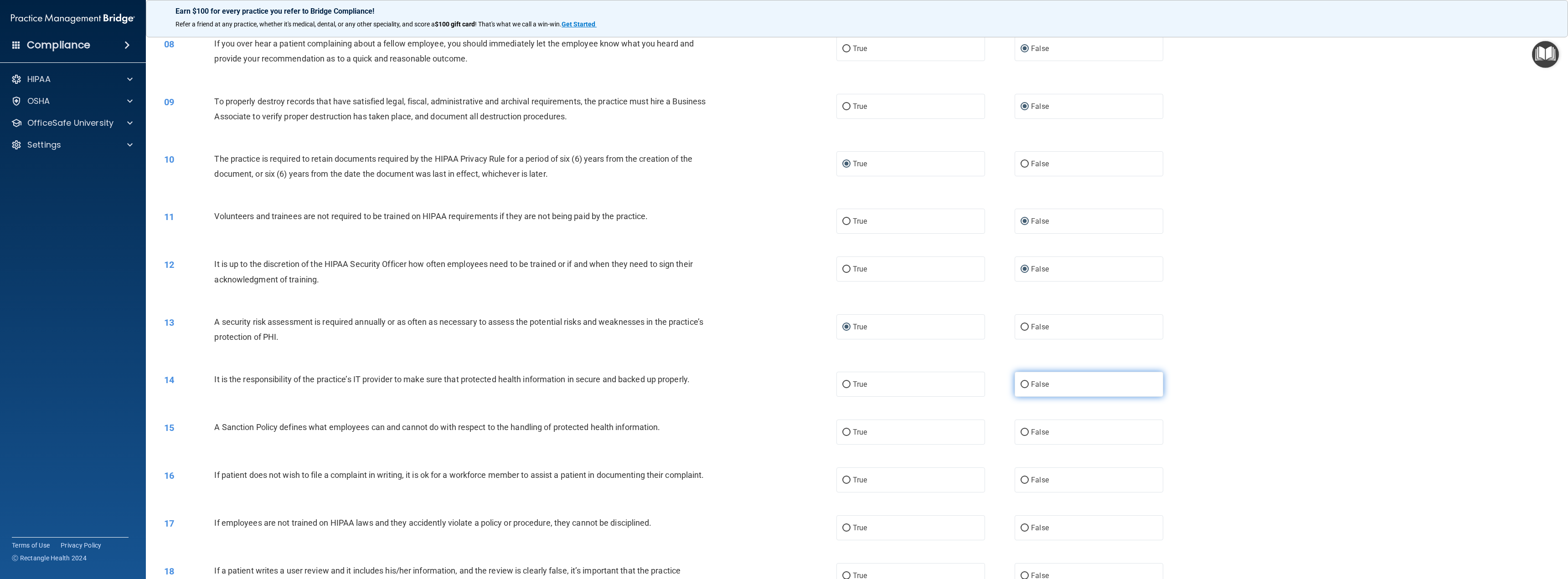
radio input "true"
click at [1021, 430] on input "False" at bounding box center [1024, 433] width 8 height 7
radio input "true"
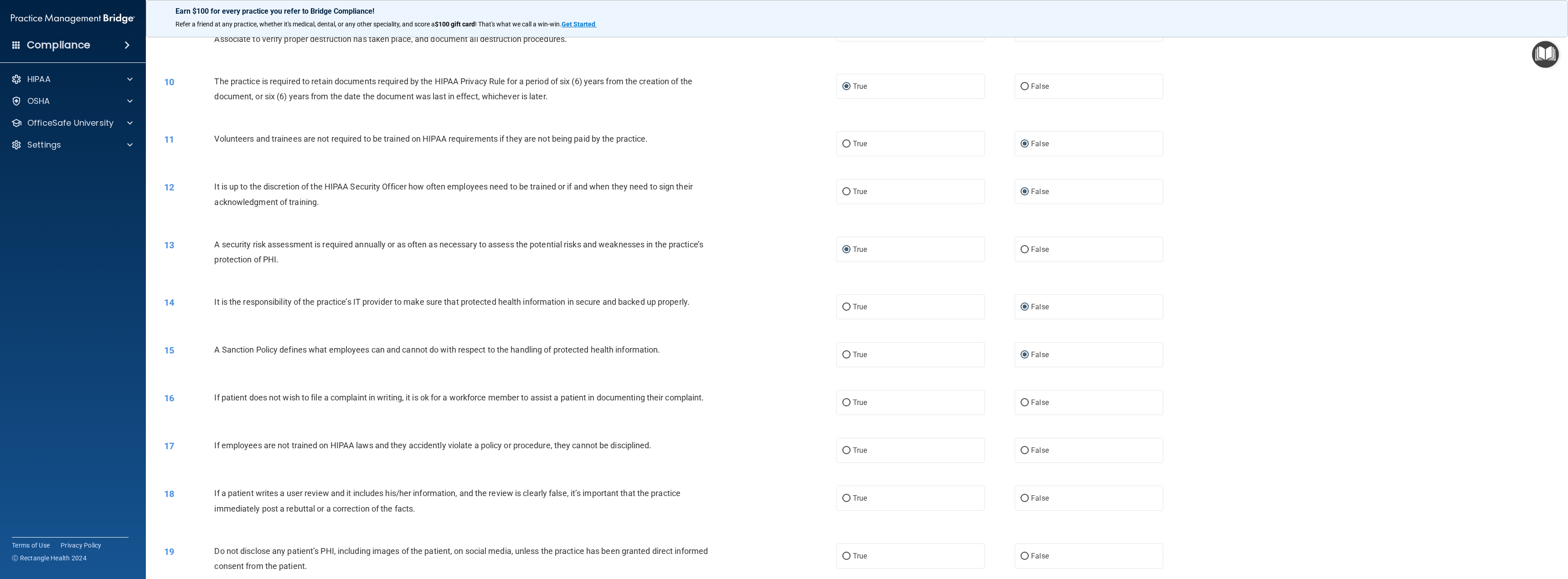
scroll to position [501, 0]
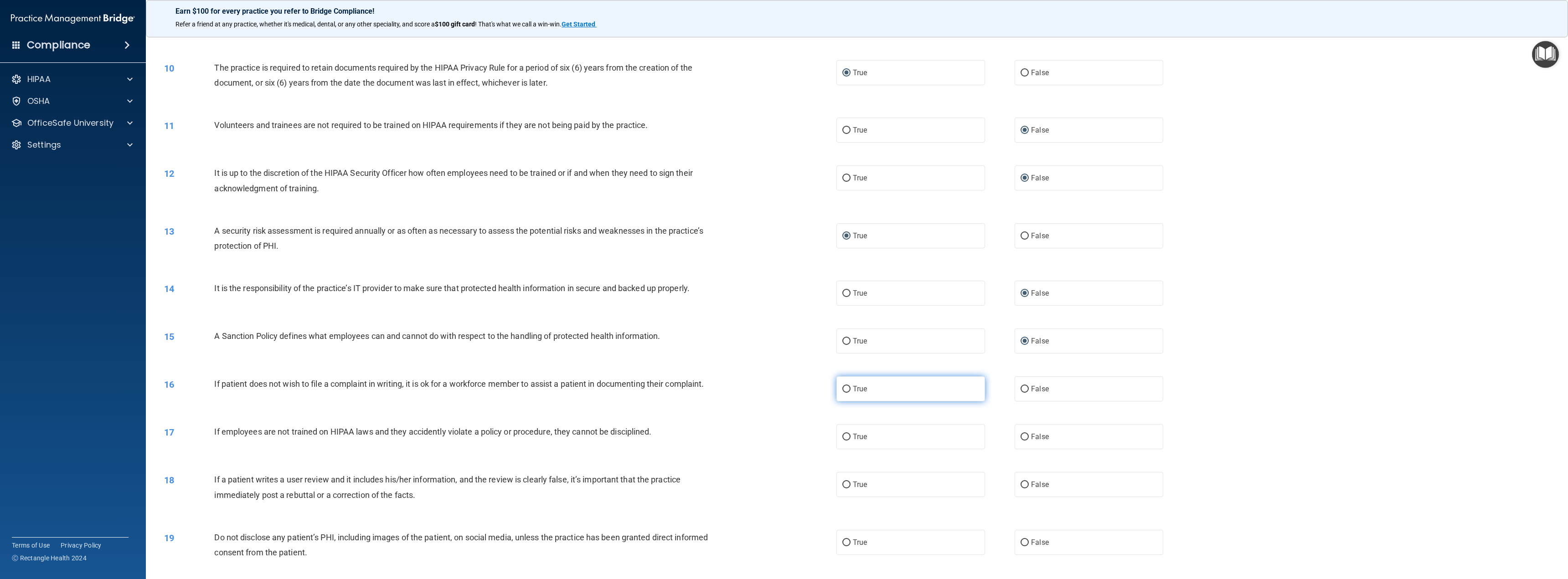
click at [844, 386] on input "True" at bounding box center [846, 390] width 8 height 7
radio input "true"
click at [1020, 436] on input "False" at bounding box center [1024, 437] width 8 height 7
radio input "true"
click at [1020, 484] on input "False" at bounding box center [1024, 485] width 8 height 7
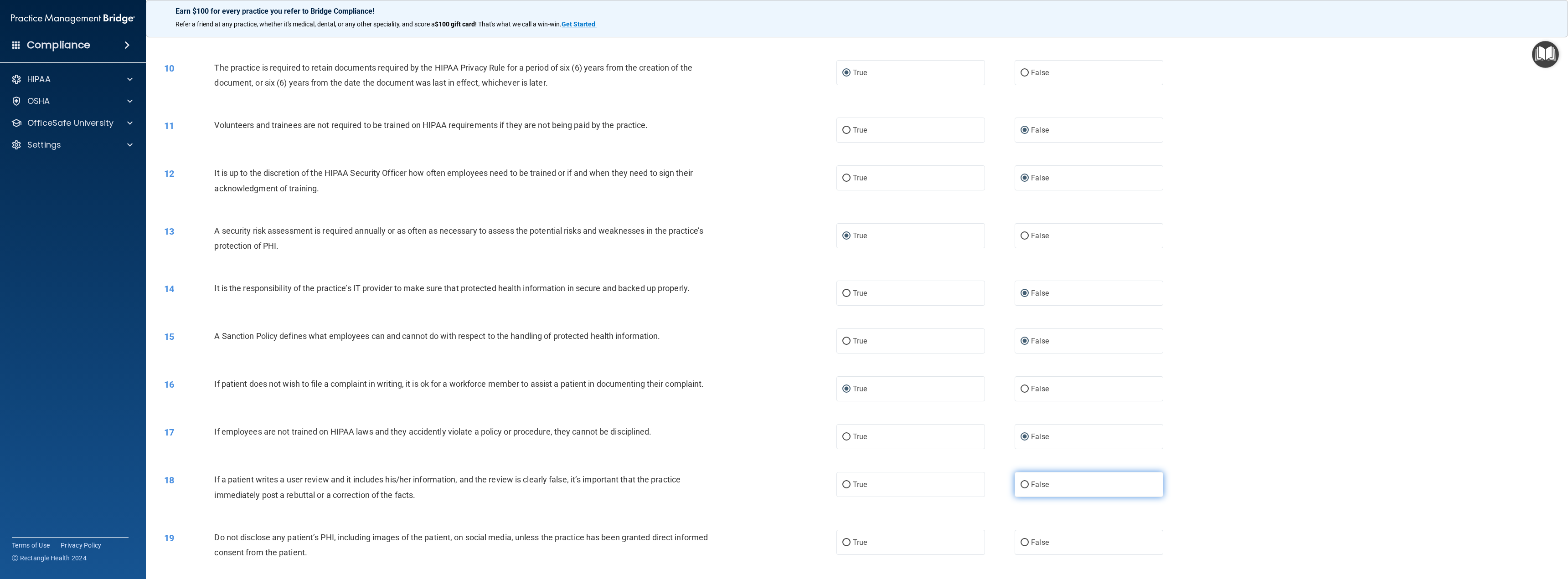
radio input "true"
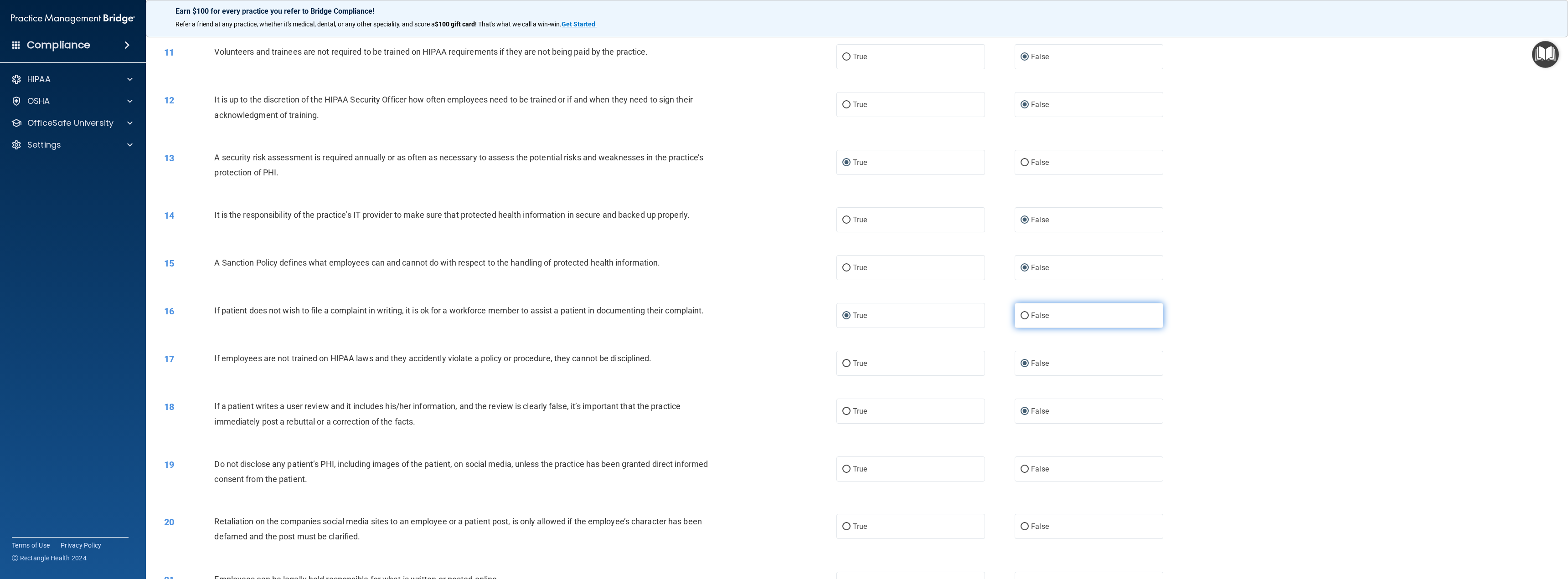
scroll to position [593, 0]
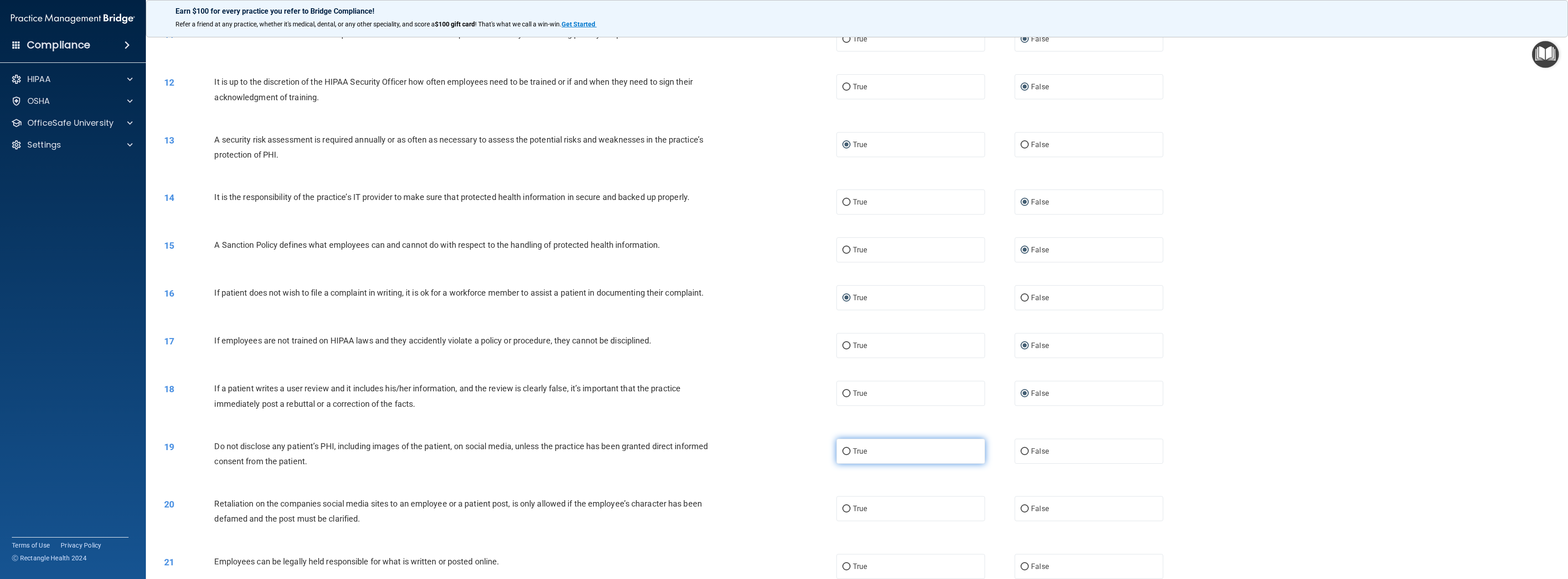
click at [842, 449] on input "True" at bounding box center [846, 452] width 8 height 7
radio input "true"
click at [1021, 506] on input "False" at bounding box center [1024, 509] width 8 height 7
radio input "true"
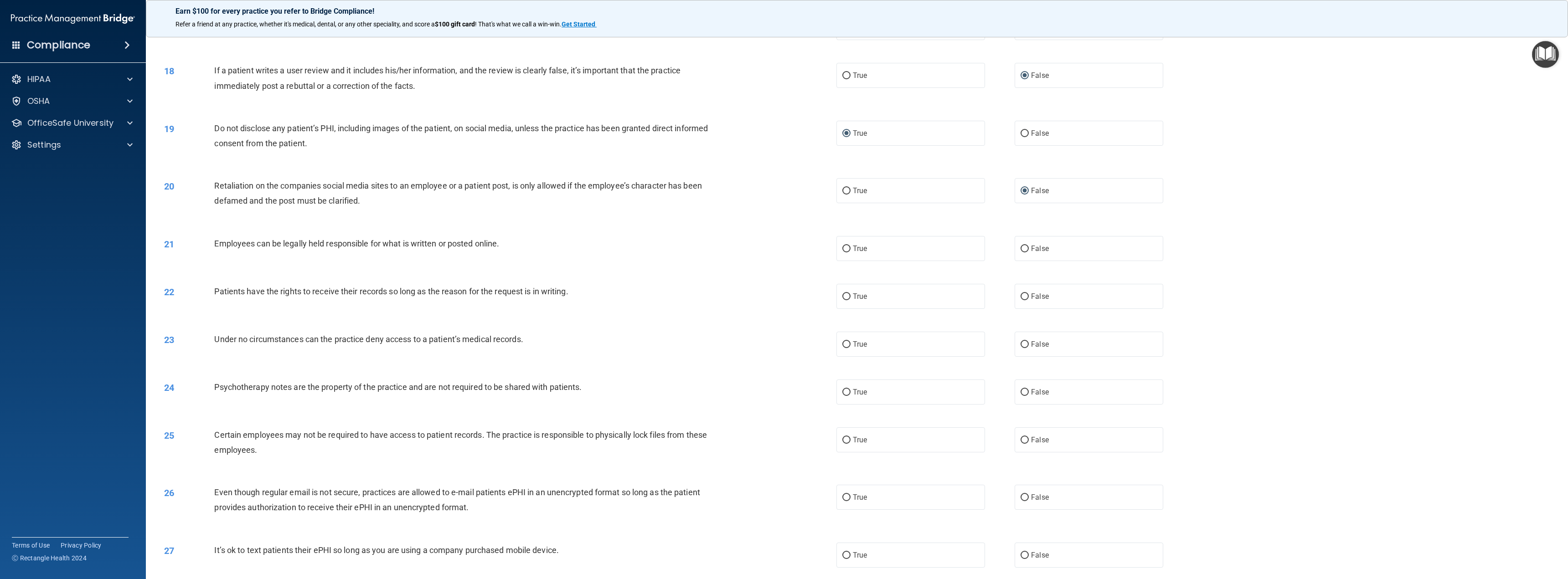
scroll to position [911, 0]
click at [843, 245] on input "True" at bounding box center [846, 248] width 8 height 7
radio input "true"
click at [1020, 294] on input "False" at bounding box center [1024, 296] width 8 height 7
radio input "true"
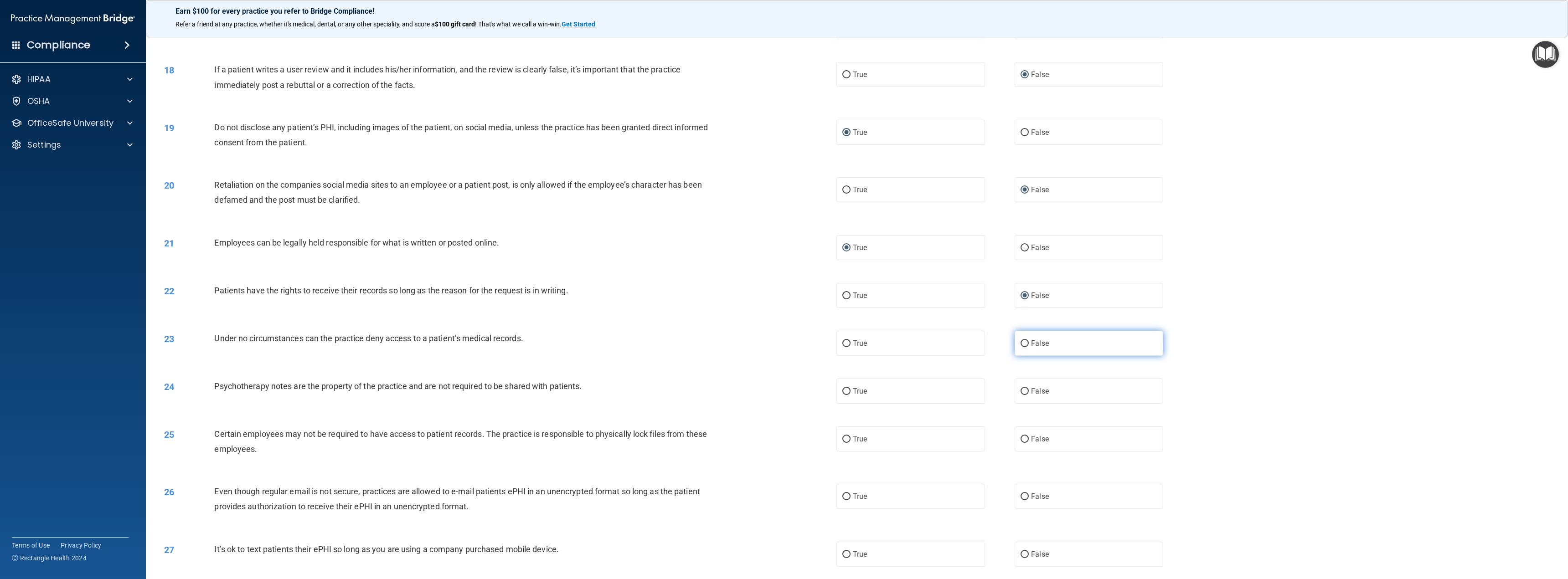
click at [1020, 341] on input "False" at bounding box center [1024, 344] width 8 height 7
radio input "true"
click at [842, 391] on input "True" at bounding box center [846, 392] width 8 height 7
radio input "true"
click at [844, 439] on input "True" at bounding box center [846, 440] width 8 height 7
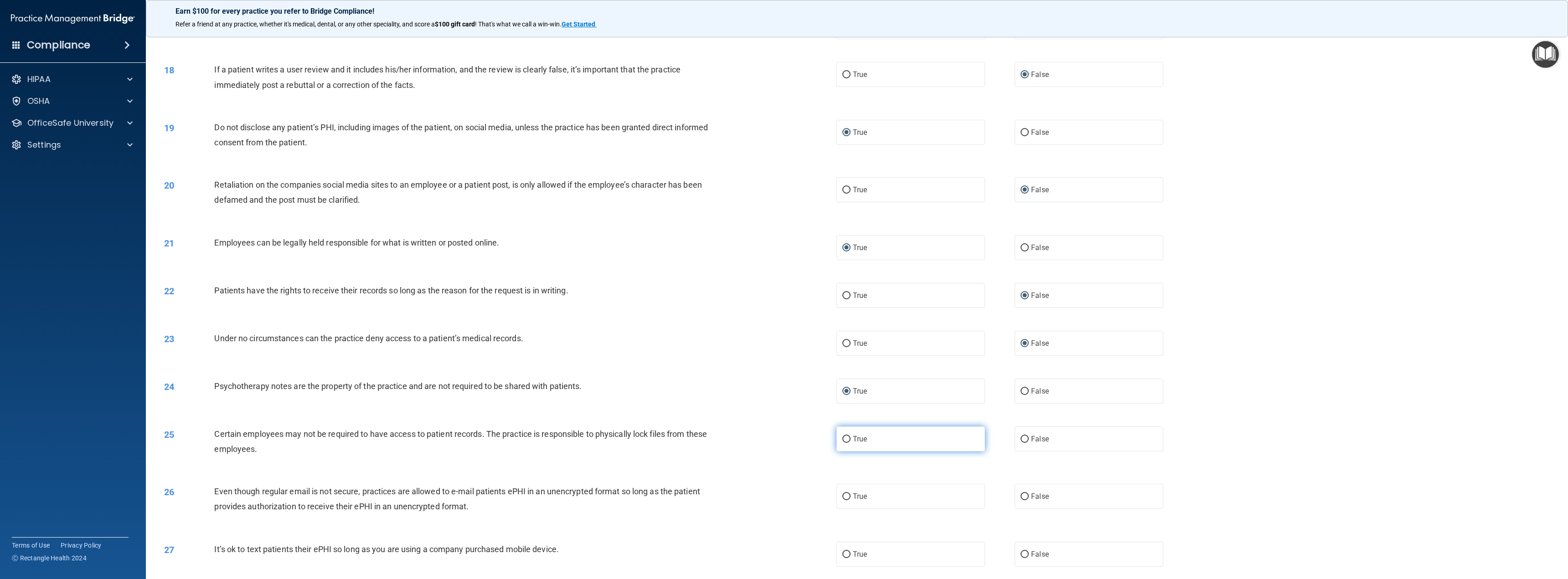
radio input "true"
click at [842, 494] on input "True" at bounding box center [846, 497] width 8 height 7
radio input "true"
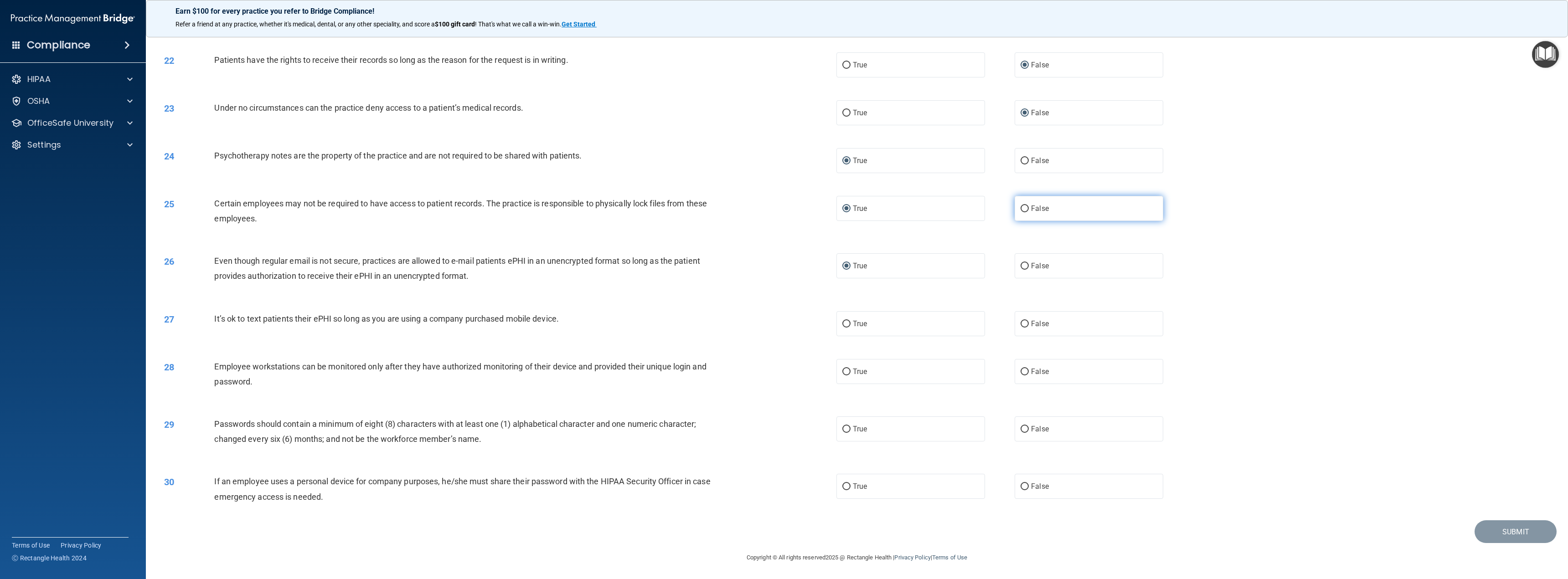
scroll to position [1142, 0]
click at [1020, 322] on input "False" at bounding box center [1024, 324] width 8 height 7
radio input "true"
click at [1020, 368] on input "False" at bounding box center [1024, 371] width 8 height 7
radio input "true"
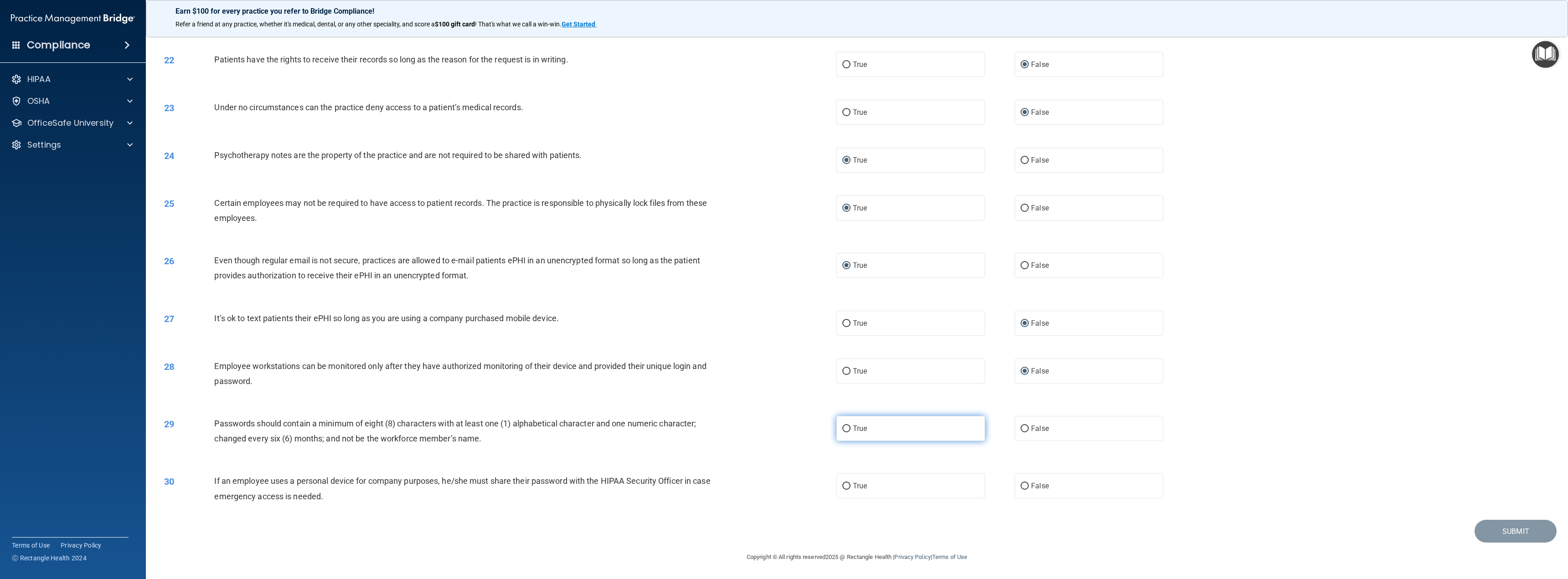
click at [845, 428] on input "True" at bounding box center [846, 429] width 8 height 7
radio input "true"
click at [1021, 485] on input "False" at bounding box center [1024, 486] width 8 height 7
radio input "true"
click at [1504, 530] on button "Submit" at bounding box center [1515, 532] width 82 height 23
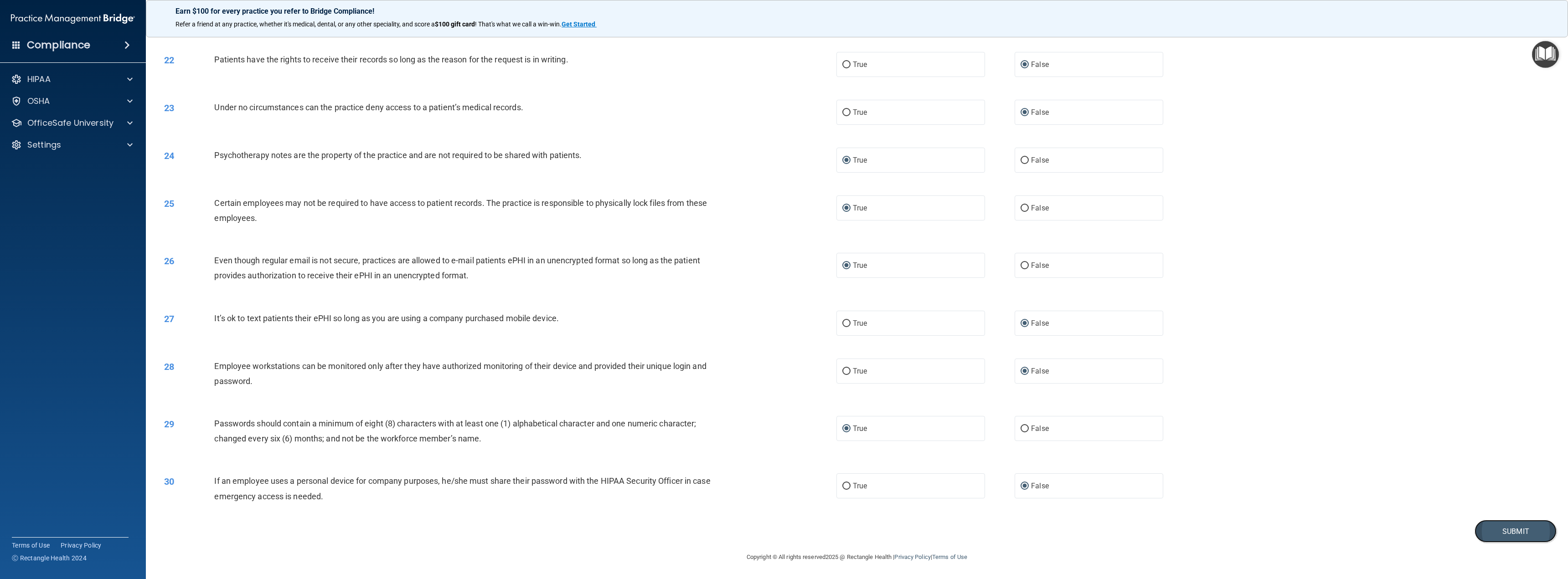
click at [1504, 530] on button "Submit" at bounding box center [1515, 532] width 82 height 23
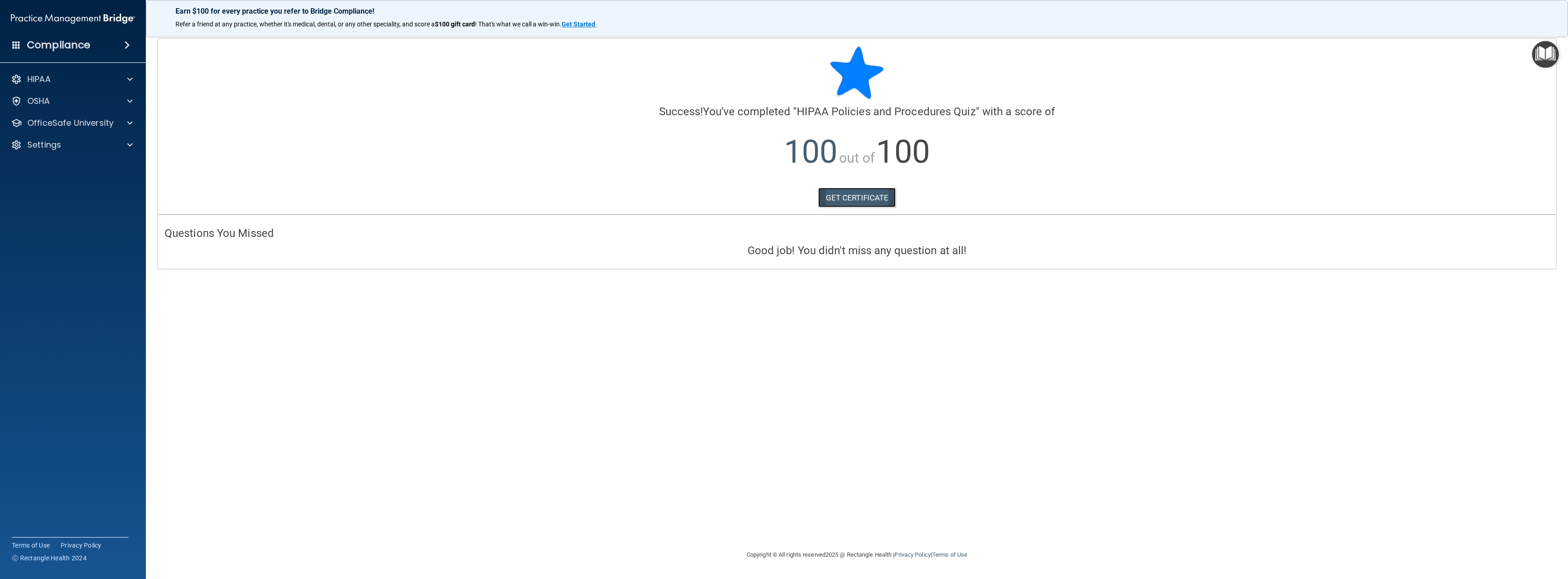
click at [852, 198] on link "GET CERTIFICATE" at bounding box center [856, 198] width 78 height 20
click at [49, 80] on p "HIPAA" at bounding box center [39, 79] width 23 height 11
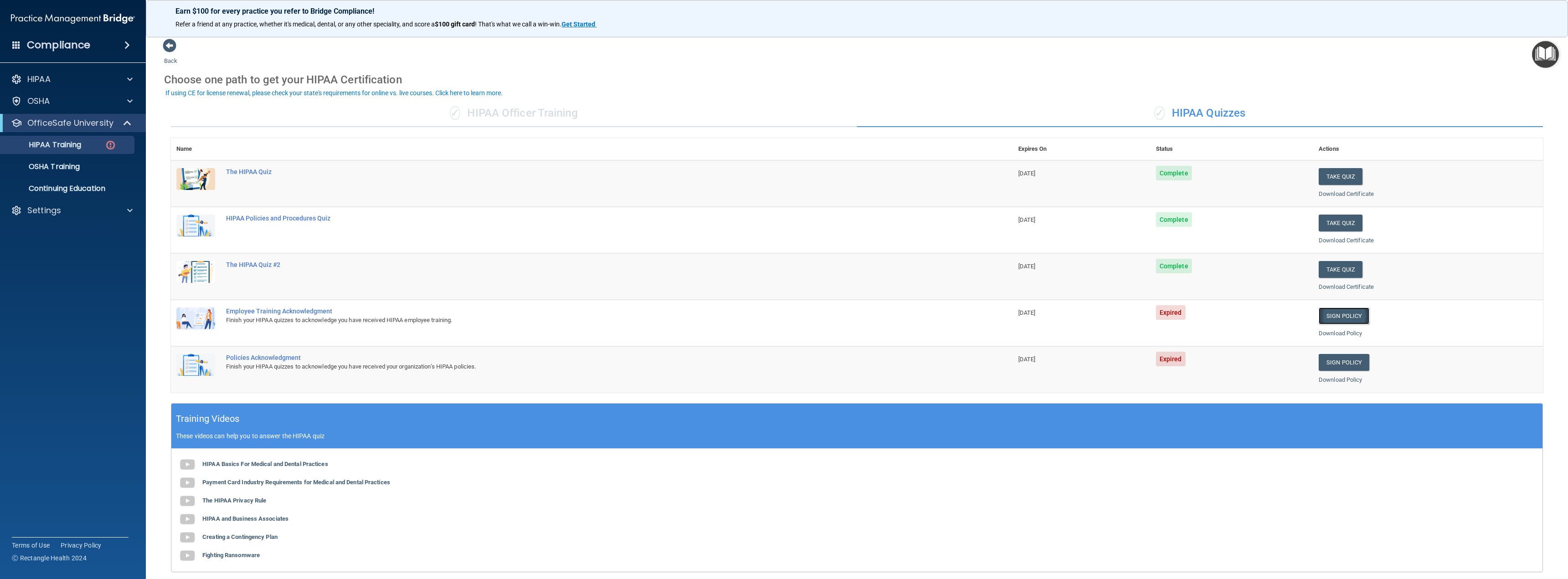
click at [1335, 315] on link "Sign Policy" at bounding box center [1343, 316] width 51 height 17
click at [1334, 360] on link "Sign Policy" at bounding box center [1343, 362] width 51 height 17
click at [57, 142] on p "HIPAA Training" at bounding box center [43, 145] width 75 height 9
click at [62, 167] on p "OSHA Training" at bounding box center [43, 166] width 74 height 9
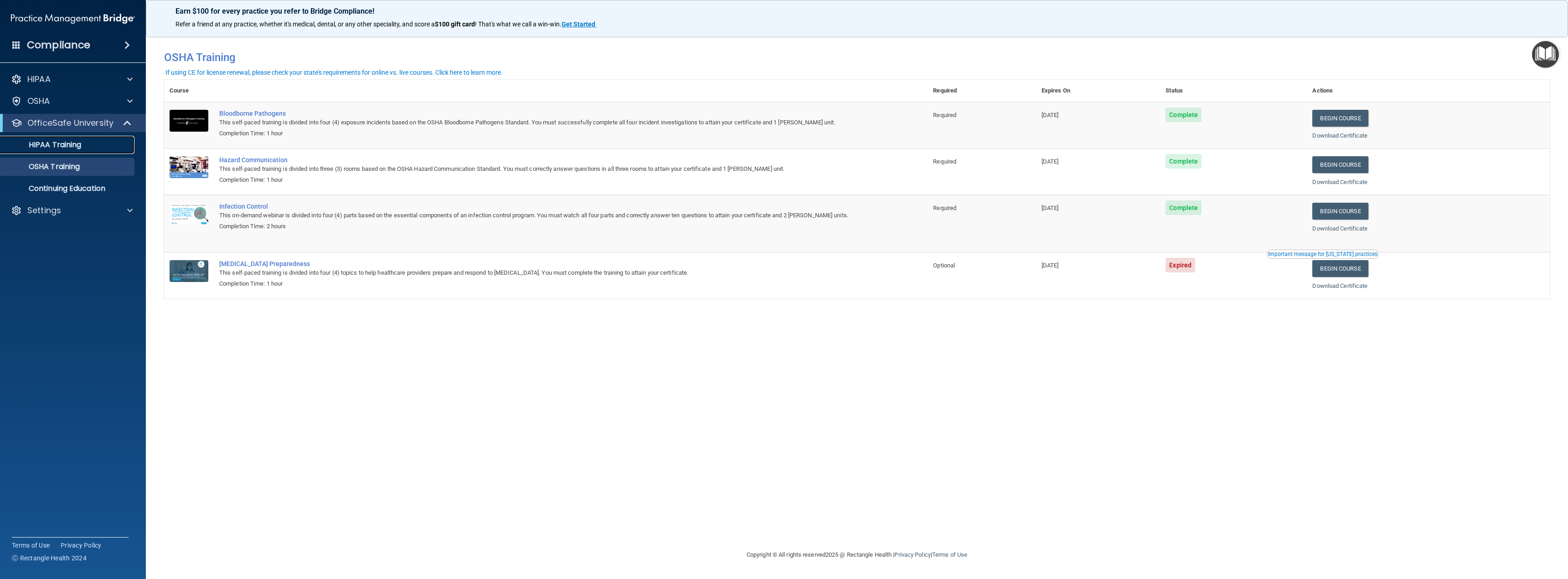
click at [60, 143] on p "HIPAA Training" at bounding box center [43, 145] width 75 height 9
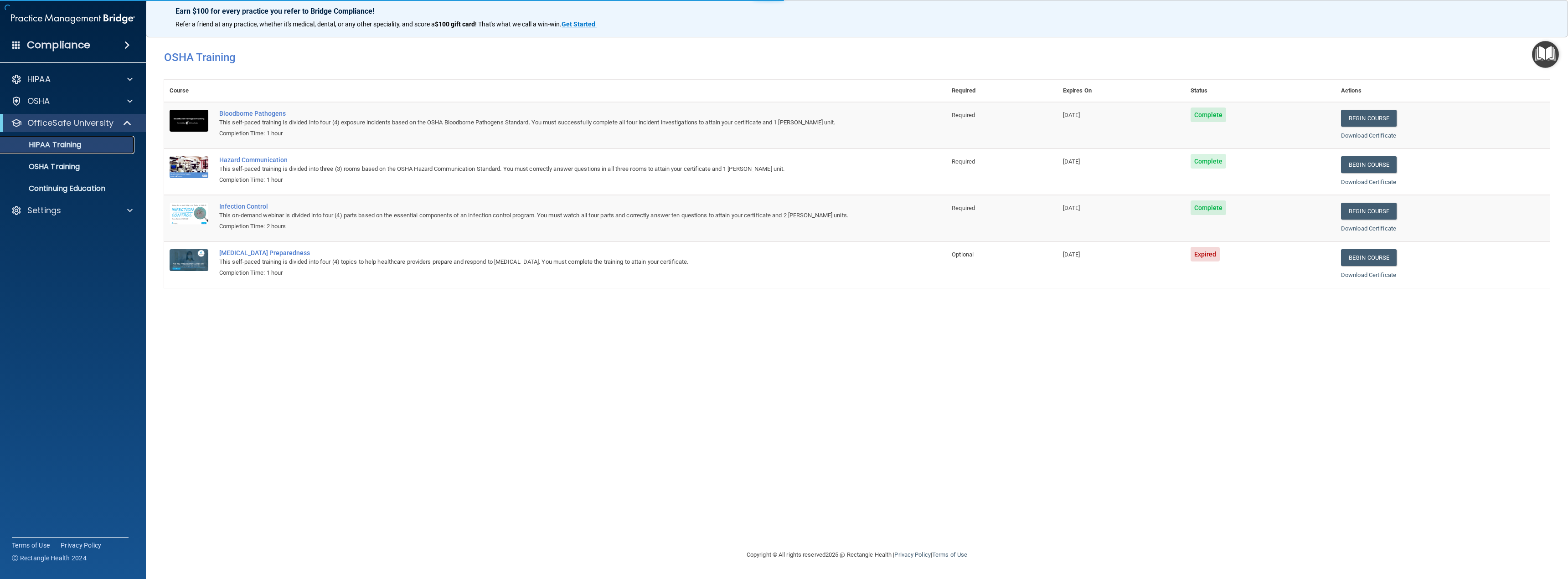
click at [61, 143] on p "HIPAA Training" at bounding box center [43, 145] width 75 height 9
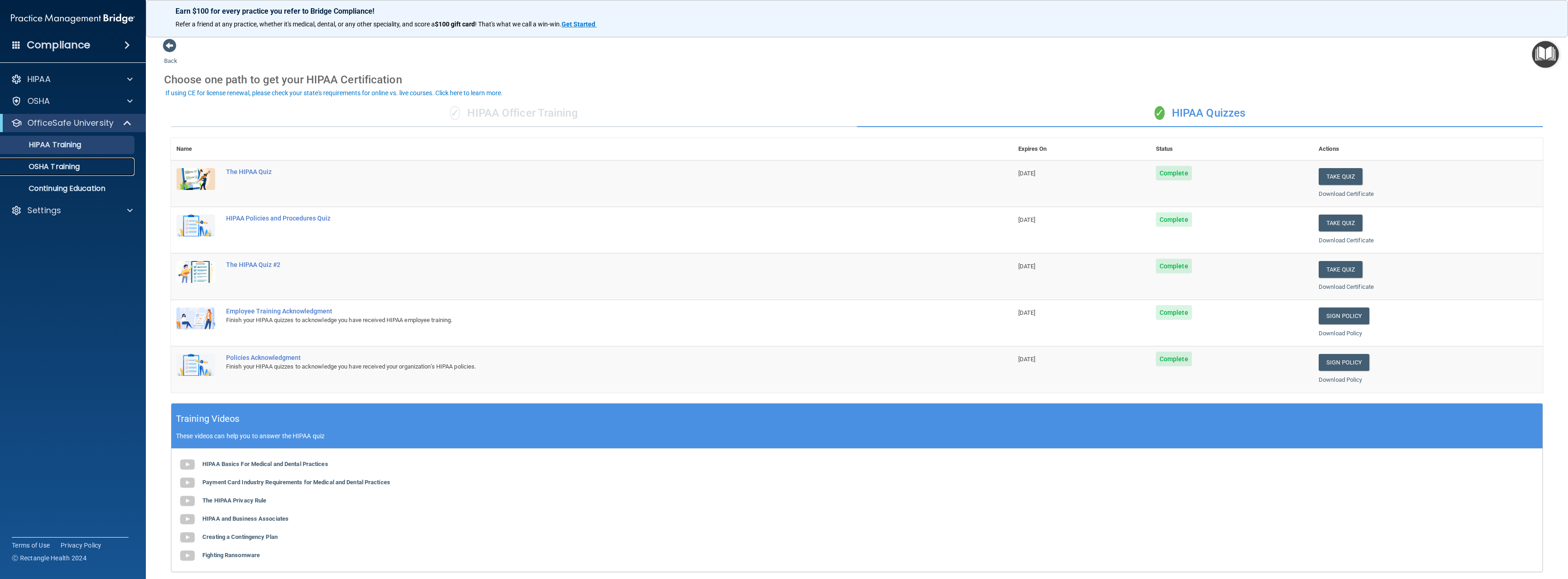
click at [44, 167] on p "OSHA Training" at bounding box center [43, 166] width 74 height 9
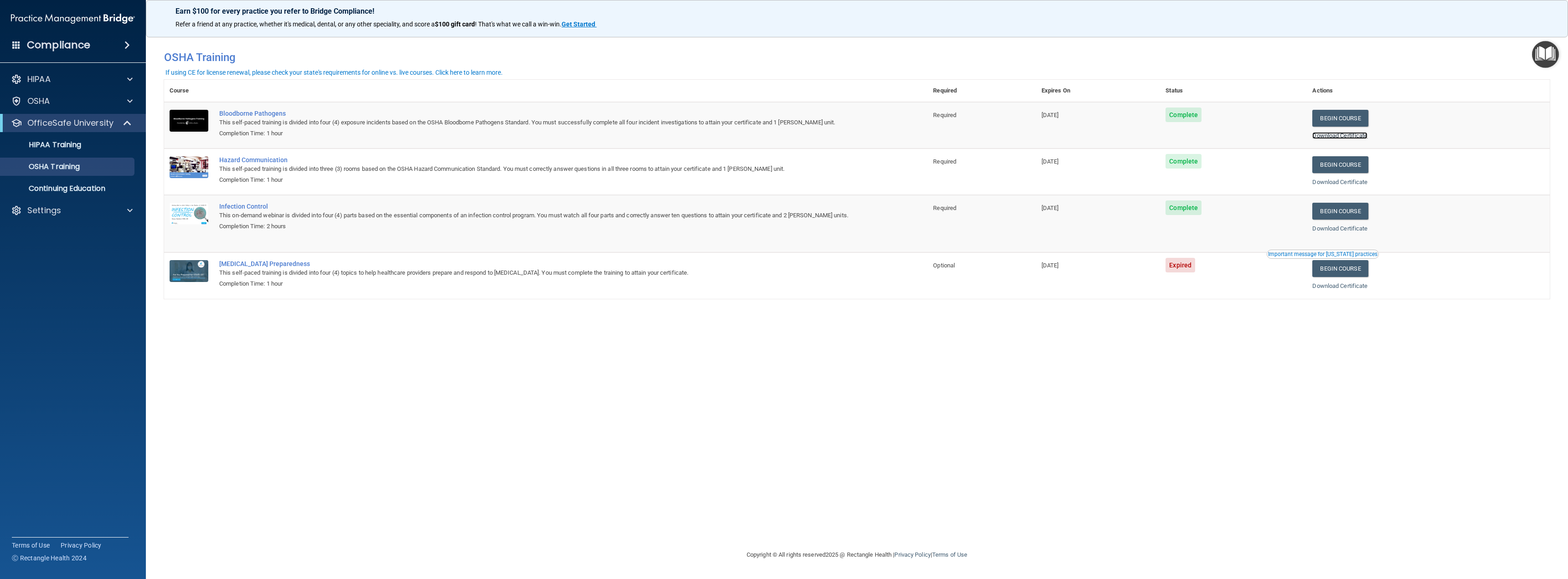
click at [1354, 135] on link "Download Certificate" at bounding box center [1340, 135] width 55 height 7
click at [1354, 181] on link "Download Certificate" at bounding box center [1340, 182] width 55 height 7
click at [1354, 227] on link "Download Certificate" at bounding box center [1340, 229] width 55 height 7
click at [70, 142] on p "HIPAA Training" at bounding box center [43, 145] width 75 height 9
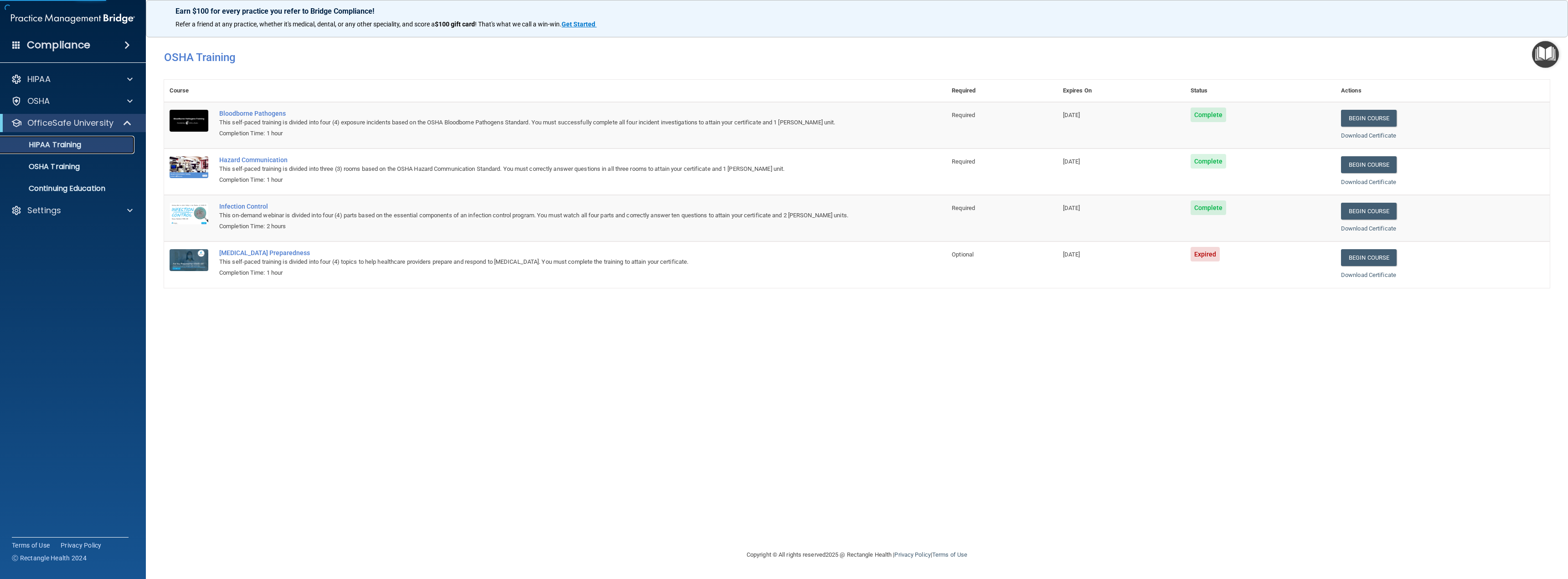
click at [70, 142] on p "HIPAA Training" at bounding box center [43, 145] width 75 height 9
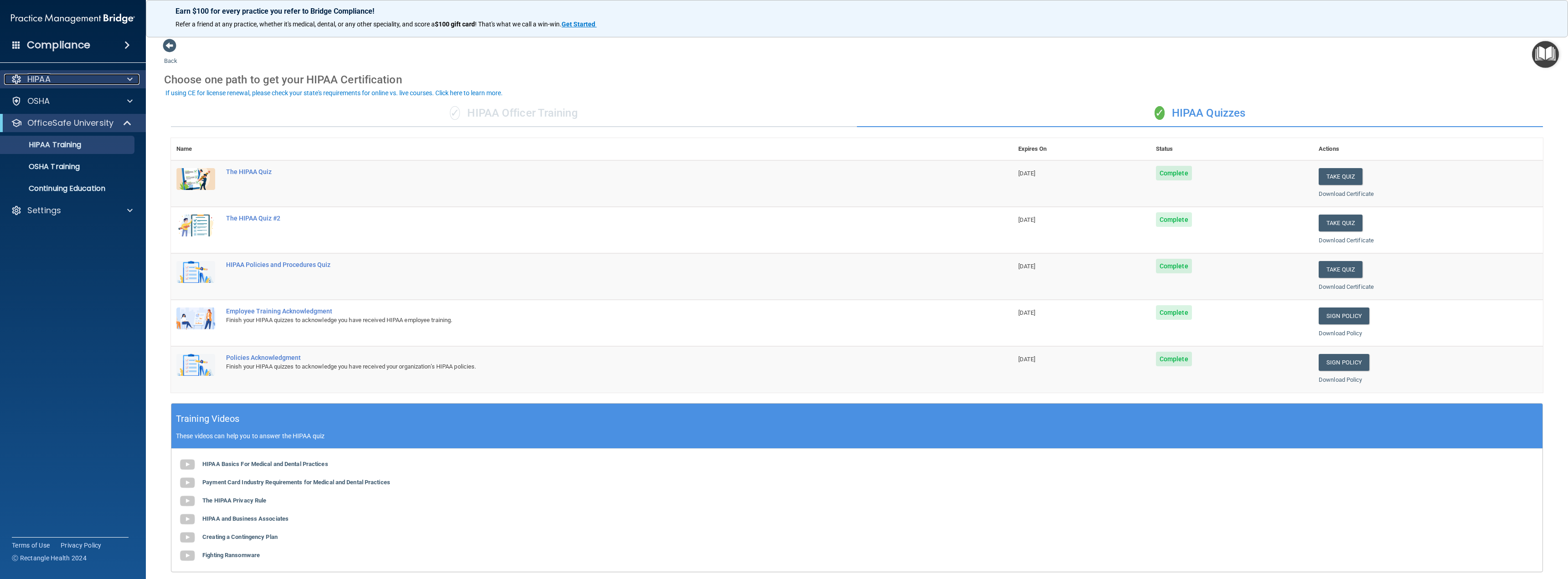
click at [129, 79] on span at bounding box center [130, 79] width 5 height 11
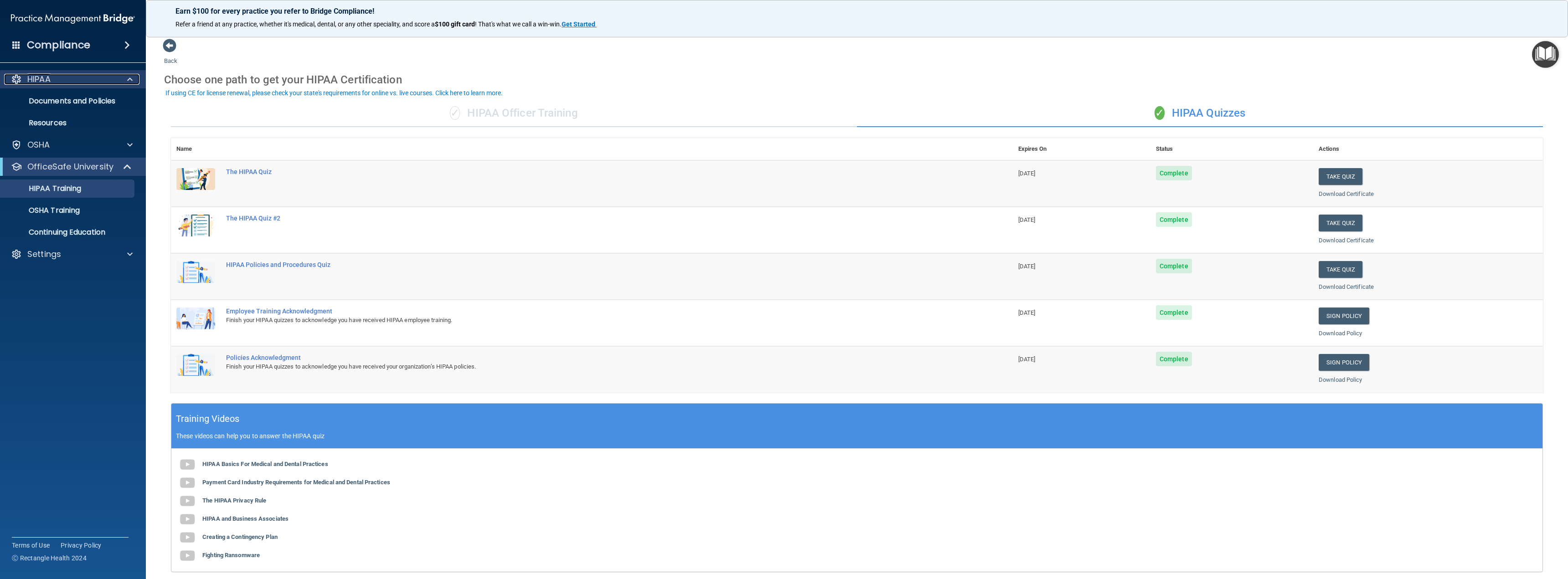
click at [129, 79] on span at bounding box center [130, 79] width 5 height 11
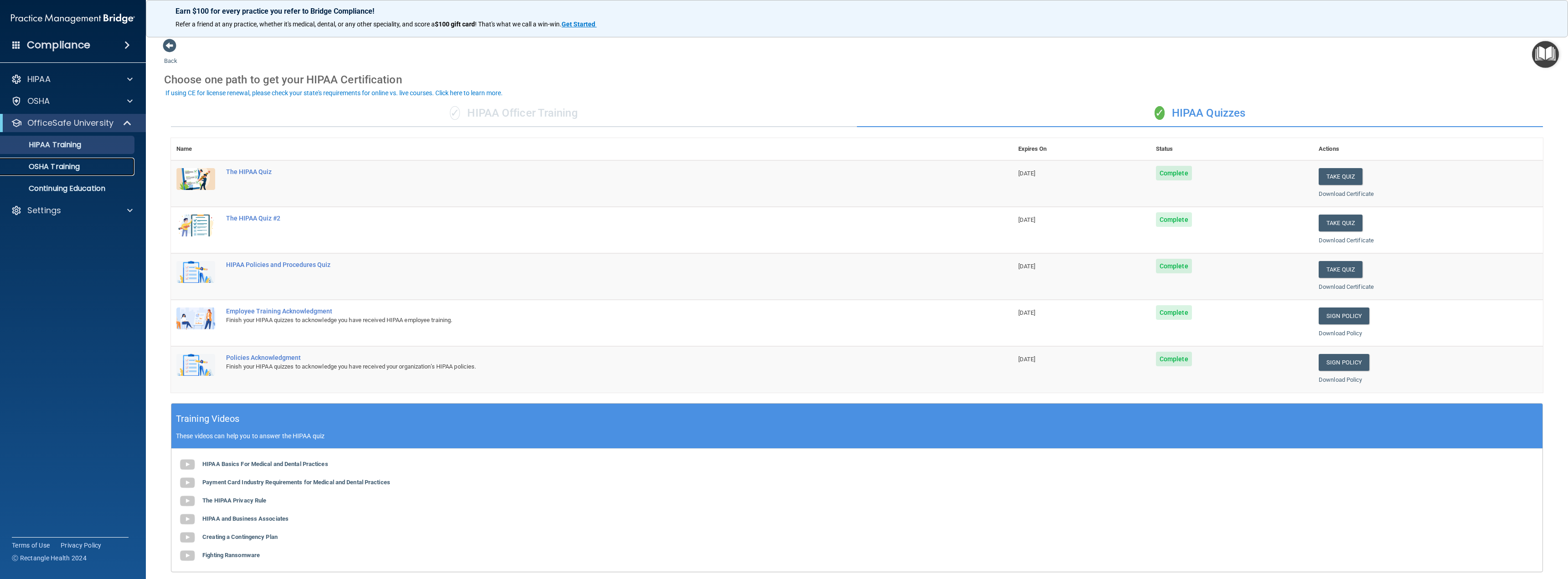
click at [78, 163] on p "OSHA Training" at bounding box center [43, 166] width 74 height 9
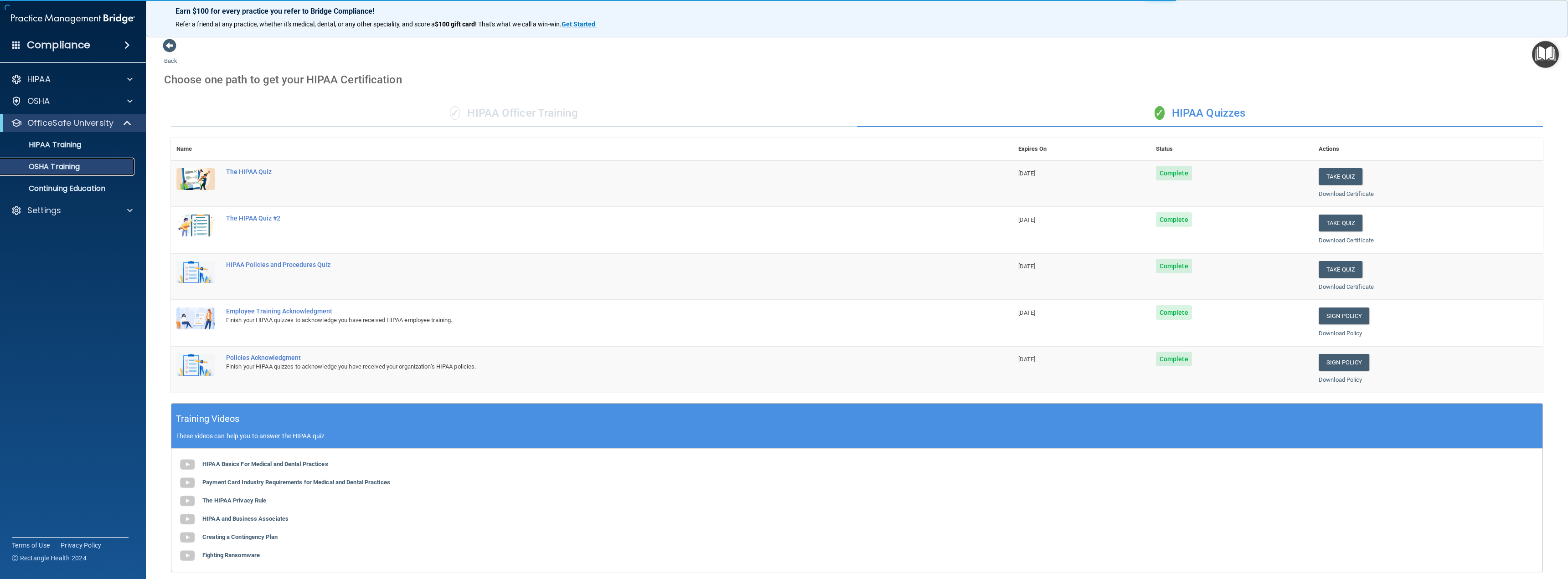
click at [67, 162] on p "OSHA Training" at bounding box center [43, 166] width 74 height 9
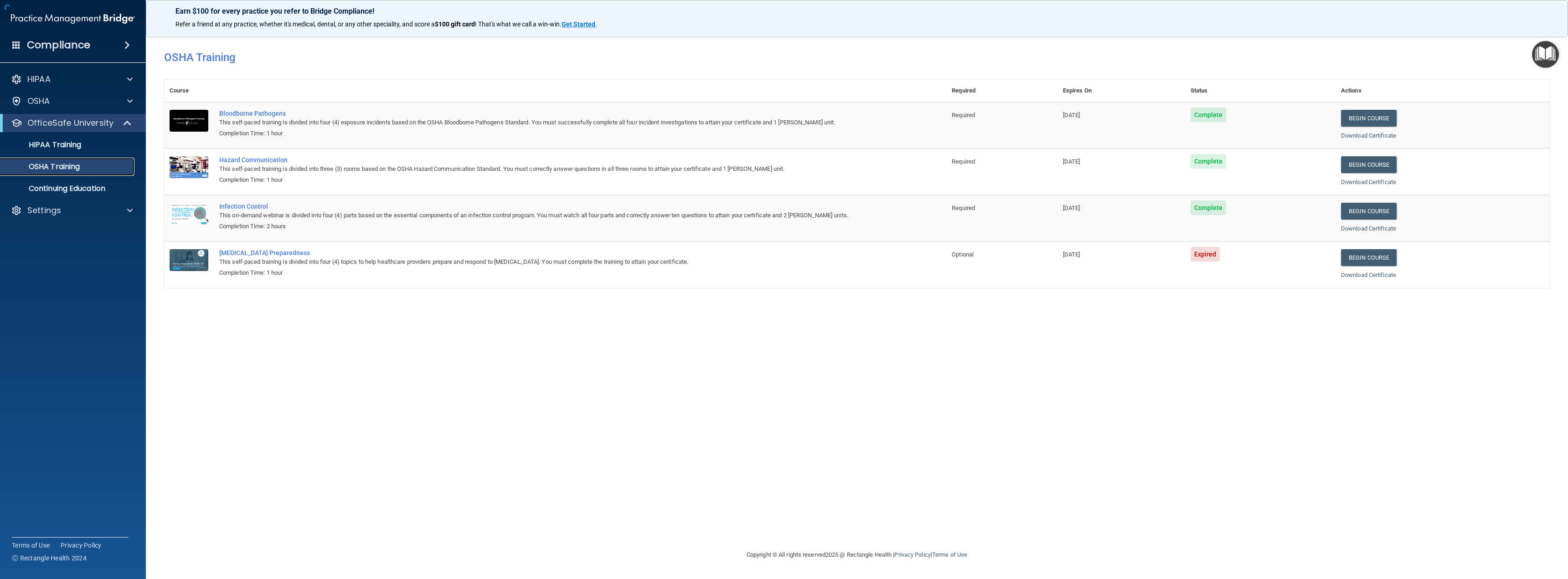
click at [74, 167] on p "OSHA Training" at bounding box center [43, 166] width 74 height 9
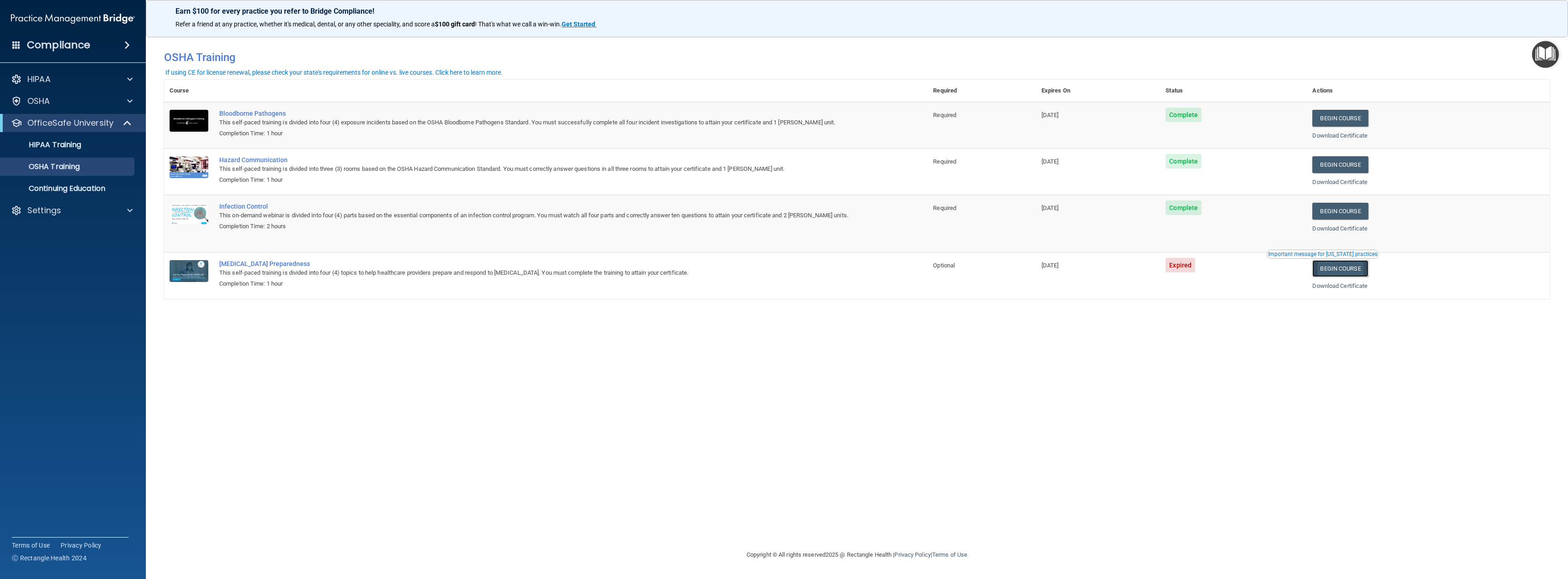
click at [1357, 271] on link "Begin Course" at bounding box center [1340, 269] width 55 height 17
click at [64, 143] on p "HIPAA Training" at bounding box center [43, 145] width 75 height 9
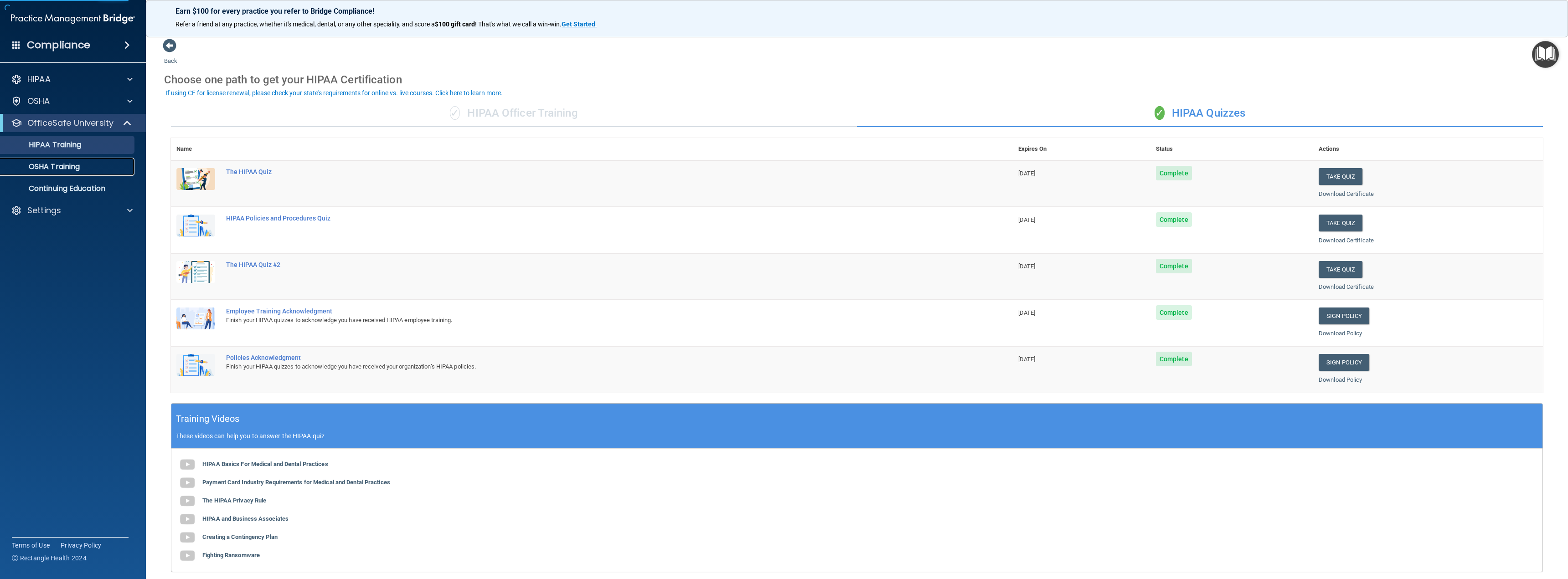
click at [63, 166] on p "OSHA Training" at bounding box center [43, 166] width 74 height 9
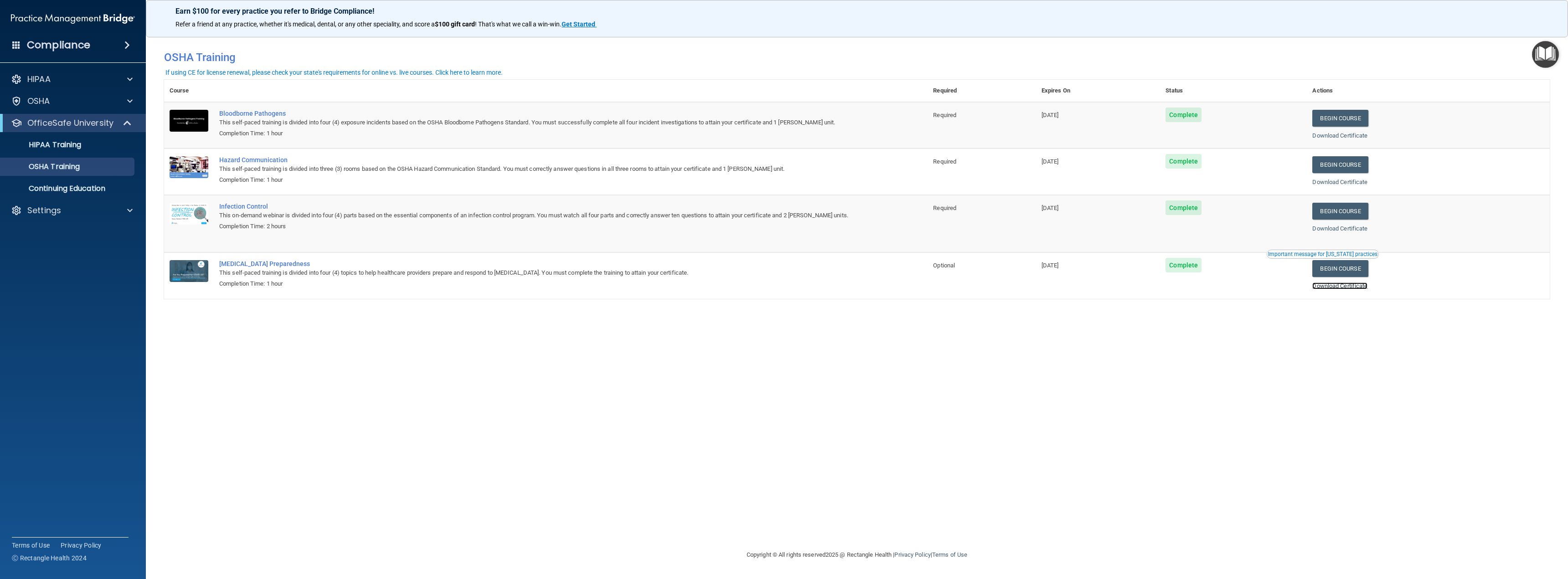
click at [1354, 284] on link "Download Certificate" at bounding box center [1340, 286] width 55 height 7
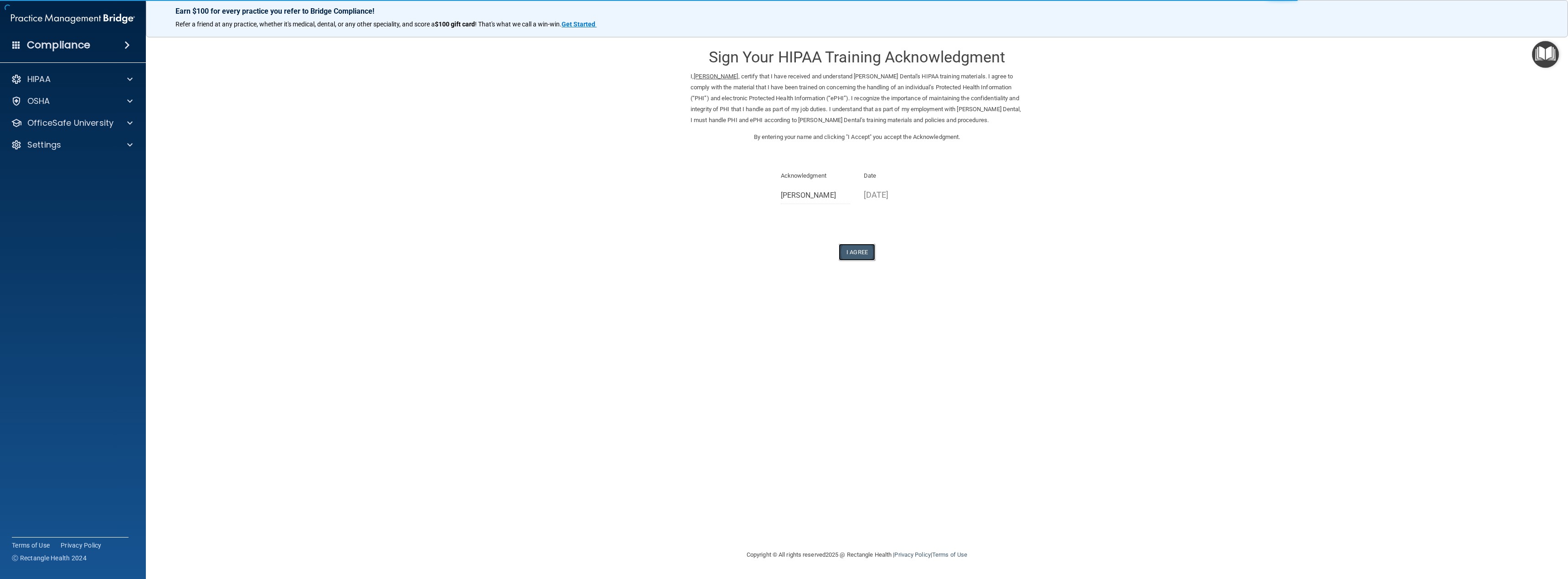
click at [850, 254] on button "I Agree" at bounding box center [857, 252] width 37 height 17
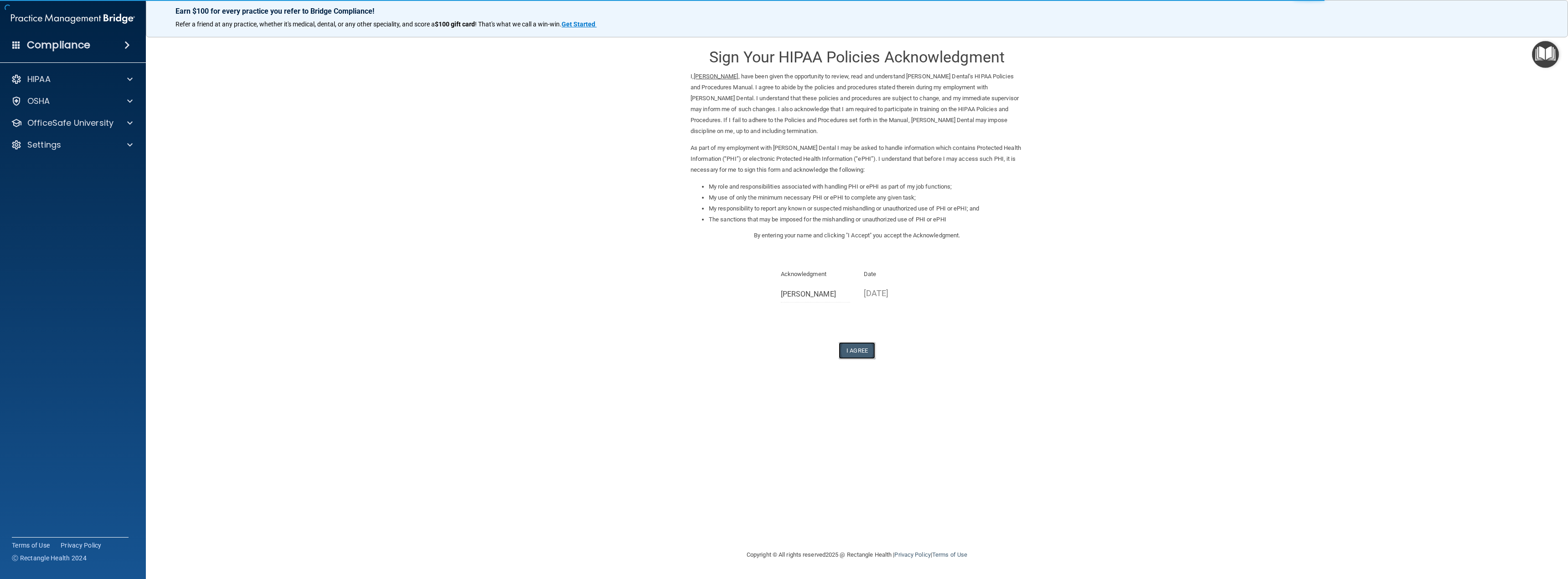
click at [852, 348] on button "I Agree" at bounding box center [857, 350] width 37 height 17
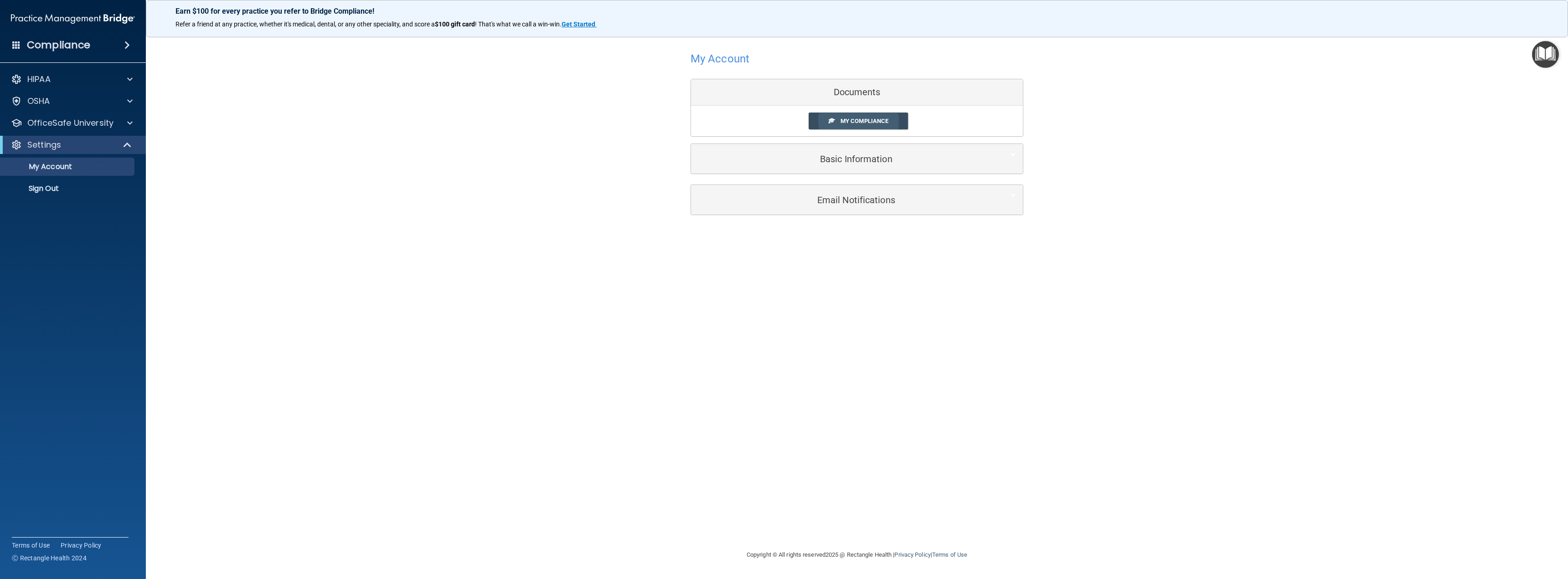
click at [852, 120] on span "My Compliance" at bounding box center [864, 121] width 48 height 7
